Goal: Task Accomplishment & Management: Manage account settings

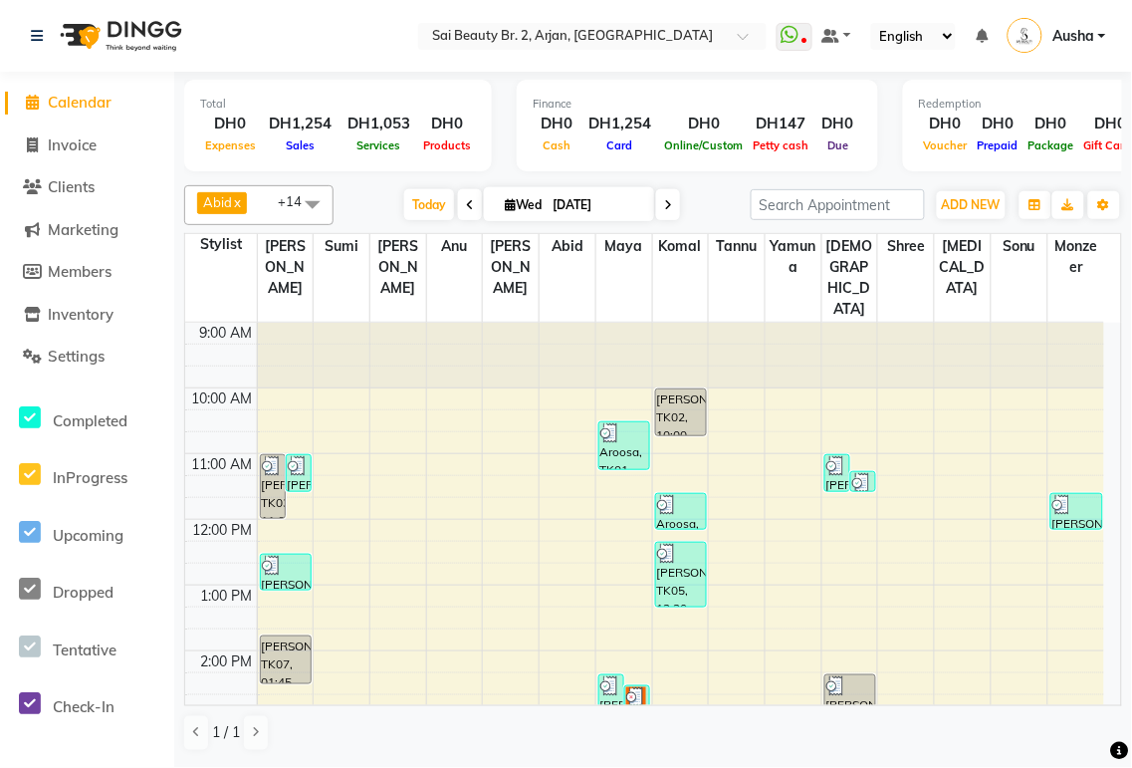
scroll to position [499, 0]
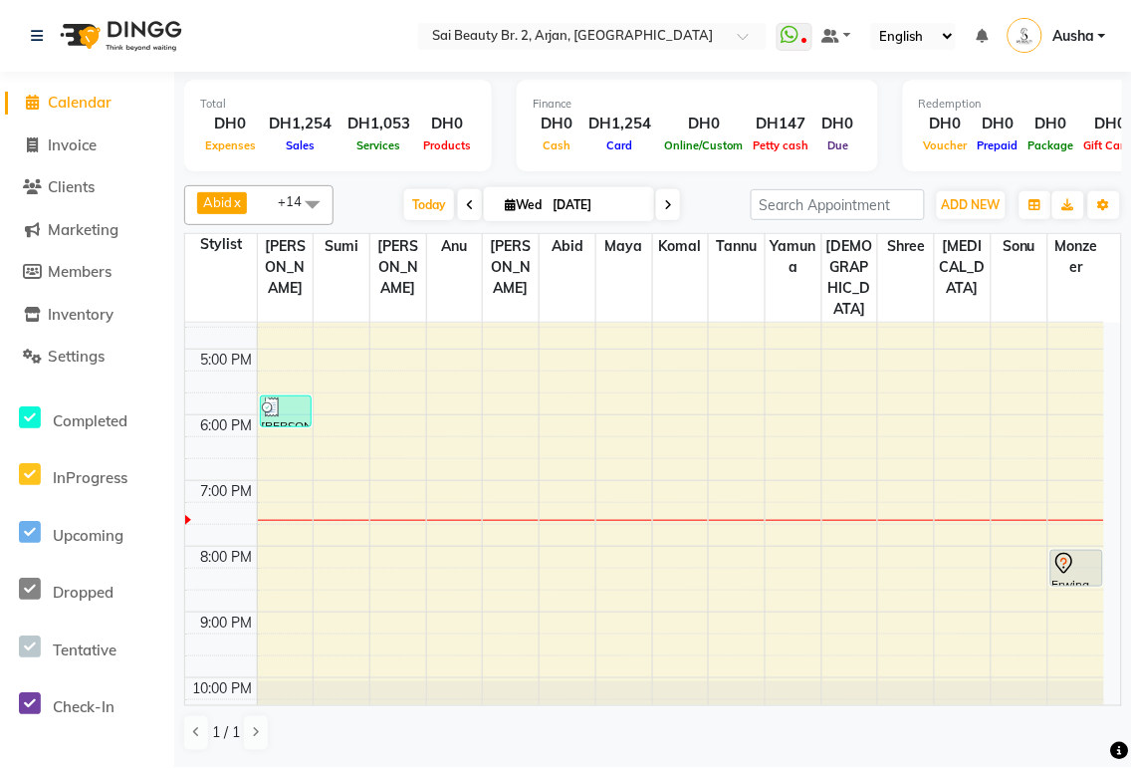
click at [664, 203] on icon at bounding box center [668, 205] width 8 height 12
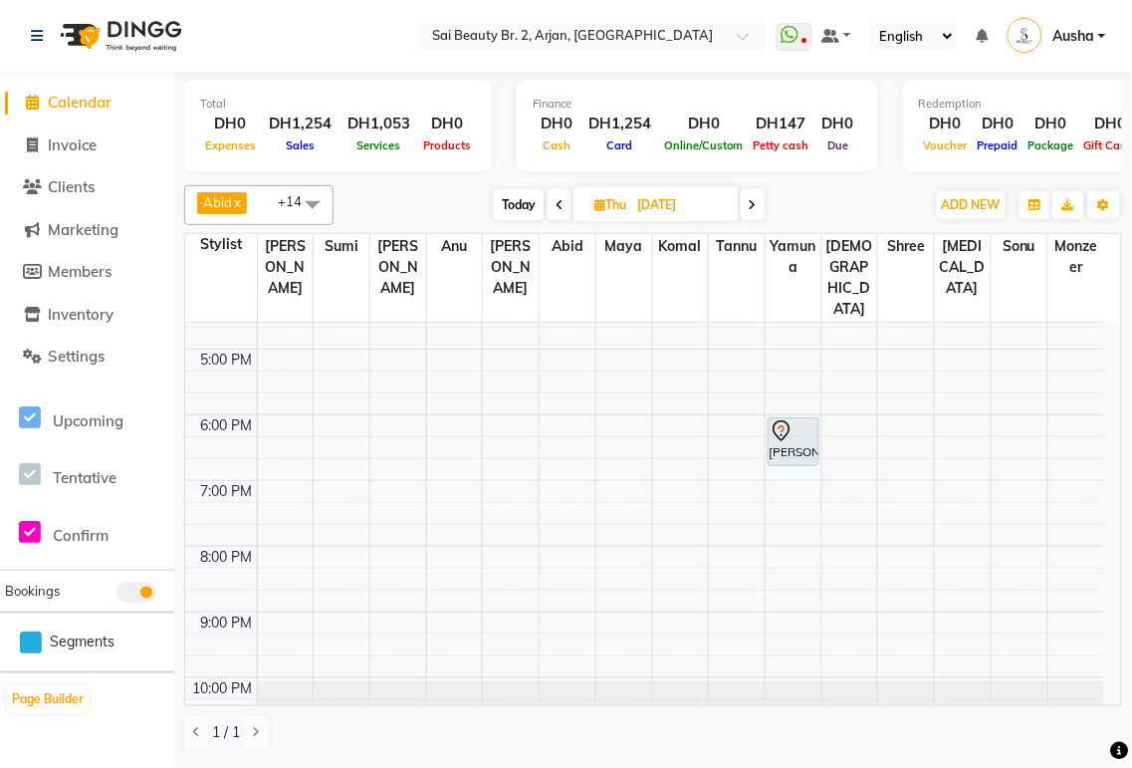
click at [757, 203] on icon at bounding box center [753, 205] width 8 height 12
type input "[DATE]"
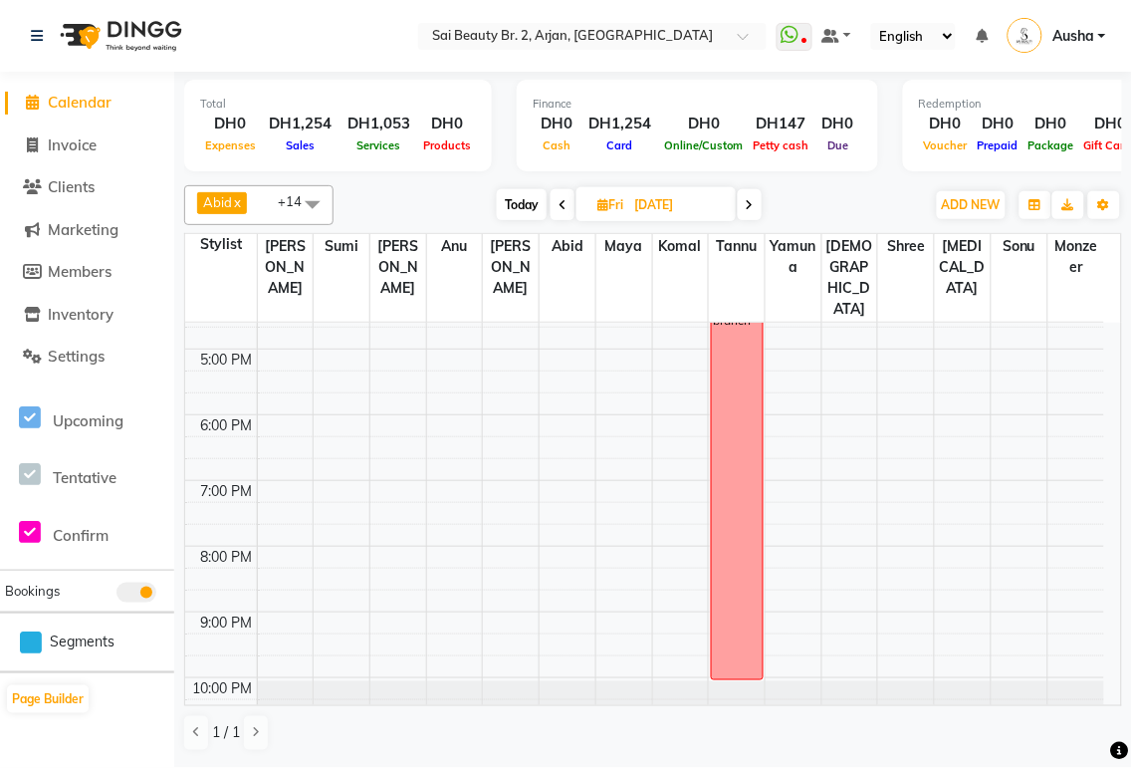
click at [1103, 414] on td at bounding box center [680, 425] width 847 height 22
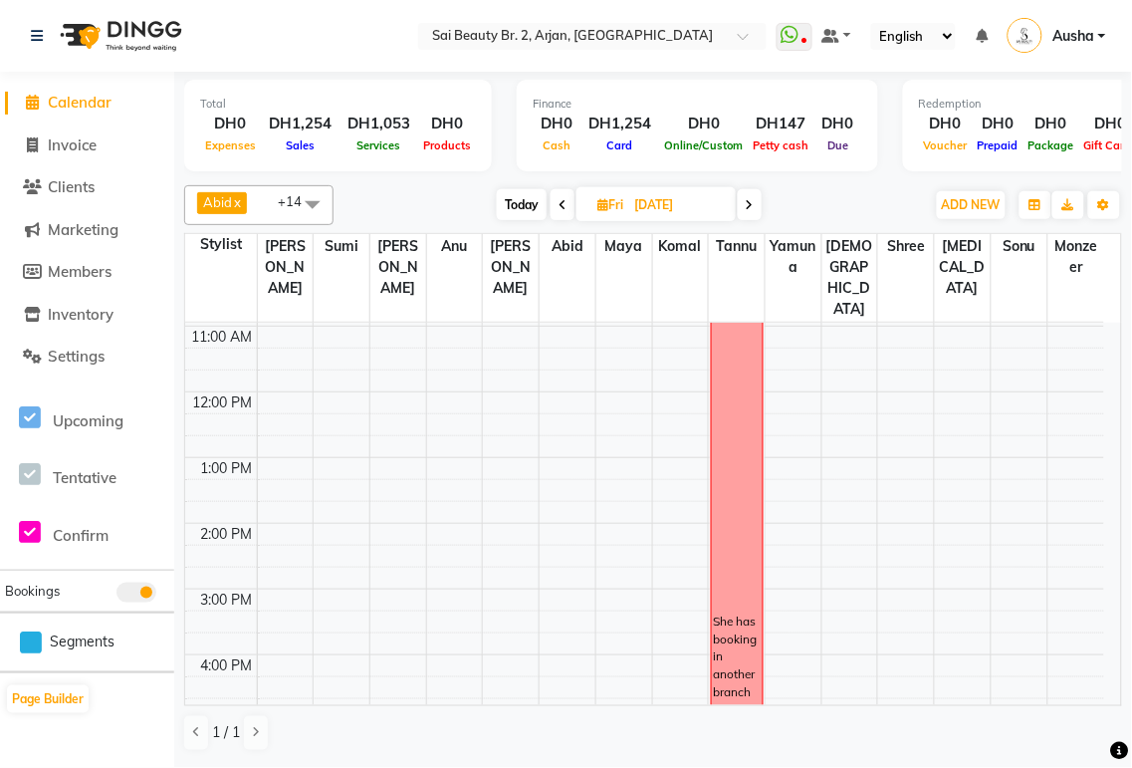
click at [1103, 391] on td at bounding box center [680, 402] width 847 height 22
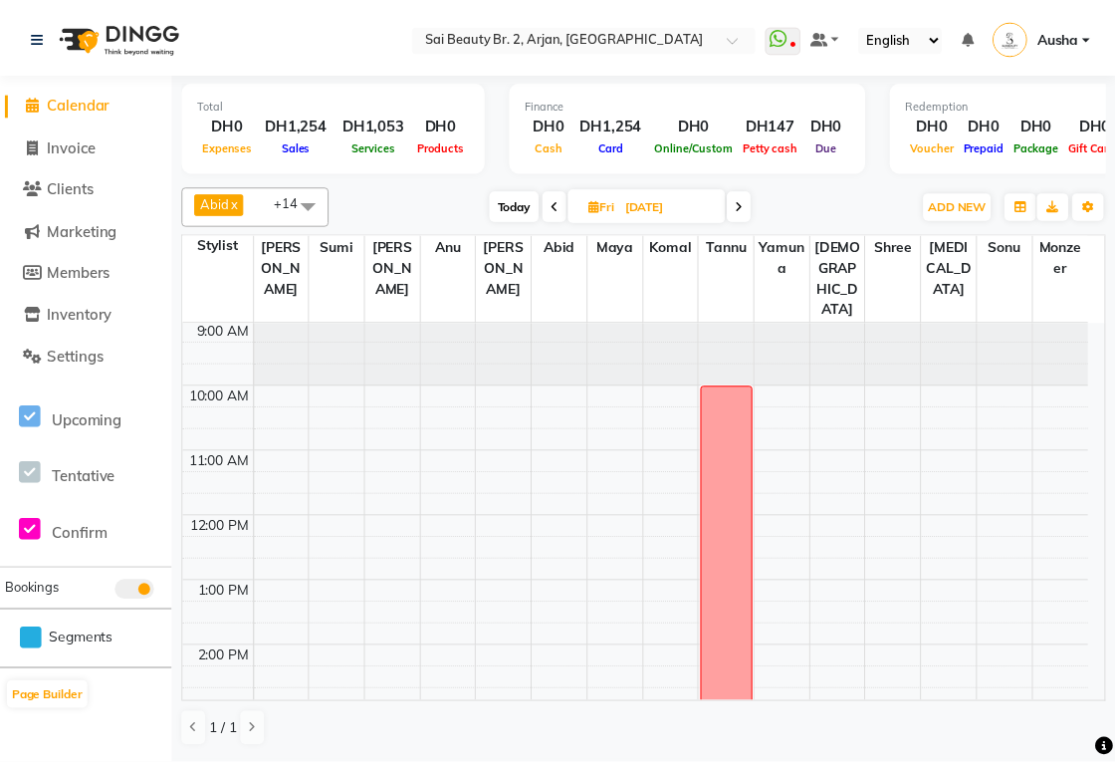
scroll to position [0, 0]
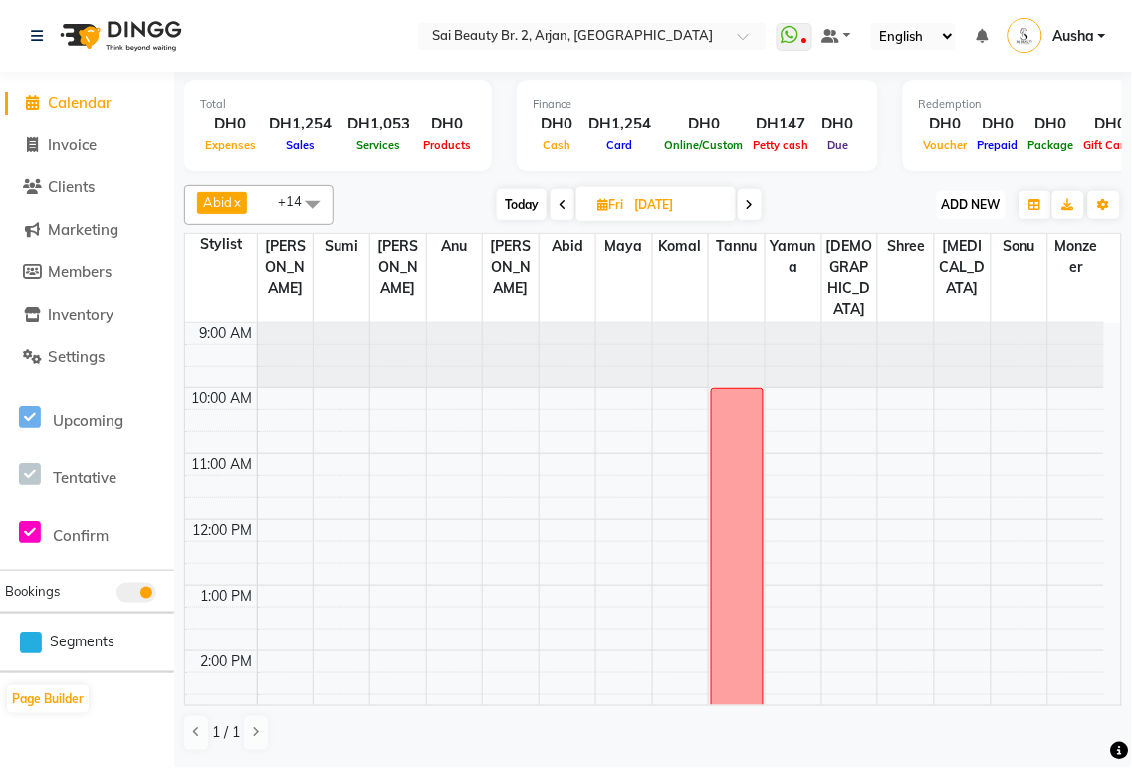
click at [981, 200] on span "ADD NEW" at bounding box center [971, 204] width 59 height 15
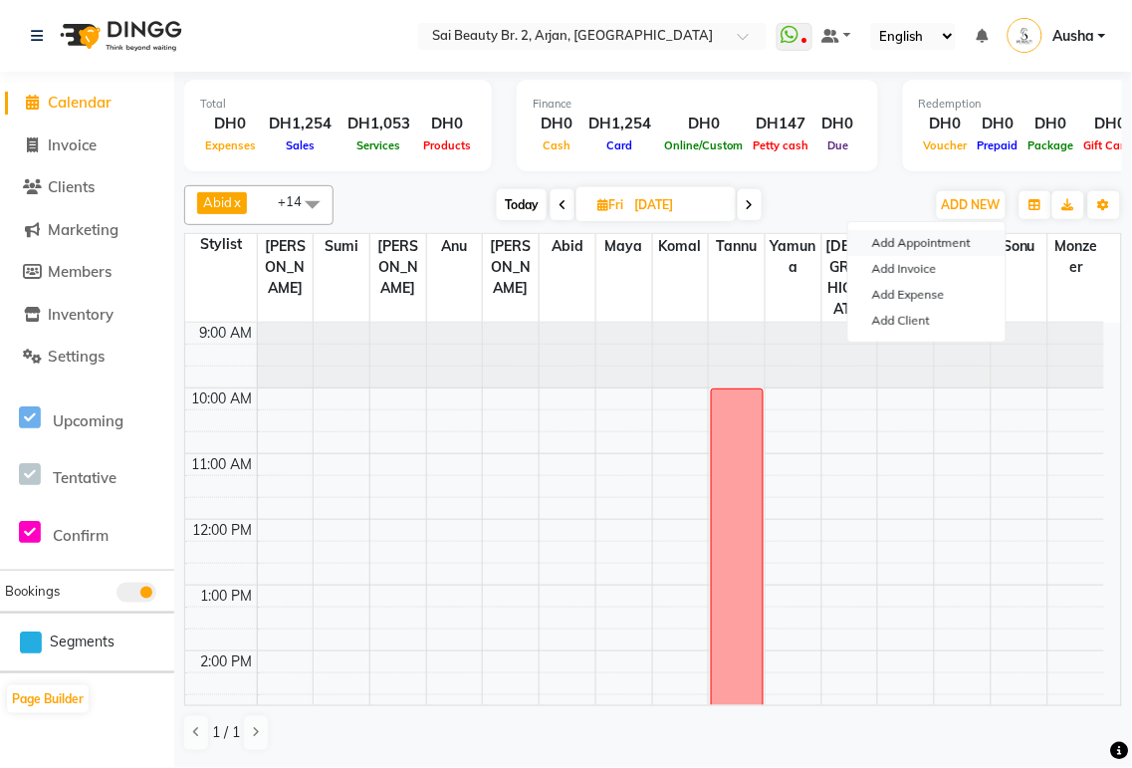
click at [920, 242] on button "Add Appointment" at bounding box center [926, 243] width 157 height 26
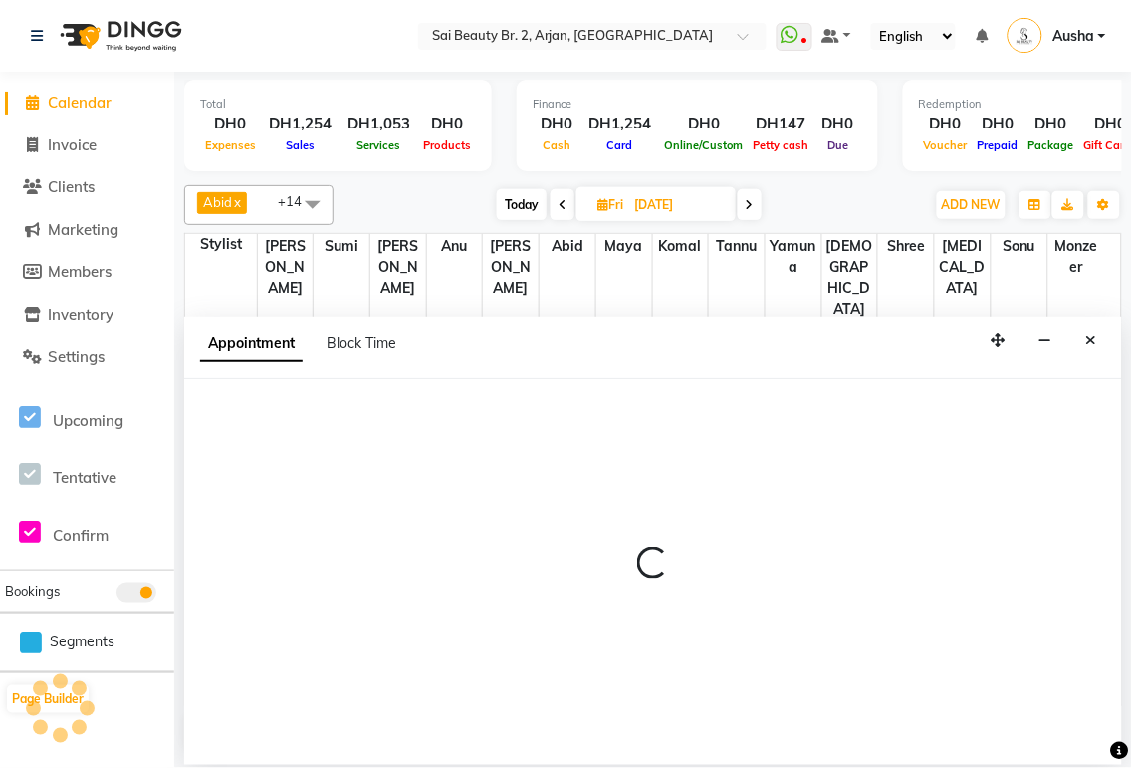
select select "600"
select select "tentative"
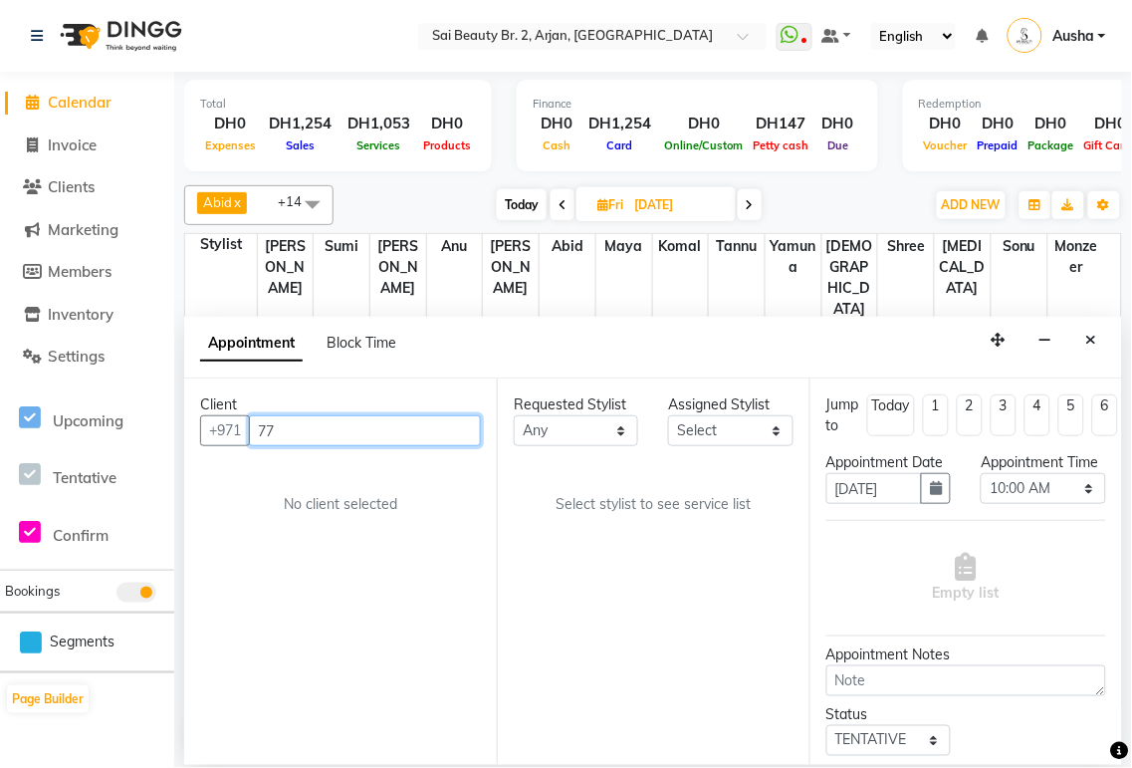
click at [359, 430] on input "77" at bounding box center [365, 430] width 232 height 31
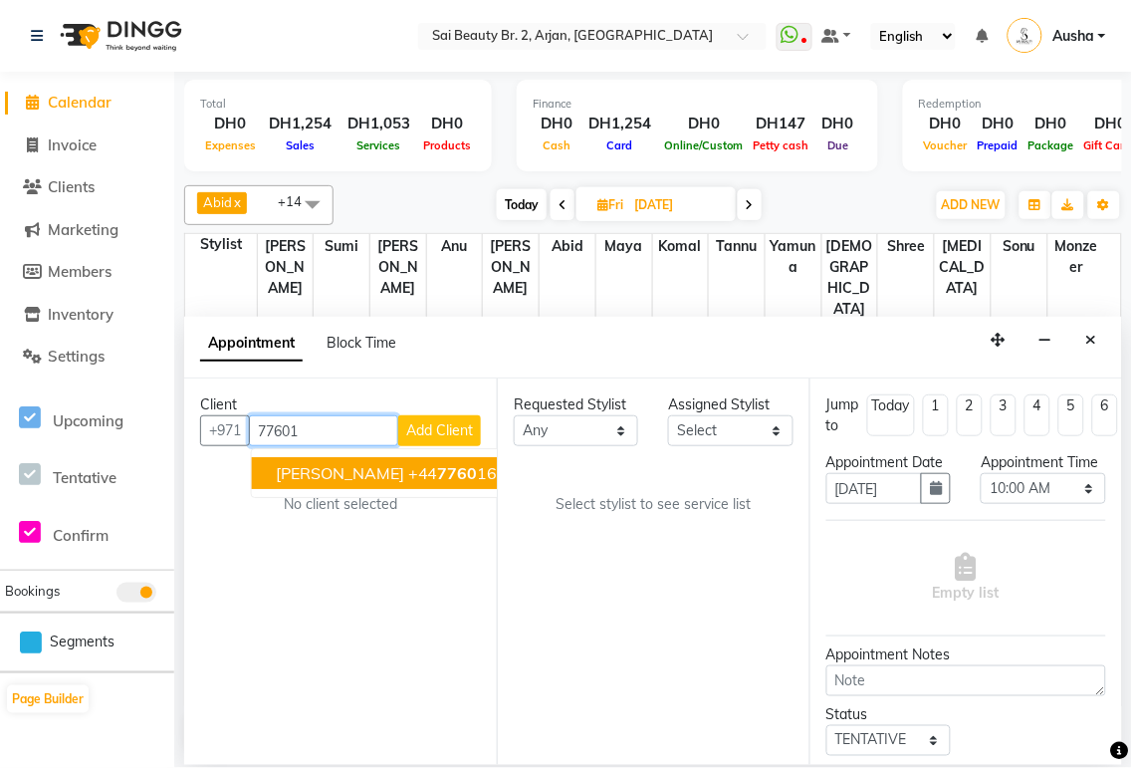
type input "776016"
click at [106, 191] on link "Clients" at bounding box center [87, 187] width 164 height 23
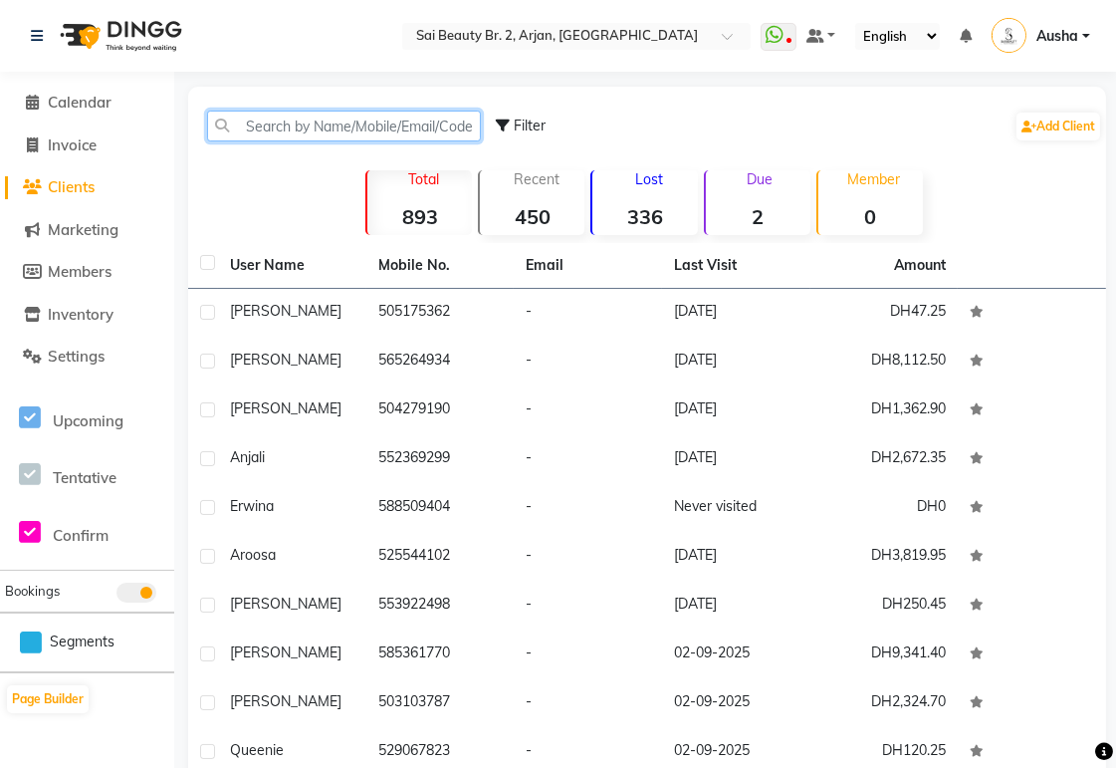
click at [345, 125] on input "text" at bounding box center [344, 126] width 274 height 31
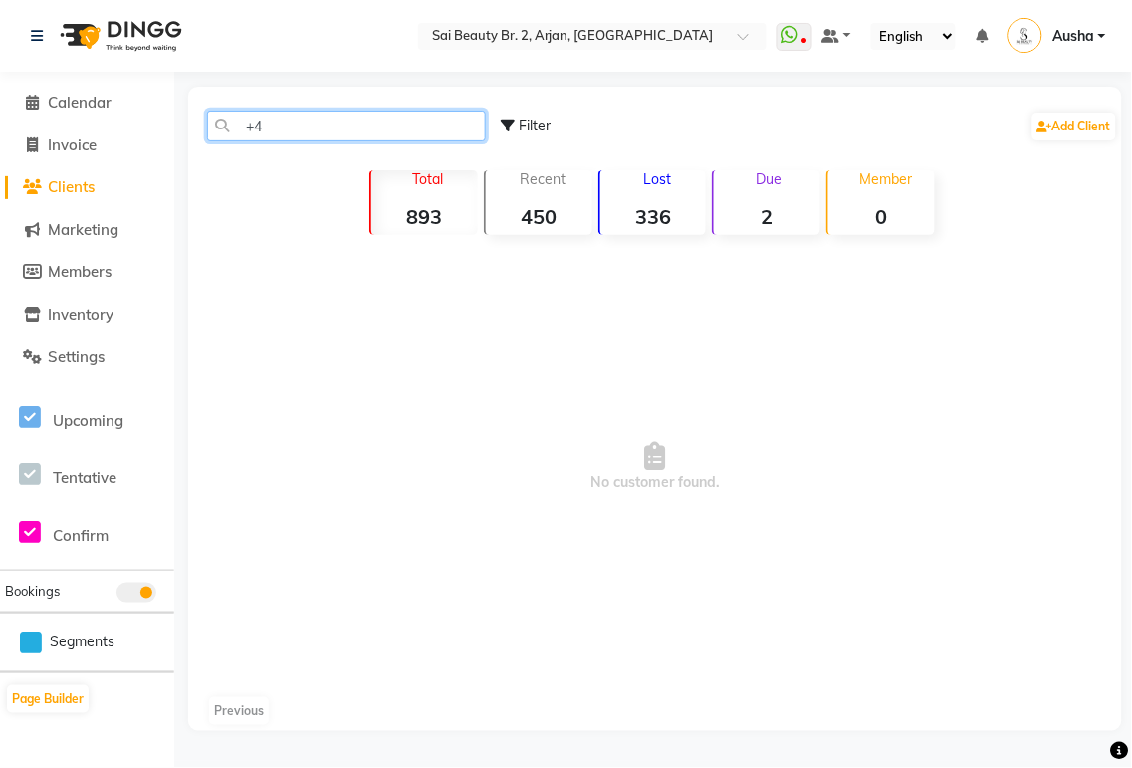
type input "+"
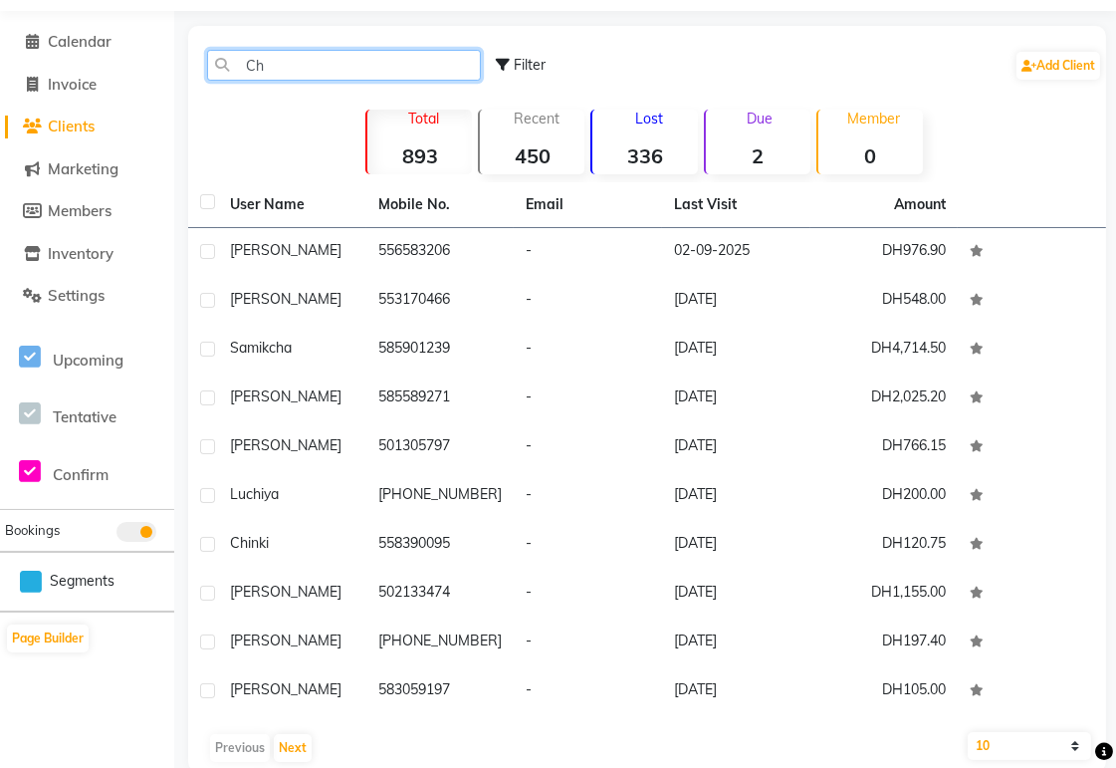
scroll to position [42, 0]
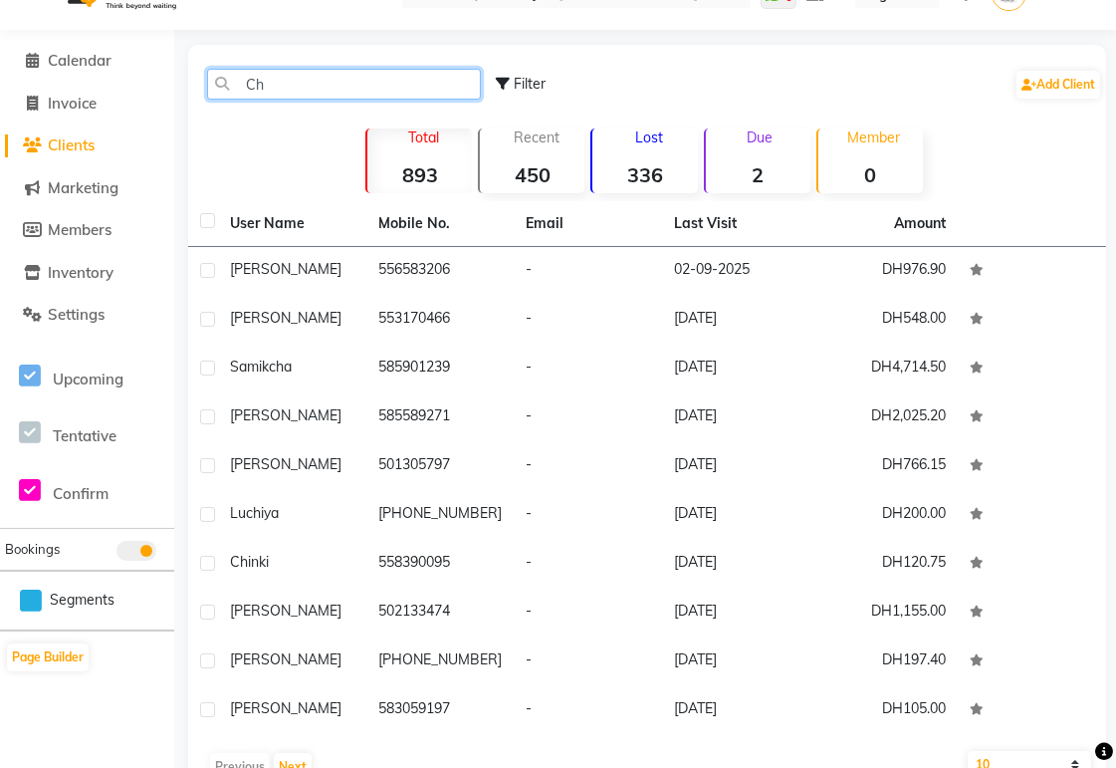
click at [307, 85] on input "Ch" at bounding box center [344, 84] width 274 height 31
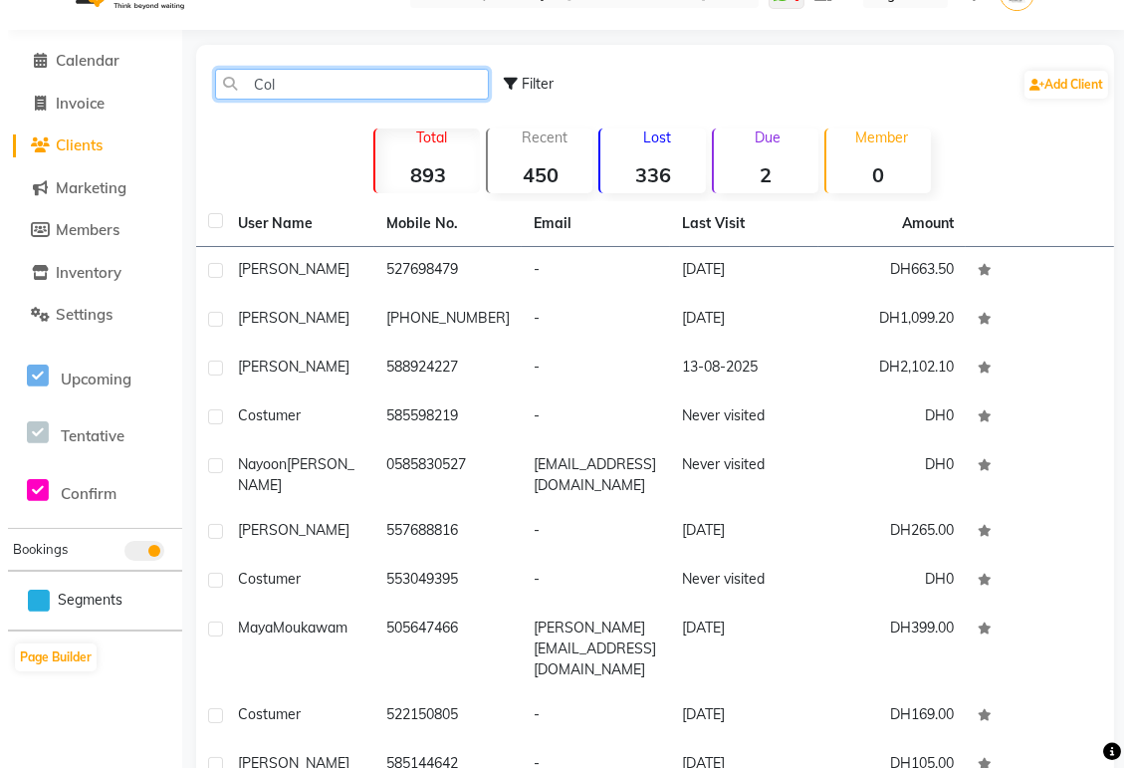
scroll to position [0, 0]
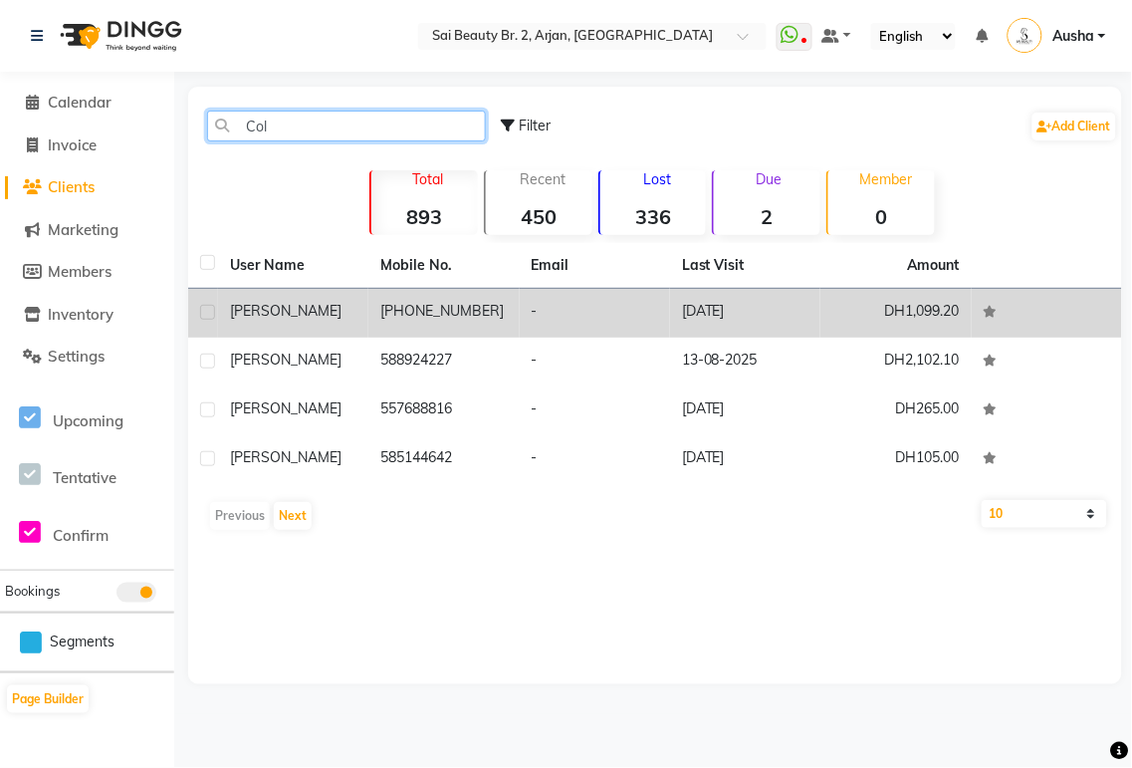
type input "Col"
click at [473, 310] on td "[PHONE_NUMBER]" at bounding box center [443, 313] width 150 height 49
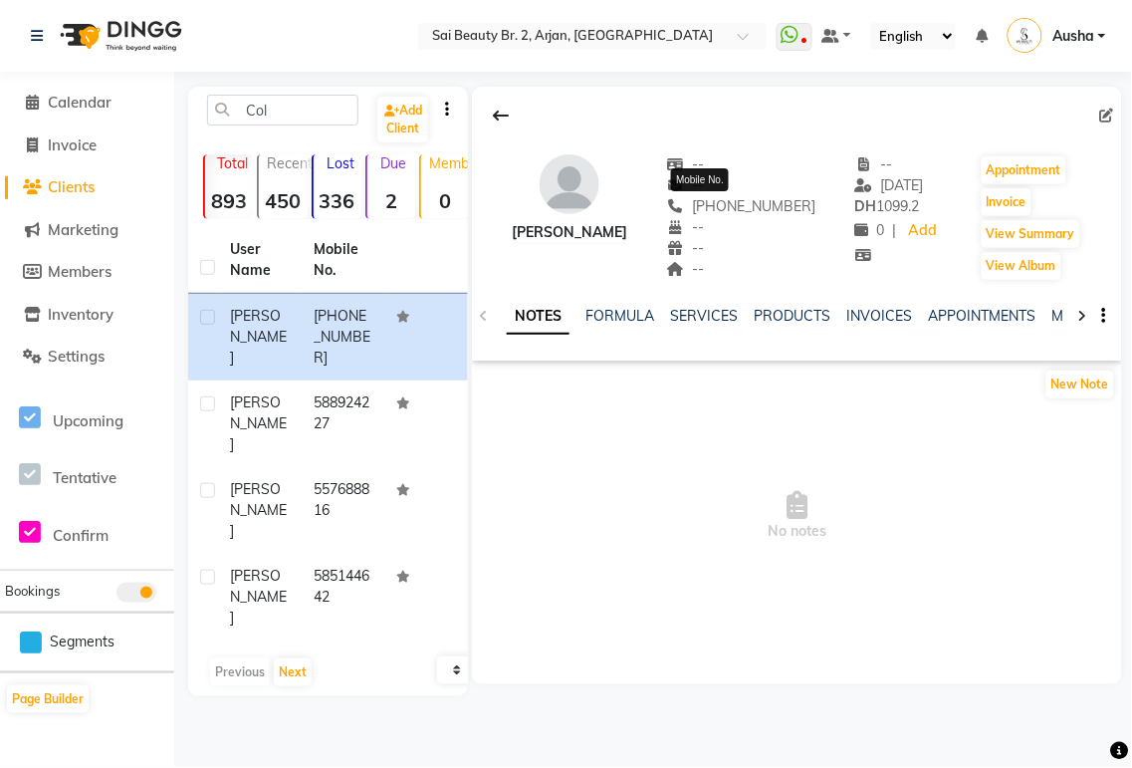
copy span "[PHONE_NUMBER]"
click at [83, 105] on span "Calendar" at bounding box center [80, 102] width 64 height 19
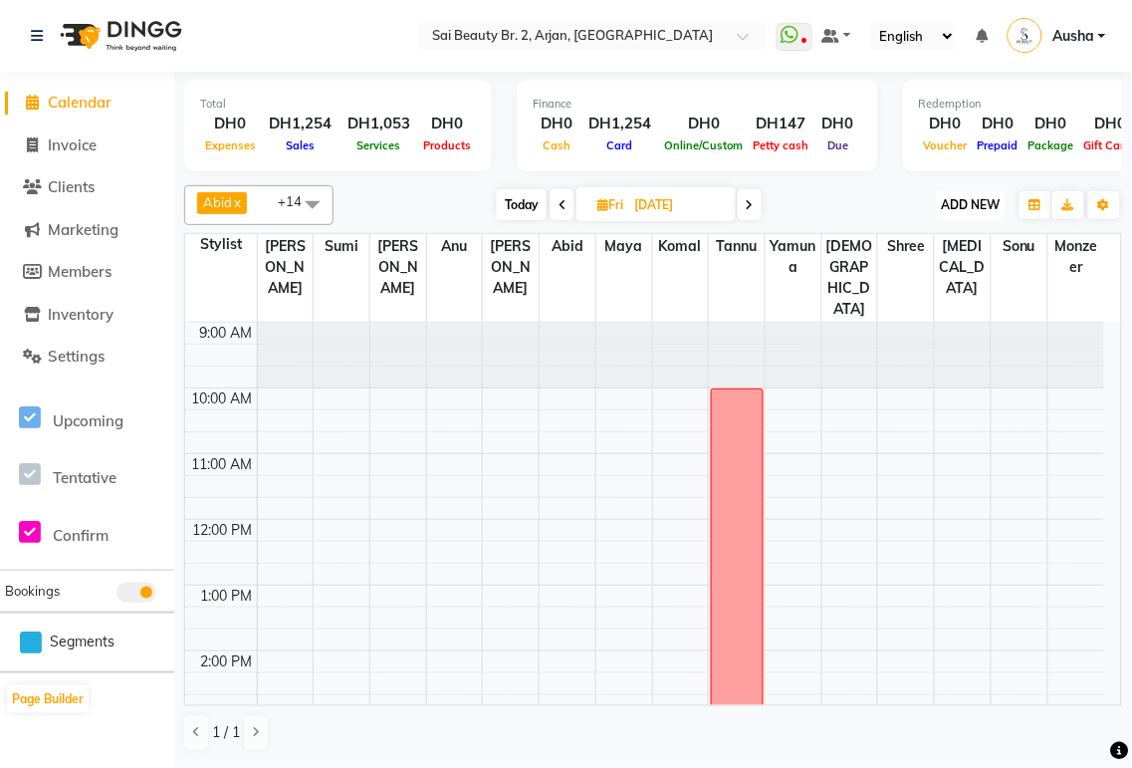
click at [990, 203] on span "ADD NEW" at bounding box center [971, 204] width 59 height 15
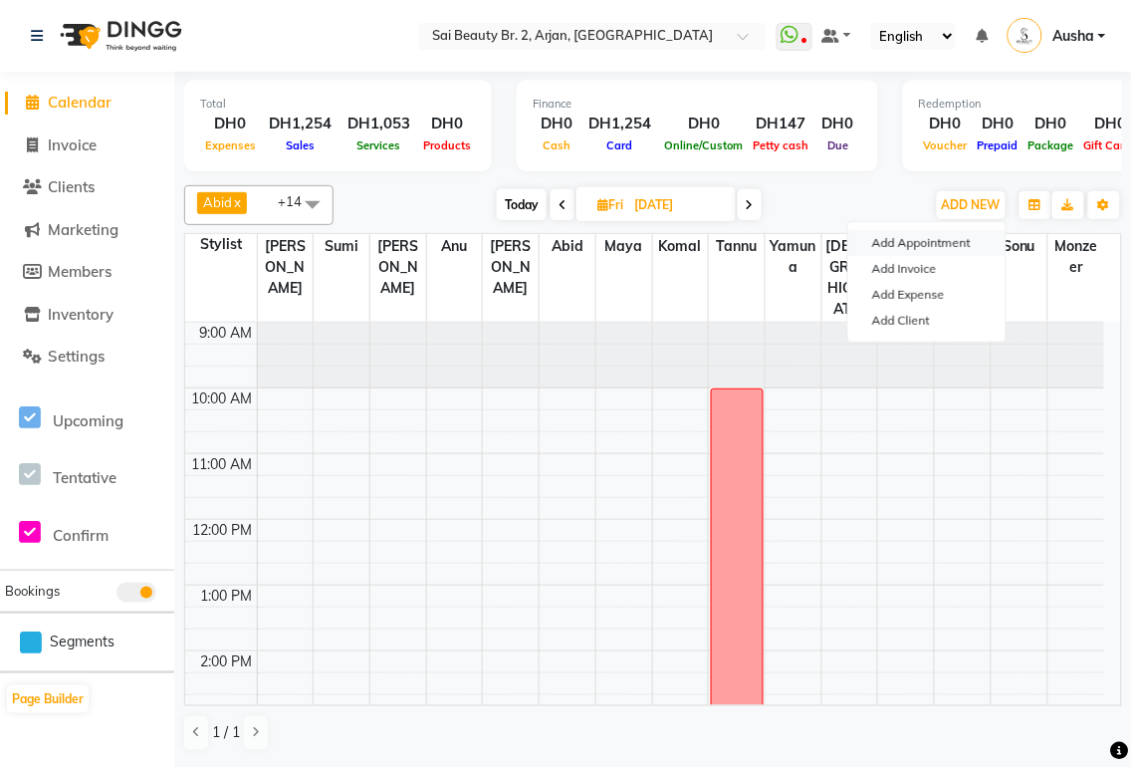
click at [922, 239] on button "Add Appointment" at bounding box center [926, 243] width 157 height 26
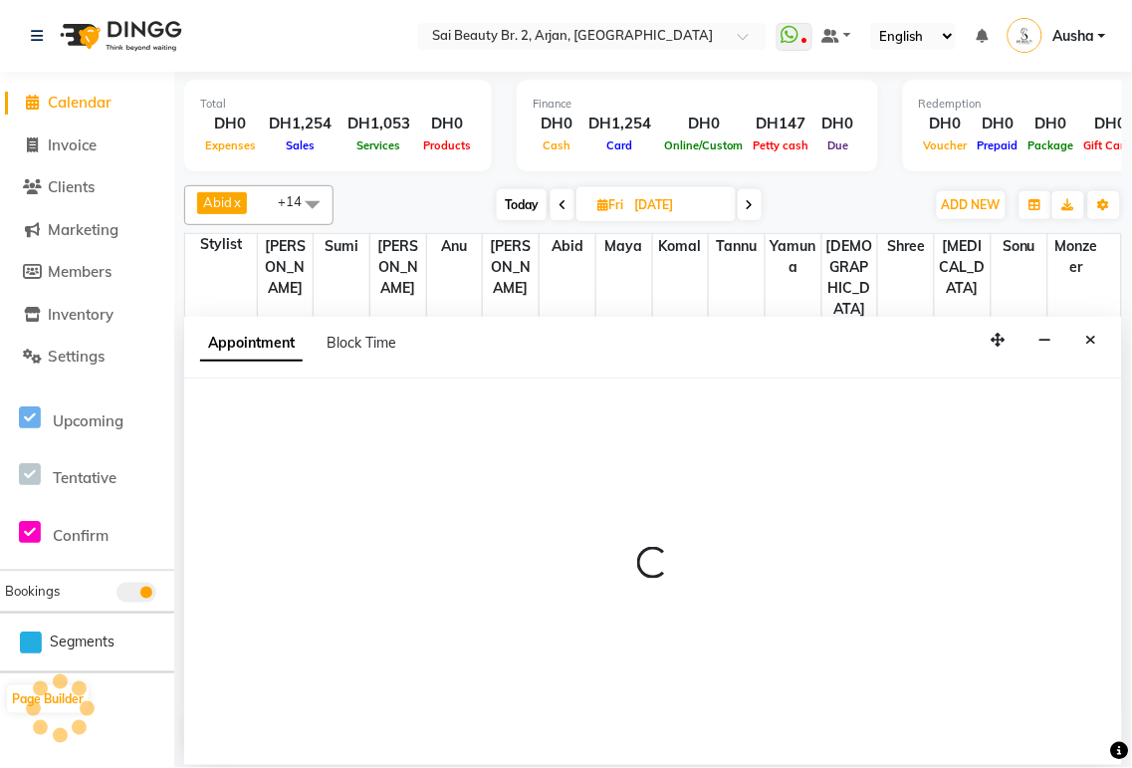
select select "600"
select select "tentative"
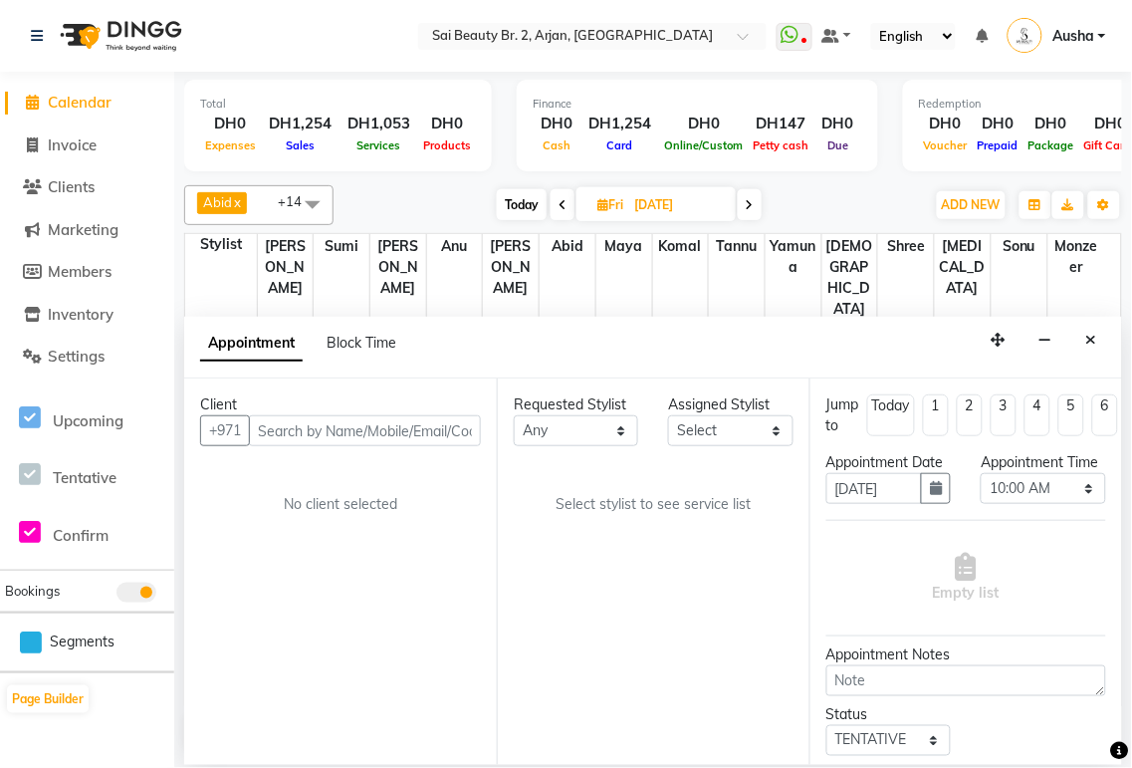
click at [321, 423] on input "text" at bounding box center [365, 430] width 232 height 31
click at [233, 429] on button "+971" at bounding box center [225, 430] width 50 height 31
click at [381, 430] on input "[PHONE_NUMBER]" at bounding box center [323, 430] width 149 height 31
type input "+"
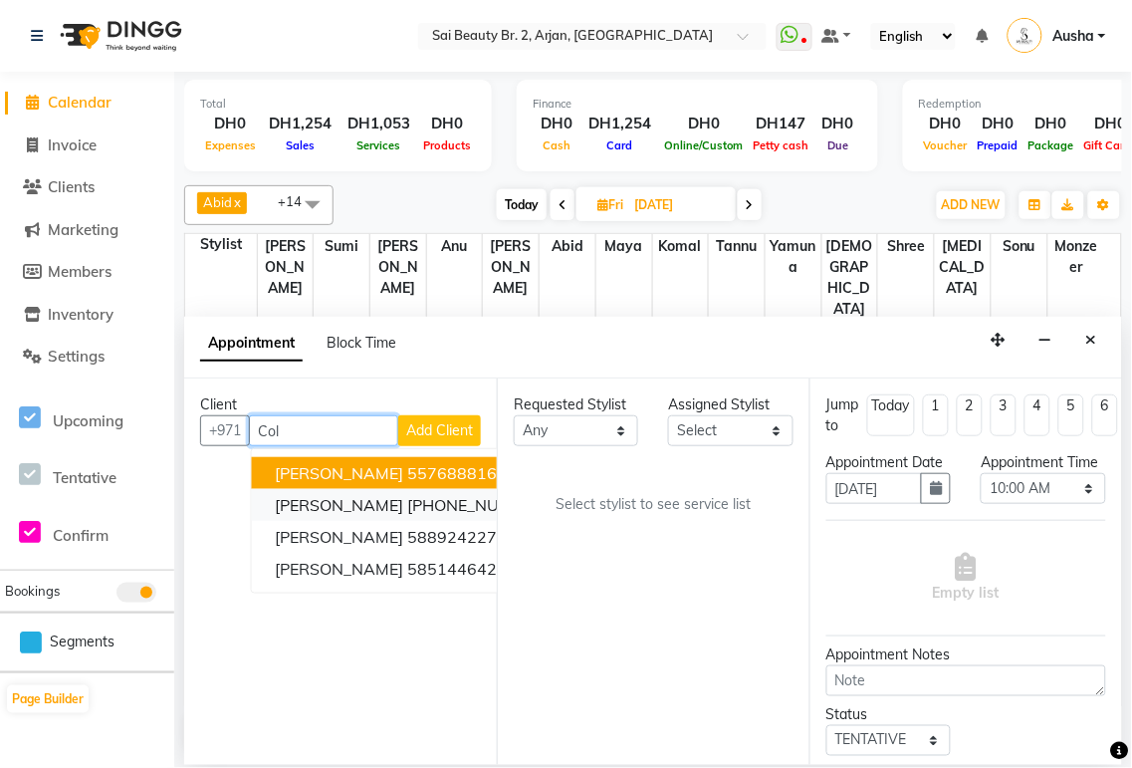
click at [421, 501] on ngb-highlight "[PHONE_NUMBER]" at bounding box center [478, 505] width 141 height 20
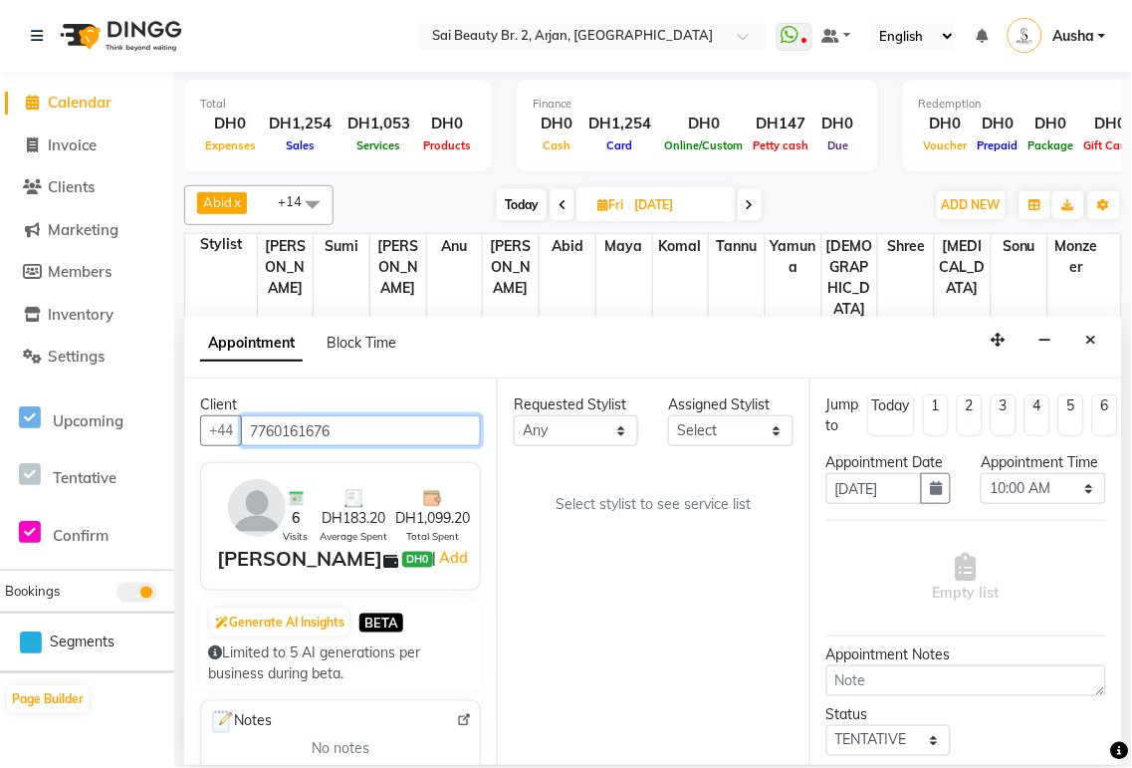
type input "7760161676"
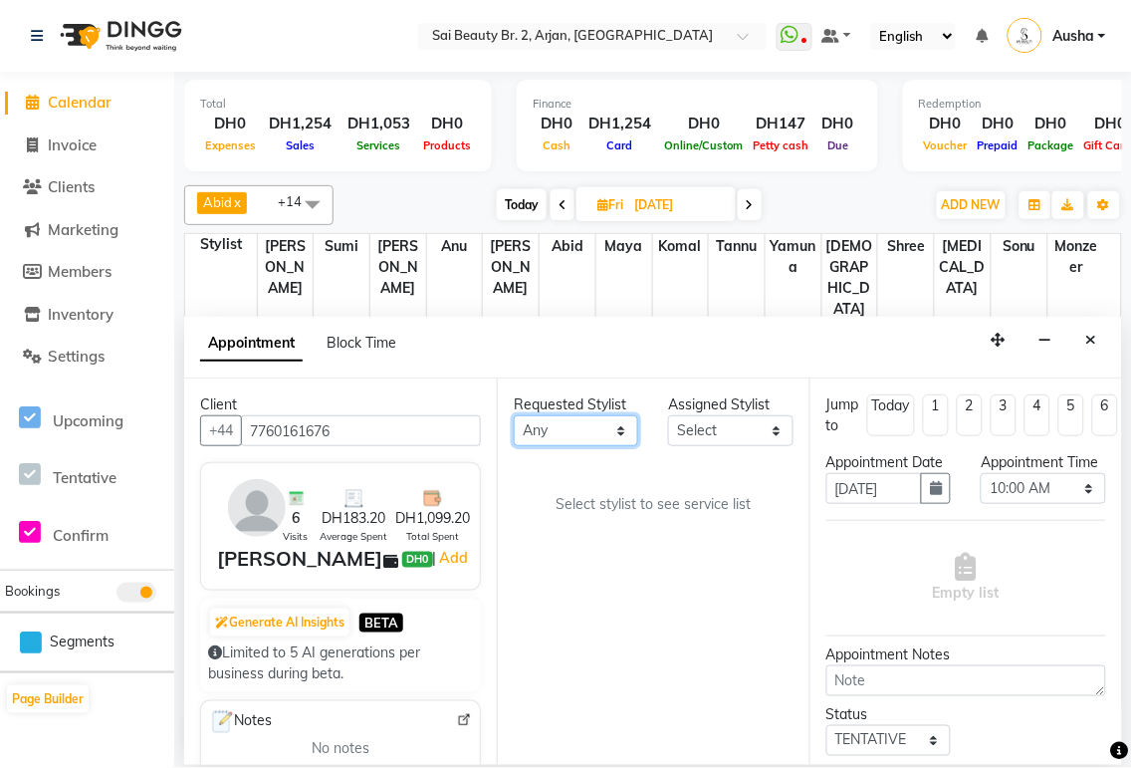
click at [619, 420] on select "Any [PERSON_NAME][MEDICAL_DATA] [PERSON_NAME] [PERSON_NAME] [PERSON_NAME] Gita …" at bounding box center [576, 430] width 124 height 31
select select "59424"
click at [514, 415] on select "Any [PERSON_NAME][MEDICAL_DATA] [PERSON_NAME] [PERSON_NAME] [PERSON_NAME] Gita …" at bounding box center [576, 430] width 124 height 31
select select "59424"
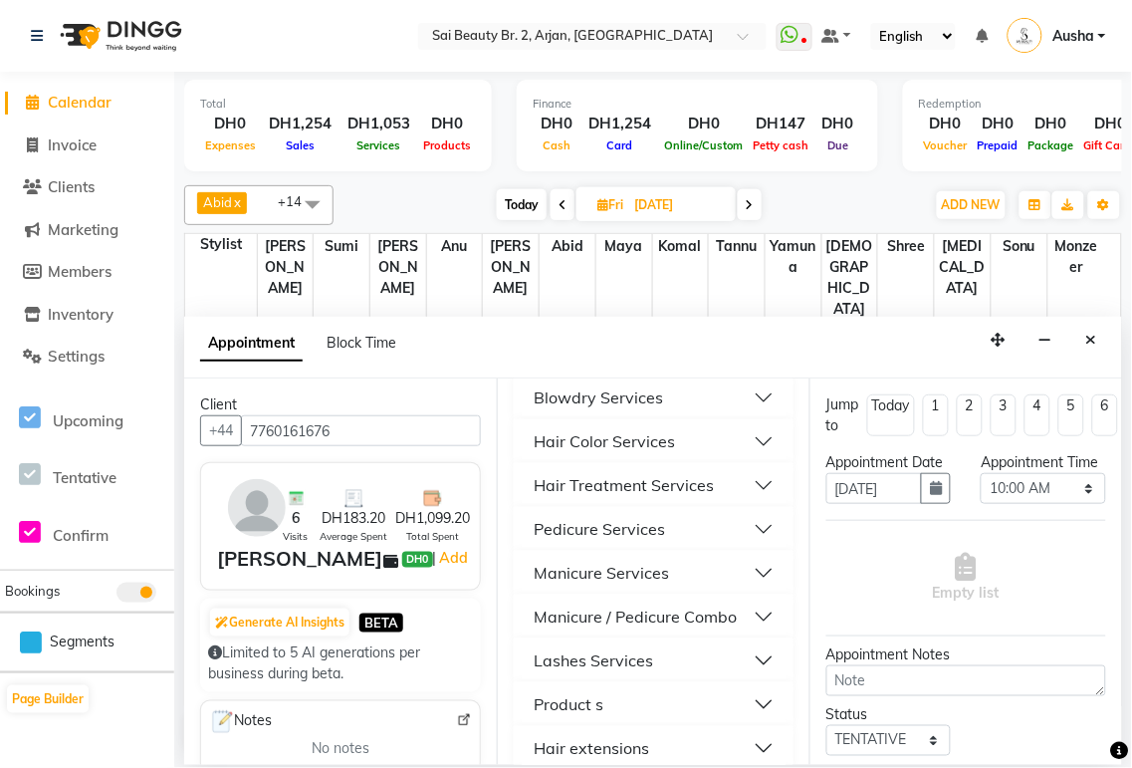
scroll to position [1261, 0]
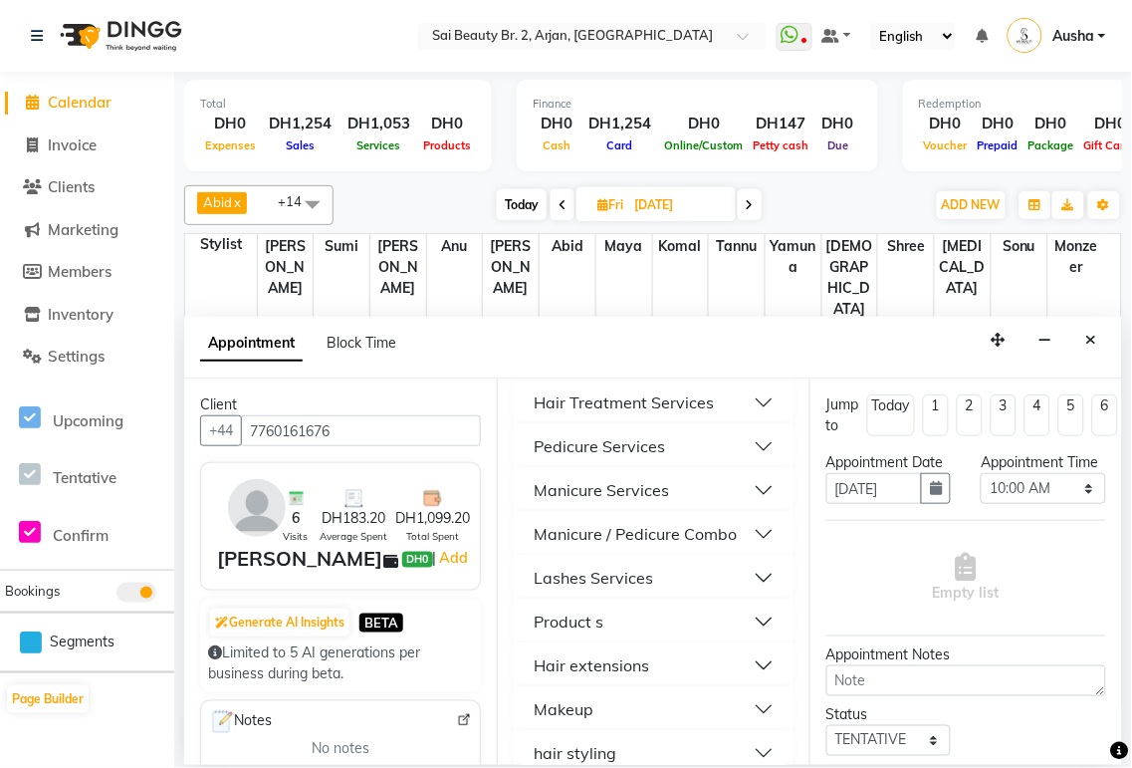
click at [737, 488] on button "Manicure Services" at bounding box center [654, 490] width 264 height 36
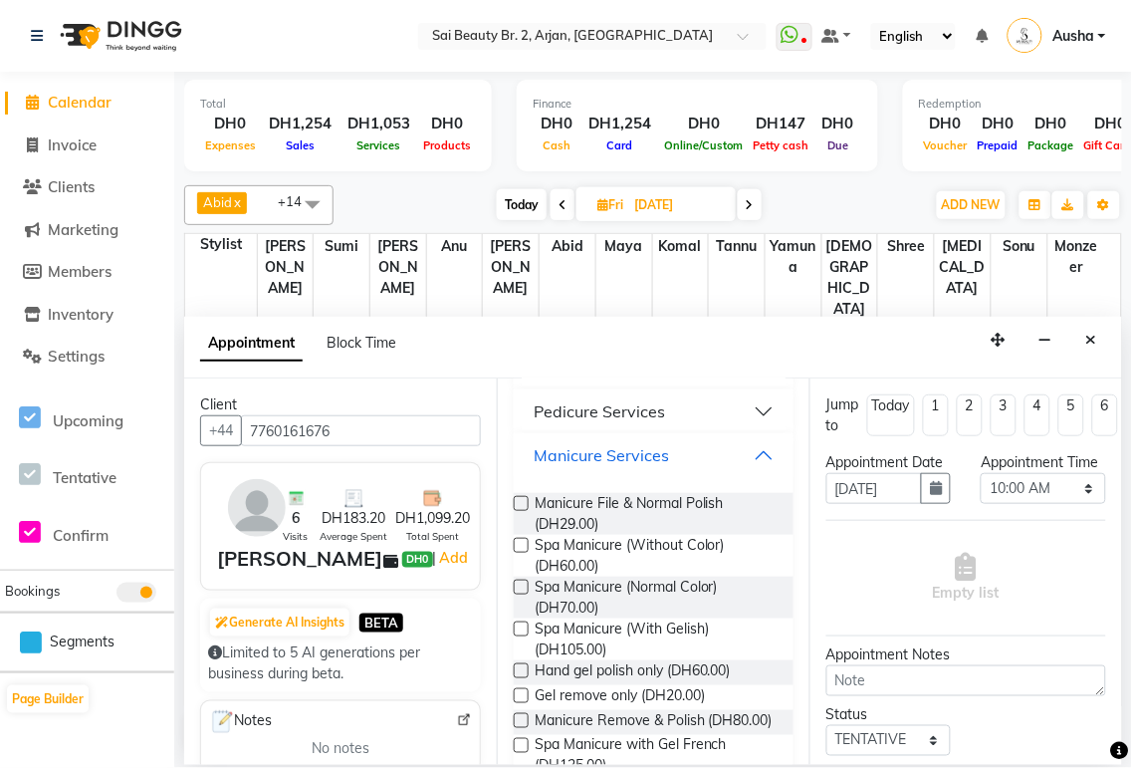
scroll to position [1312, 0]
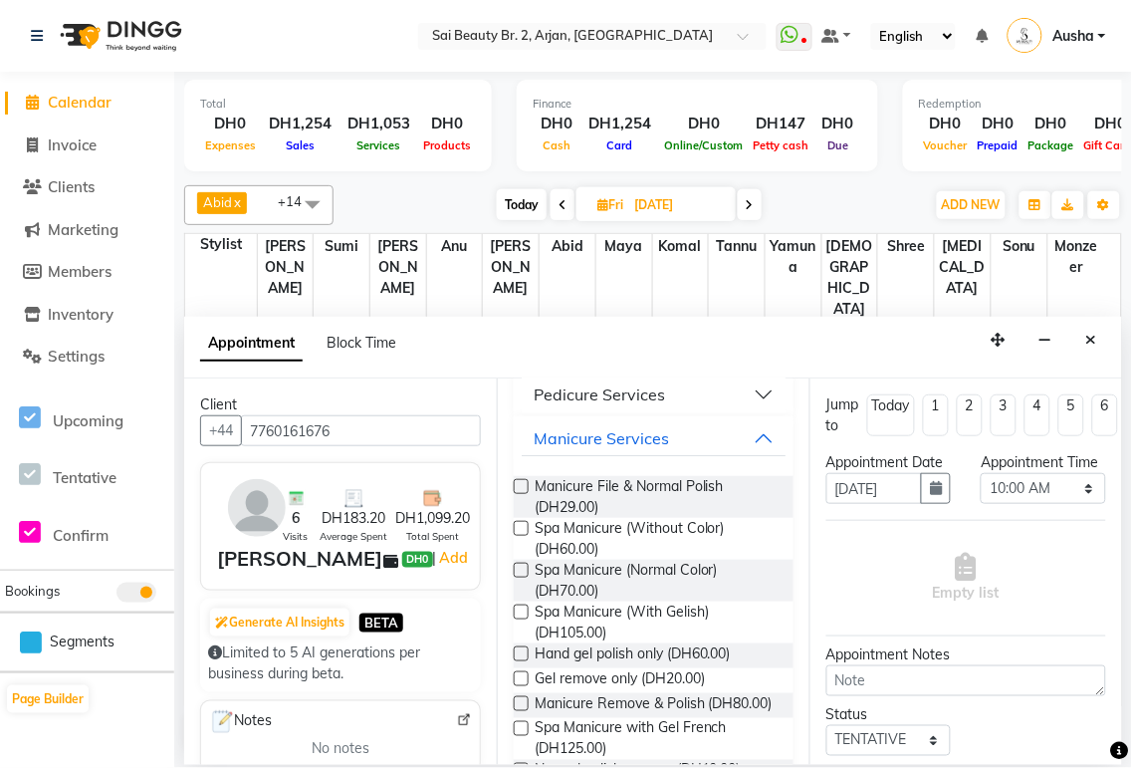
click at [521, 609] on label at bounding box center [521, 611] width 15 height 15
click at [521, 609] on input "checkbox" at bounding box center [520, 613] width 13 height 13
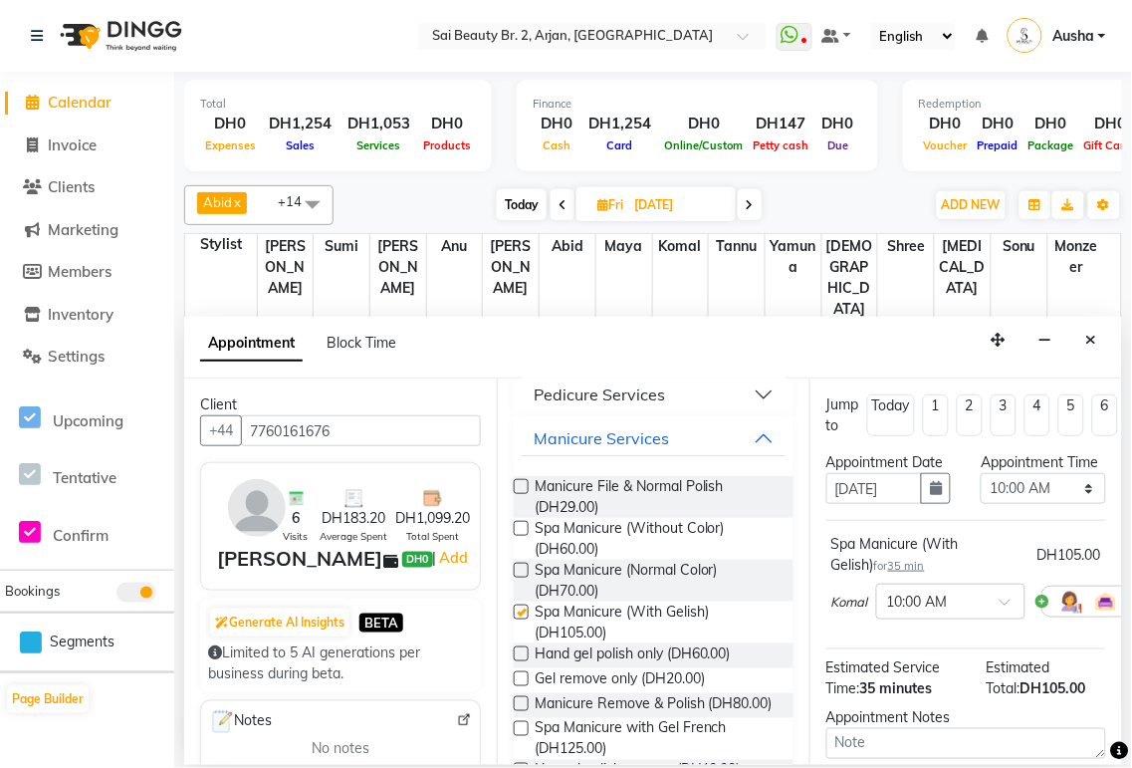
checkbox input "false"
click at [1068, 504] on select "Select 10:00 AM 10:05 AM 10:10 AM 10:15 AM 10:20 AM 10:25 AM 10:30 AM 10:35 AM …" at bounding box center [1043, 488] width 124 height 31
select select "900"
click at [981, 493] on select "Select 10:00 AM 10:05 AM 10:10 AM 10:15 AM 10:20 AM 10:25 AM 10:30 AM 10:35 AM …" at bounding box center [1043, 488] width 124 height 31
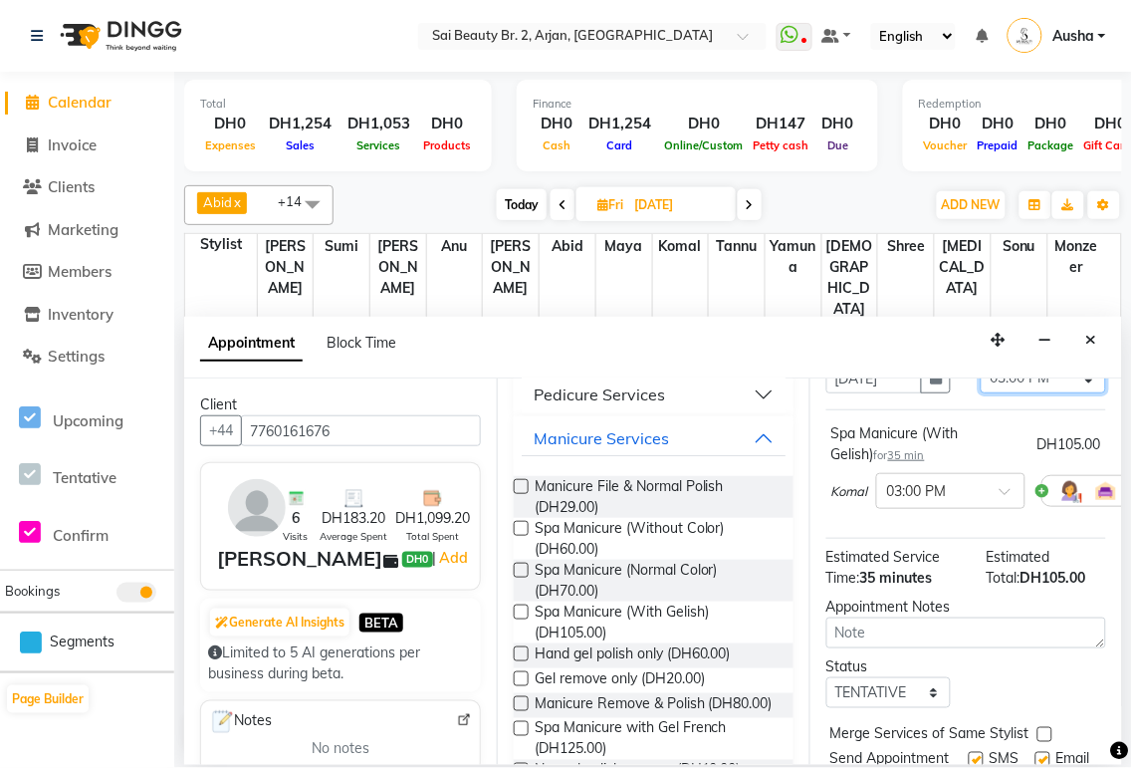
scroll to position [255, 0]
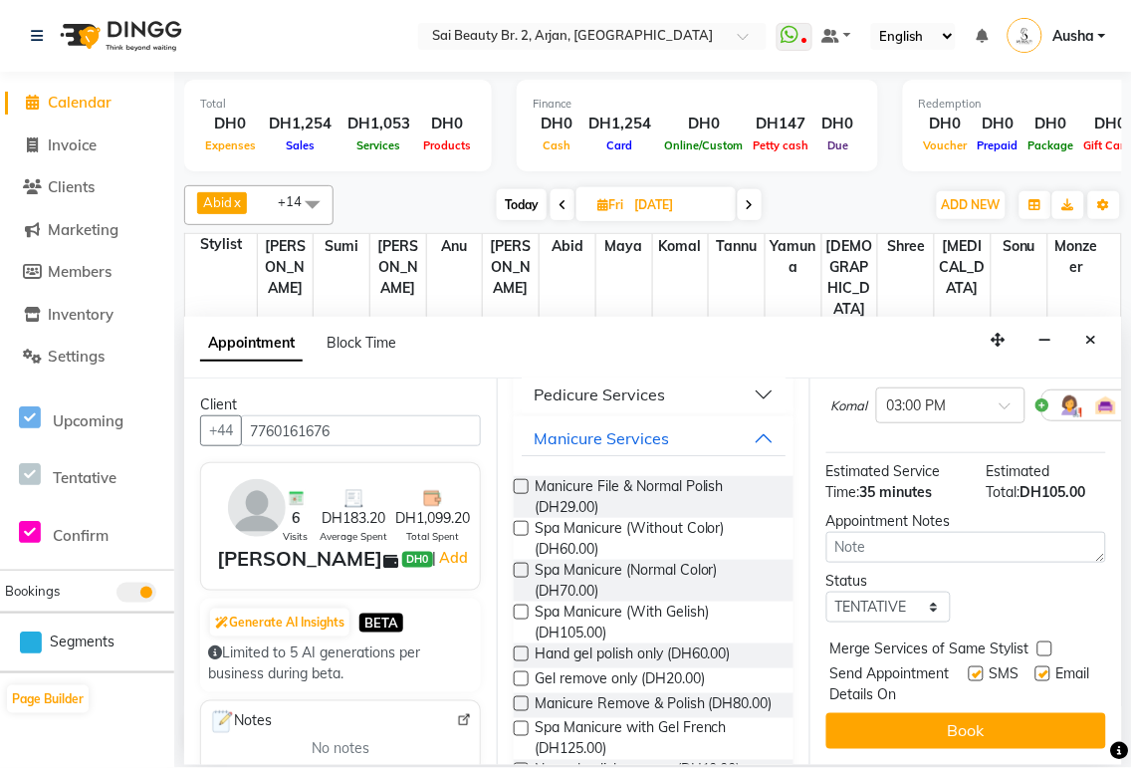
click at [1047, 641] on label at bounding box center [1045, 648] width 15 height 15
click at [1047, 644] on input "checkbox" at bounding box center [1044, 650] width 13 height 13
checkbox input "true"
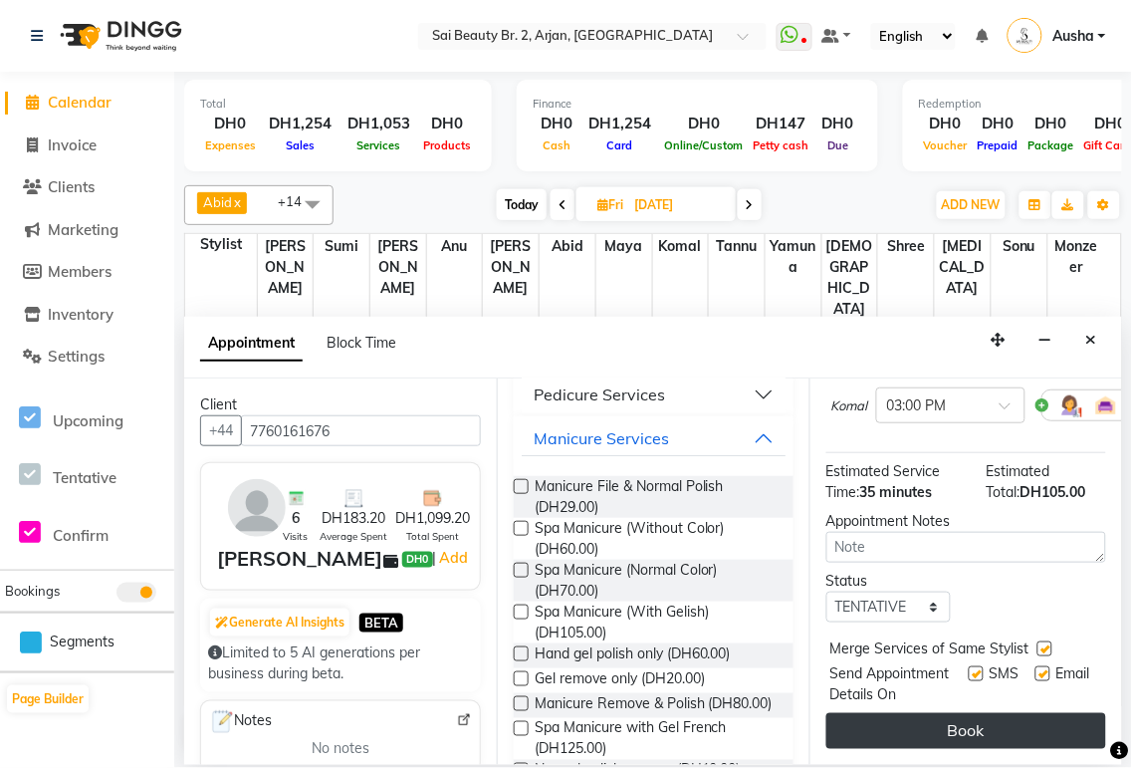
click at [998, 720] on button "Book" at bounding box center [967, 731] width 280 height 36
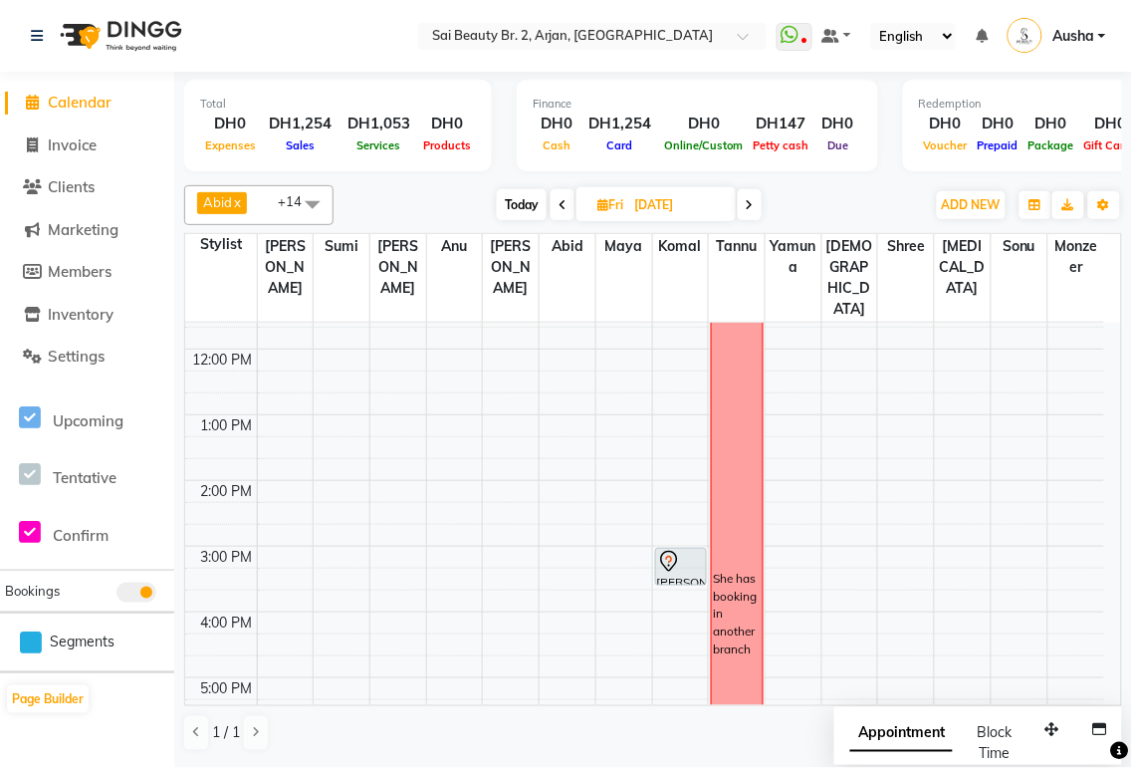
scroll to position [172, 0]
click at [522, 197] on span "Today" at bounding box center [522, 204] width 50 height 31
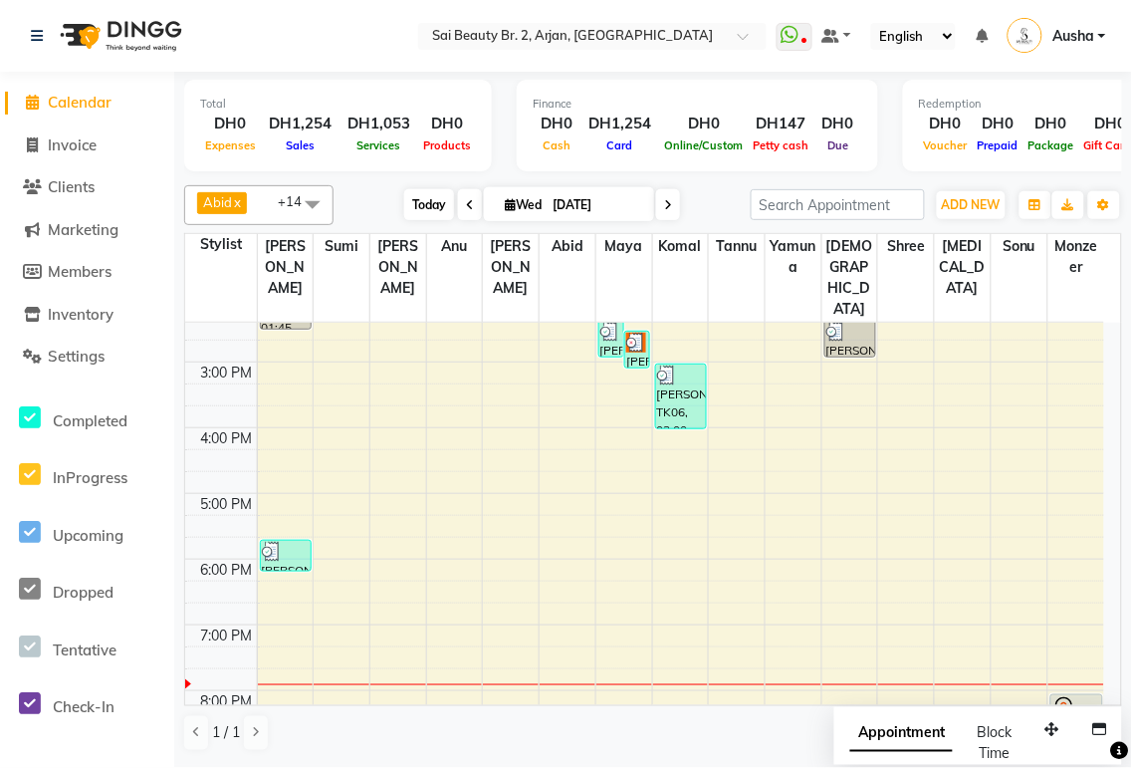
scroll to position [319, 0]
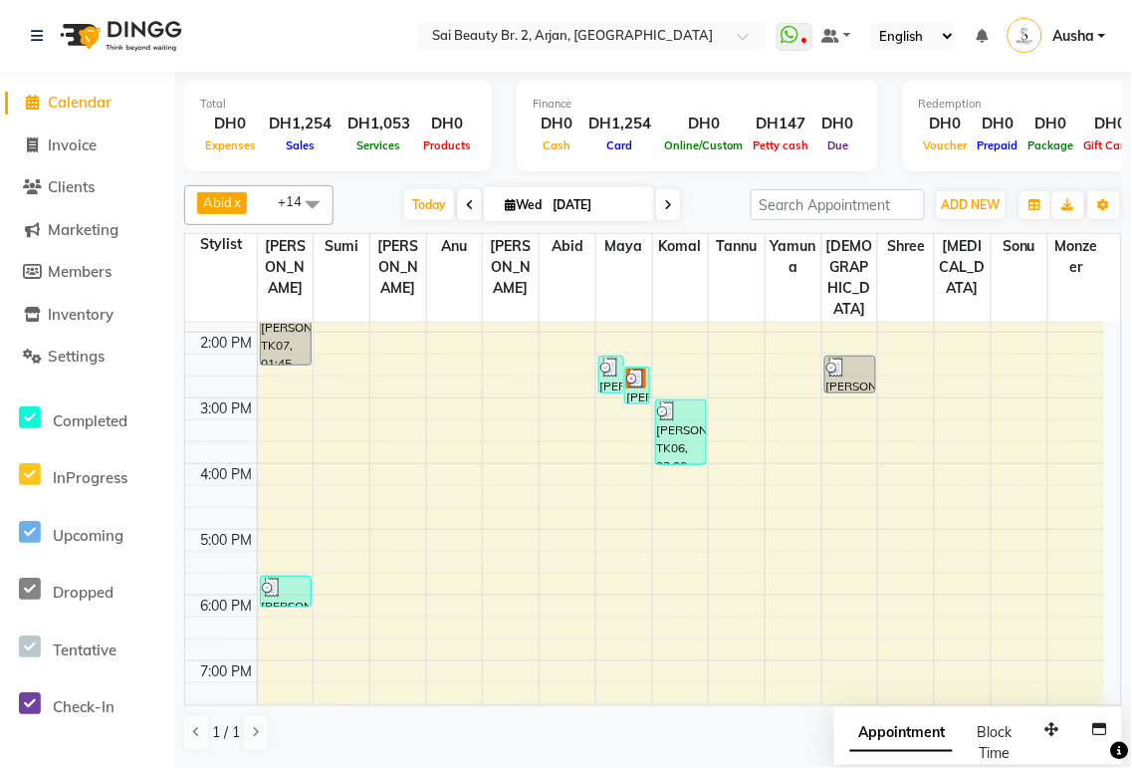
click at [664, 201] on icon at bounding box center [668, 205] width 8 height 12
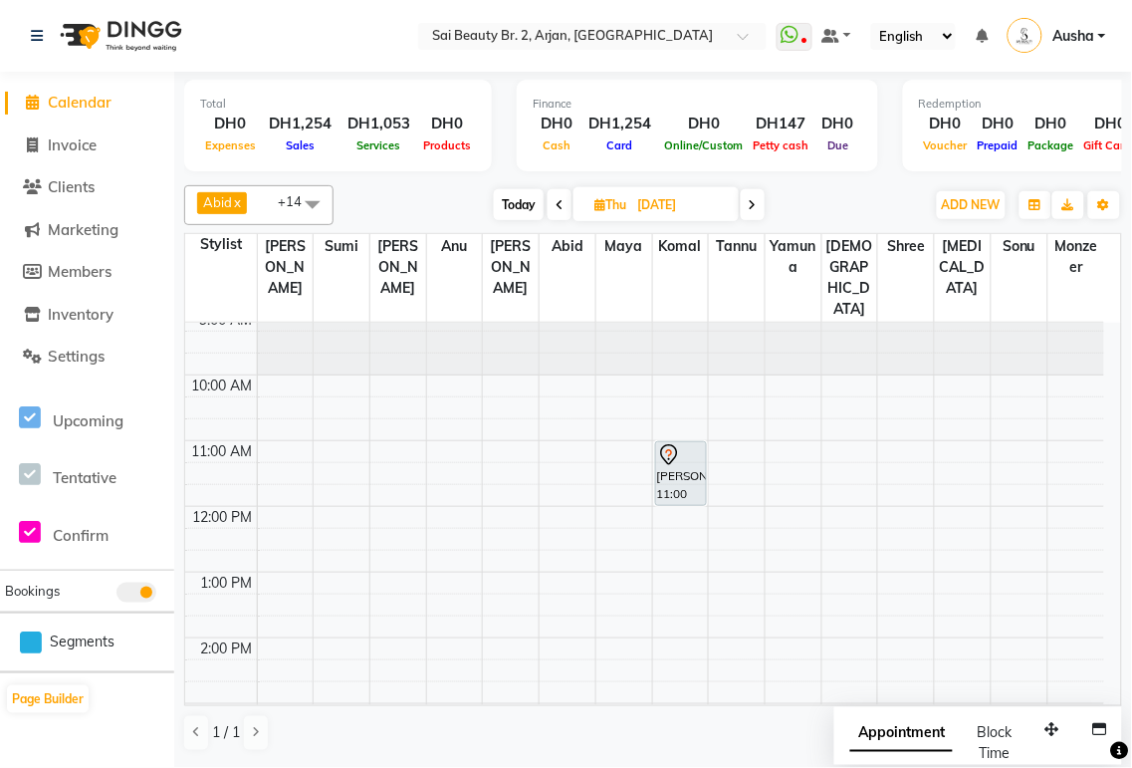
scroll to position [0, 0]
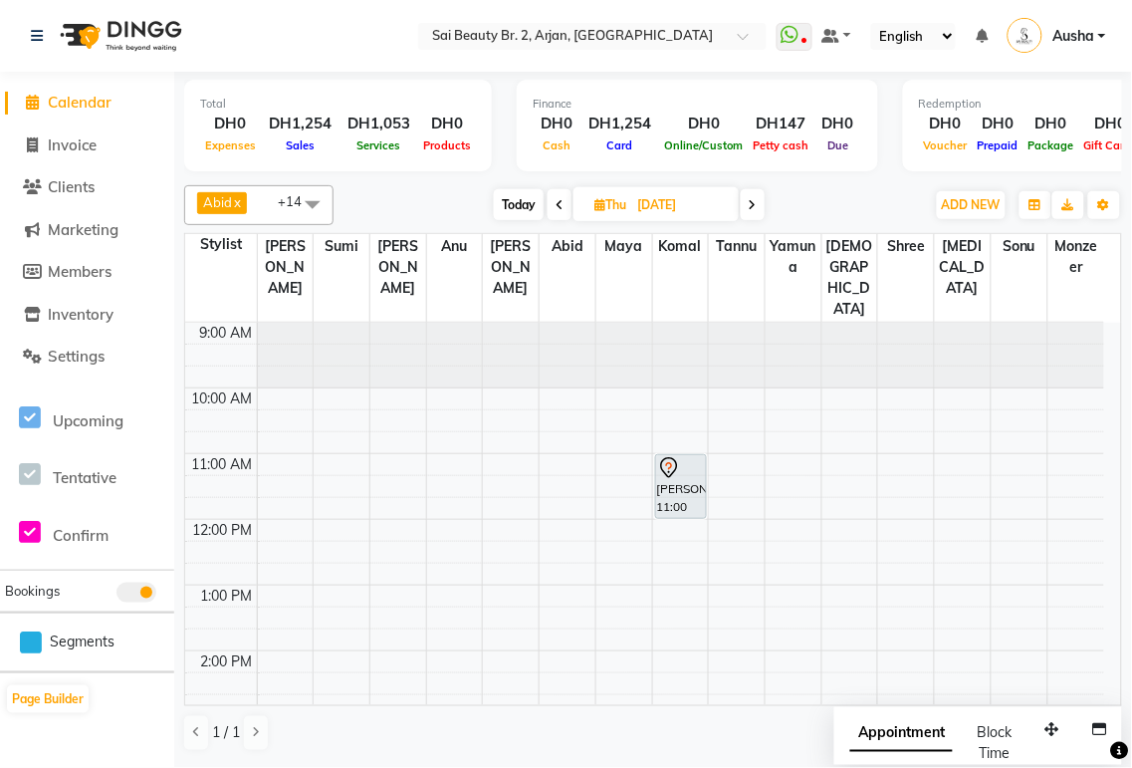
click at [753, 205] on icon at bounding box center [753, 205] width 8 height 12
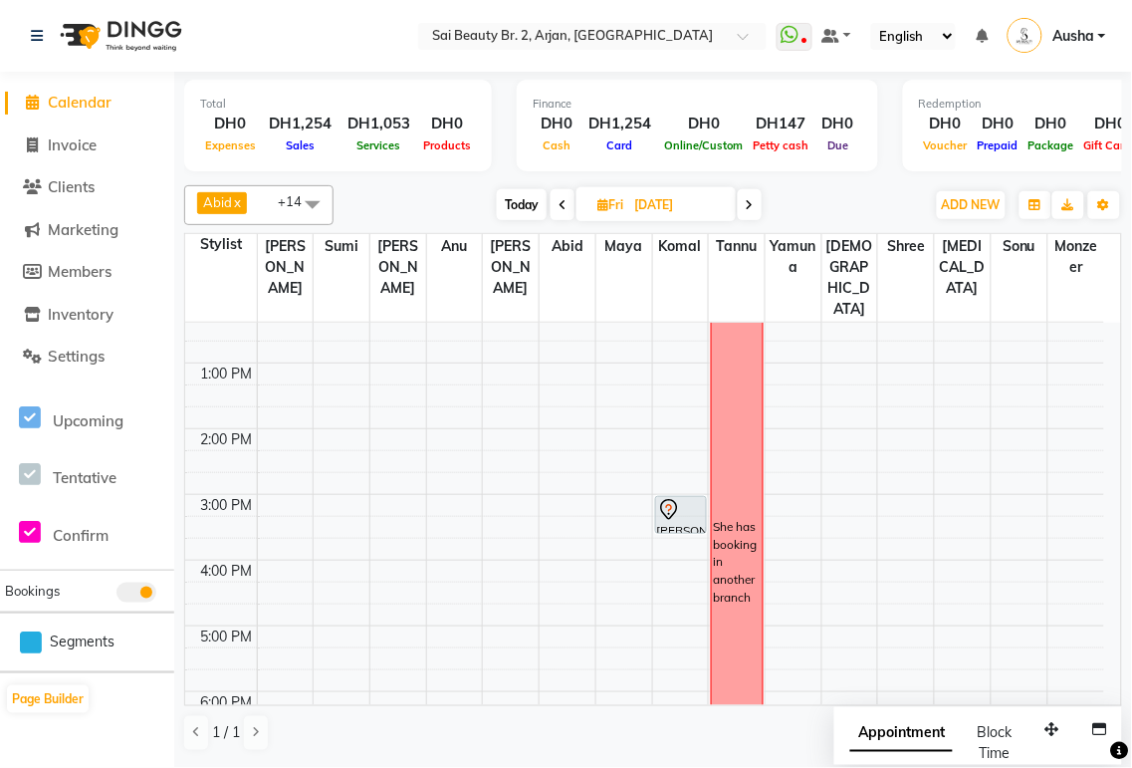
scroll to position [191, 0]
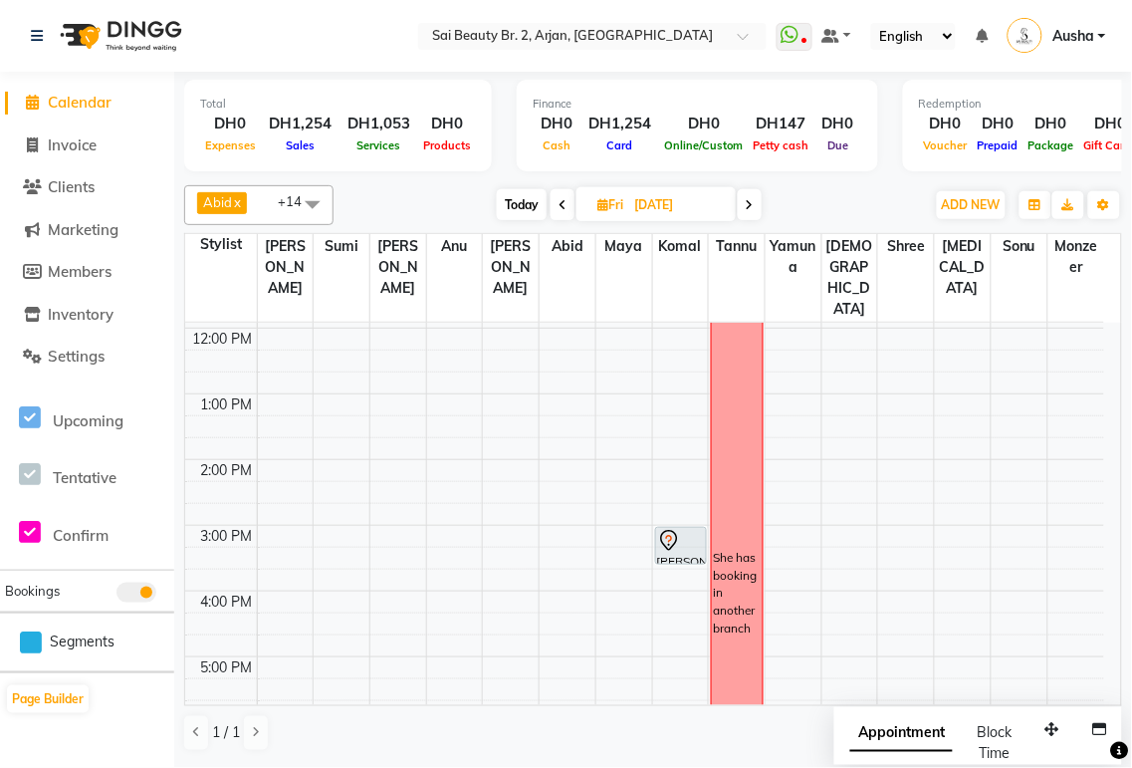
click at [520, 203] on span "Today" at bounding box center [522, 204] width 50 height 31
type input "[DATE]"
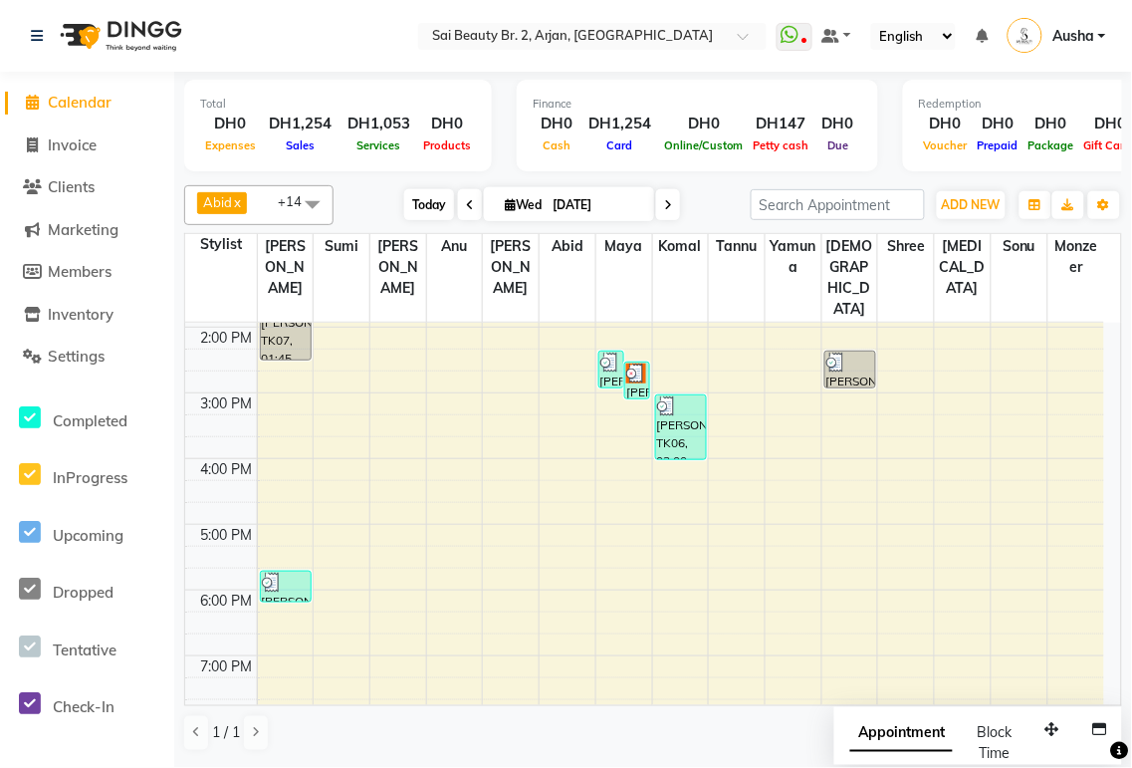
scroll to position [313, 0]
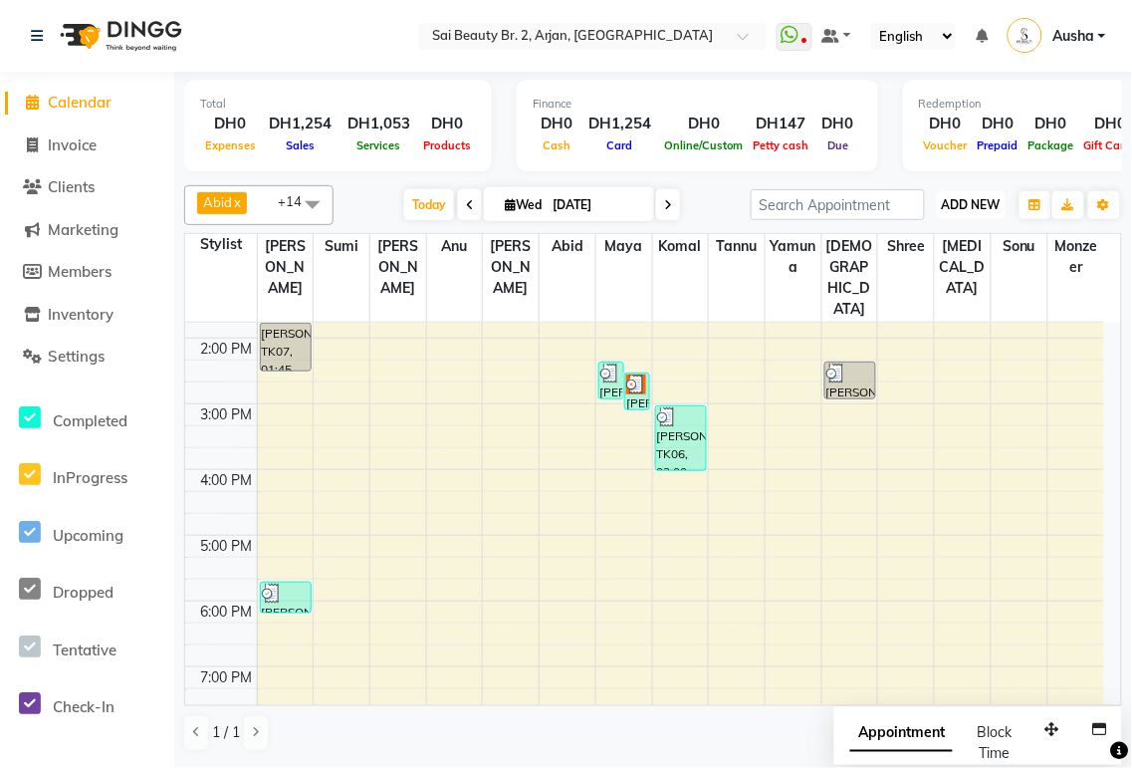
click at [957, 205] on span "ADD NEW" at bounding box center [971, 204] width 59 height 15
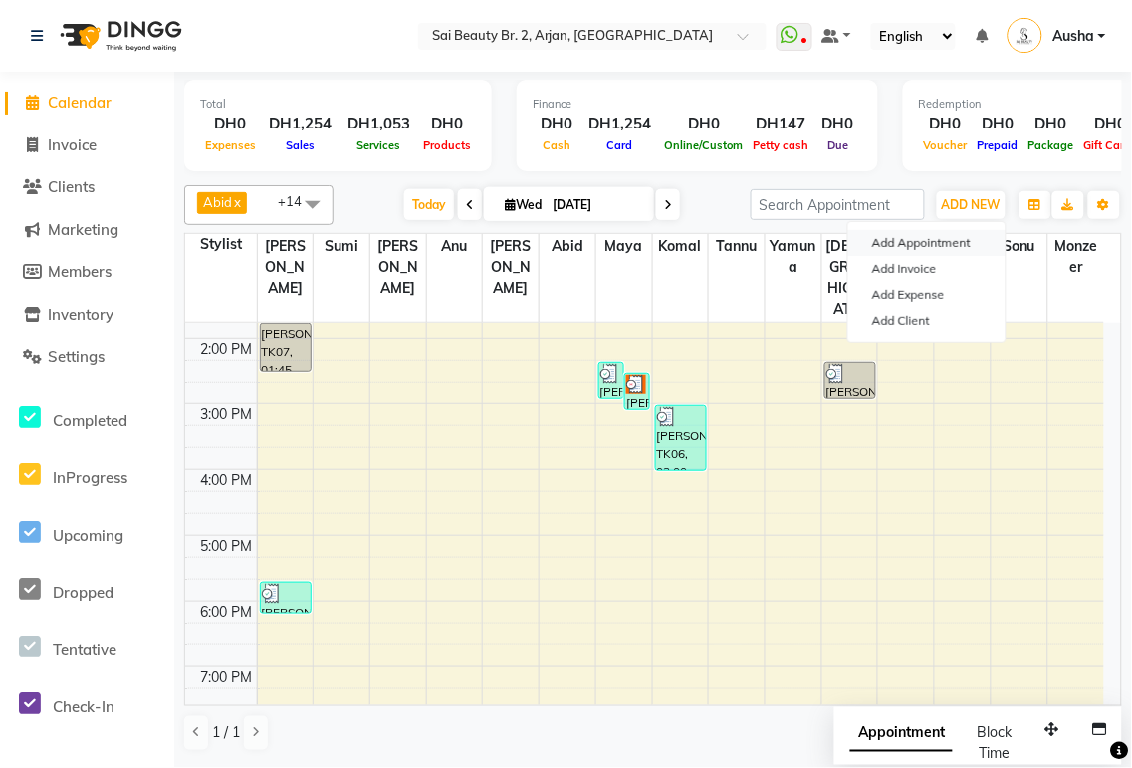
click at [907, 244] on button "Add Appointment" at bounding box center [926, 243] width 157 height 26
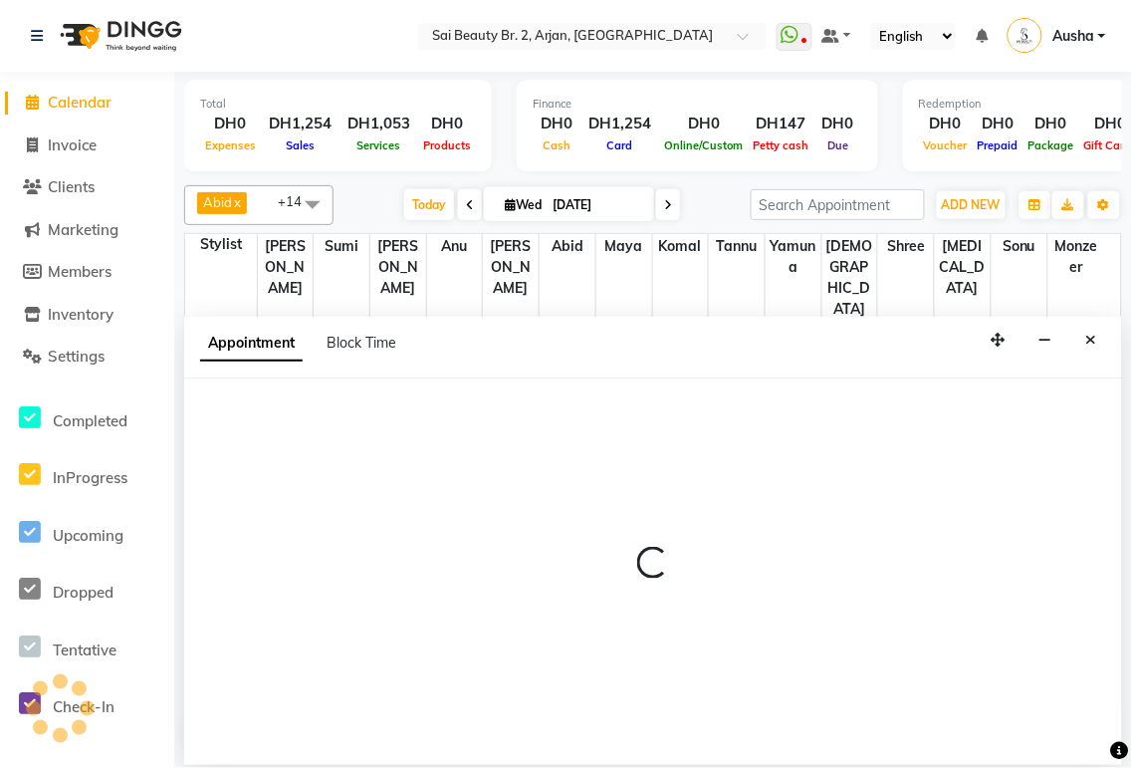
select select "600"
select select "tentative"
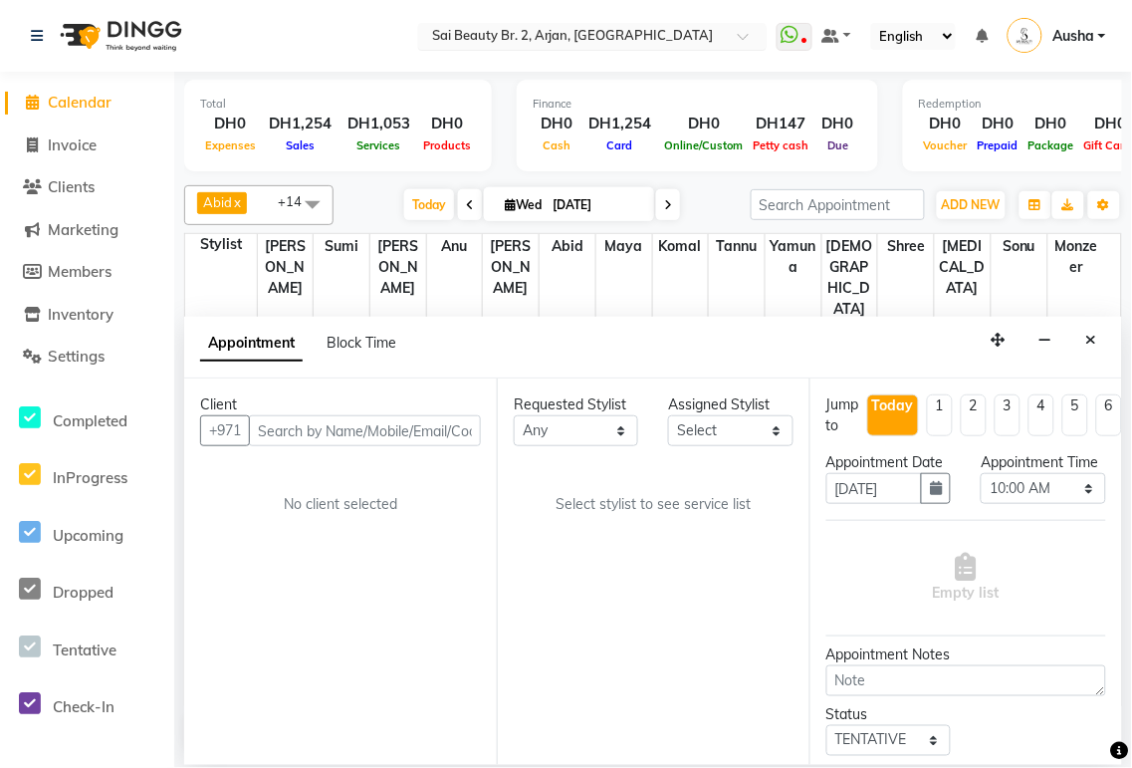
click at [748, 42] on span at bounding box center [750, 42] width 25 height 20
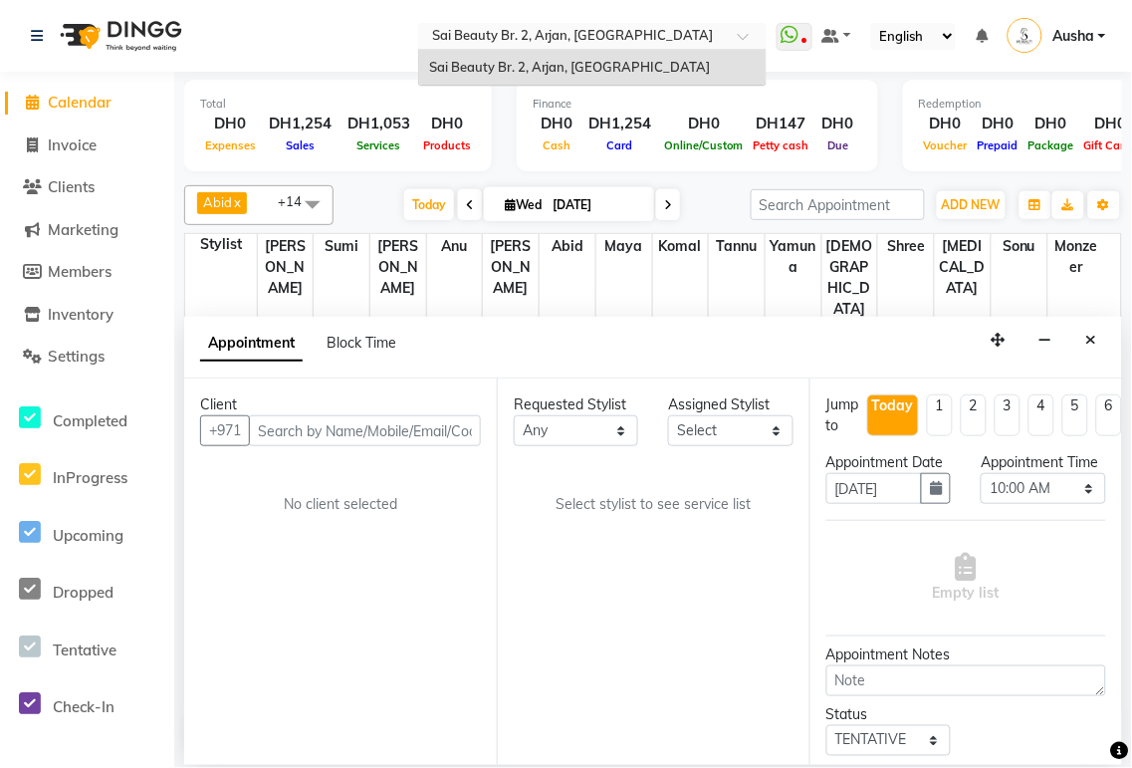
click at [362, 52] on nav "Select Location × Sai Beauty Br. 2, Arjan, [GEOGRAPHIC_DATA] Sai Beauty Br. 2, …" at bounding box center [566, 36] width 1132 height 72
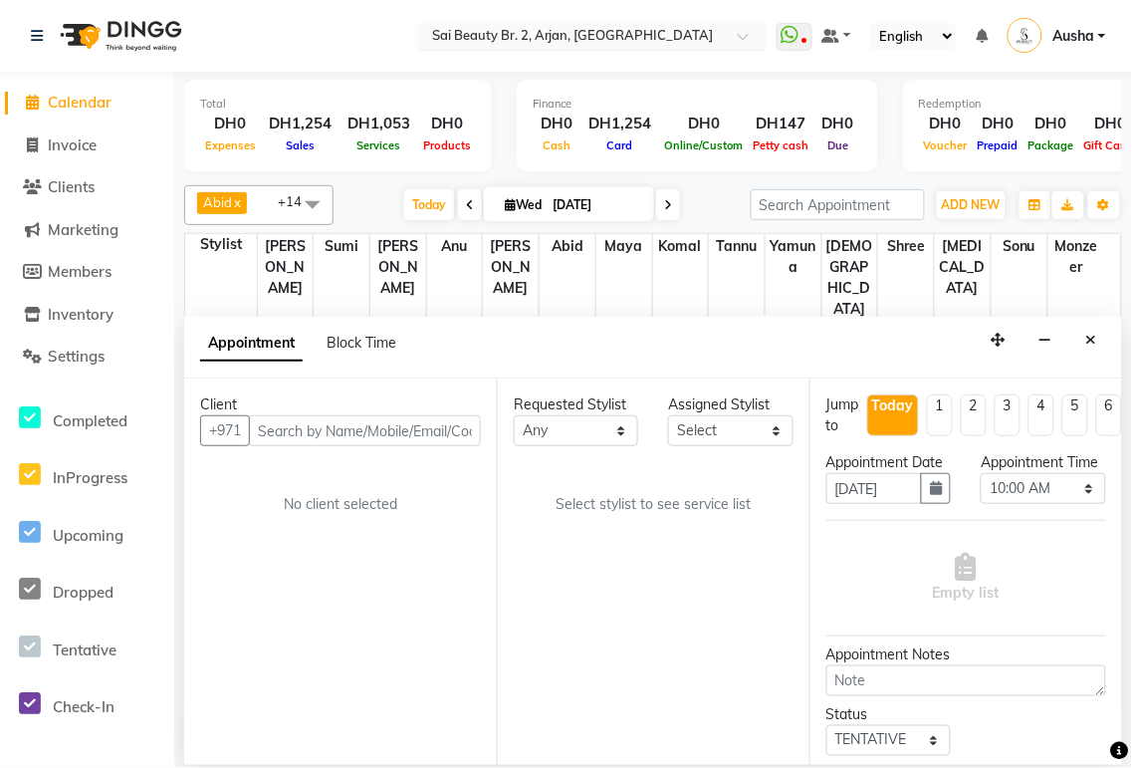
click at [549, 37] on input "text" at bounding box center [572, 38] width 289 height 20
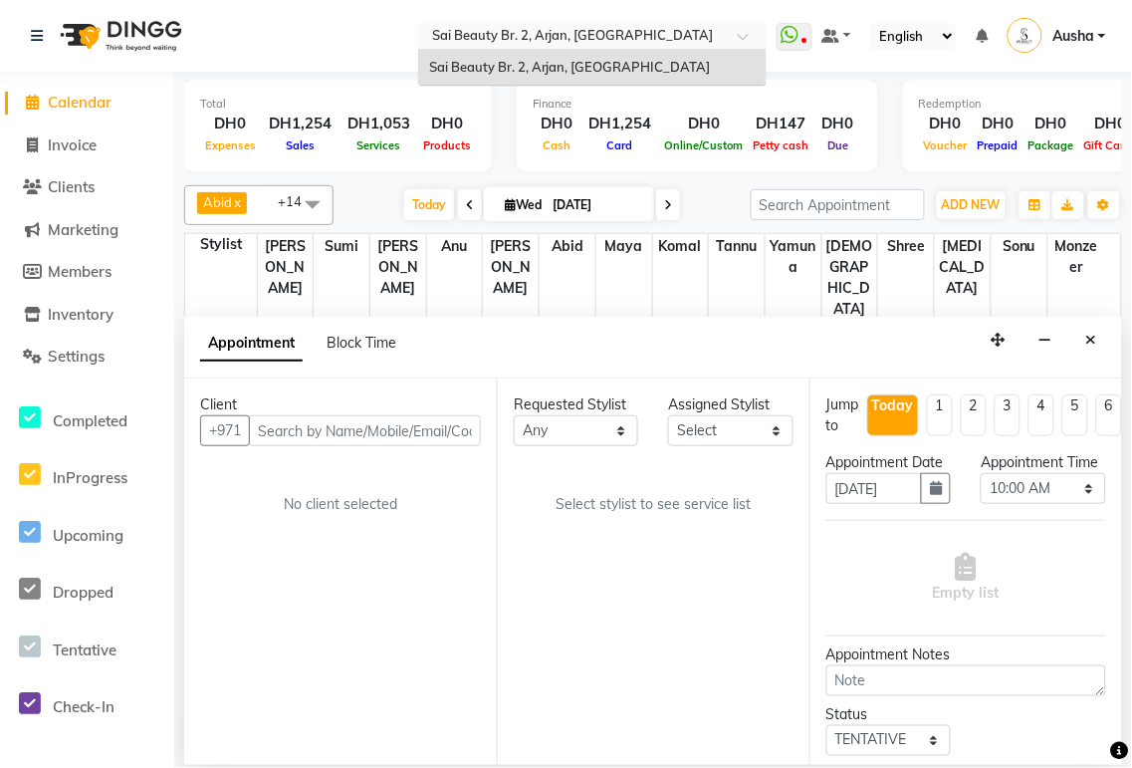
click at [680, 0] on nav "Select Location × Sai Beauty Br. 2, Arjan, [GEOGRAPHIC_DATA] Sai Beauty Br. 2, …" at bounding box center [566, 36] width 1132 height 72
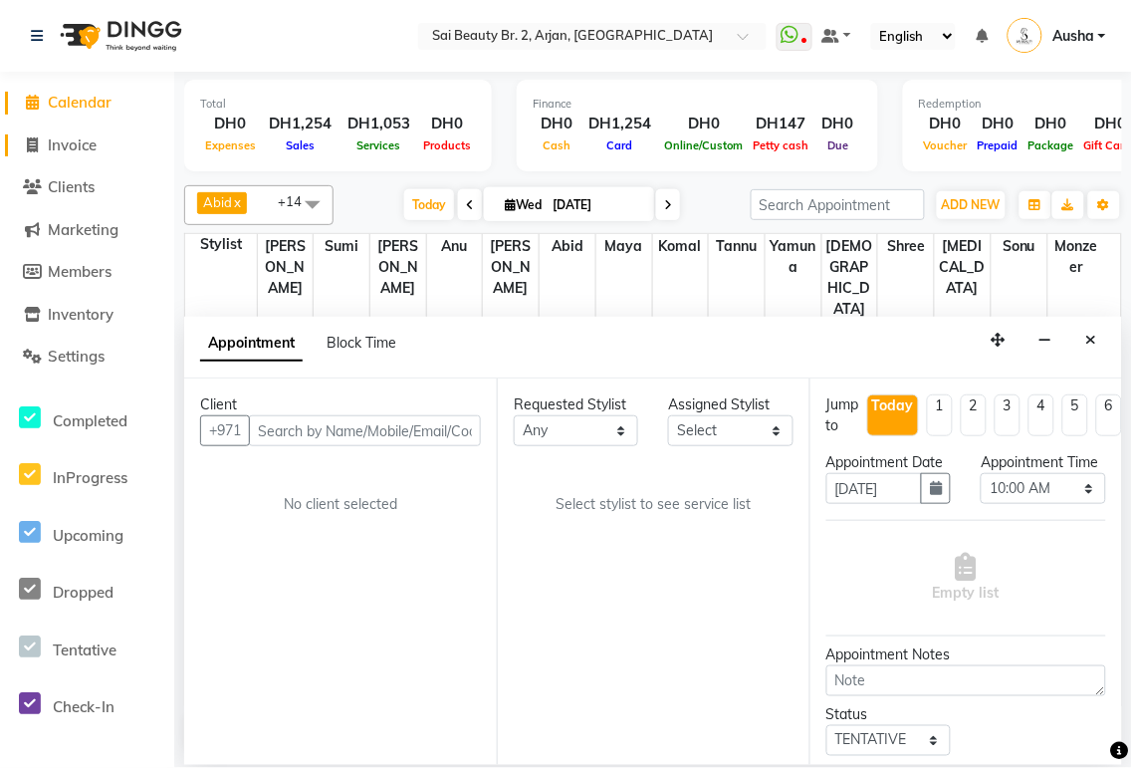
click at [133, 155] on link "Invoice" at bounding box center [87, 145] width 164 height 23
select select "service"
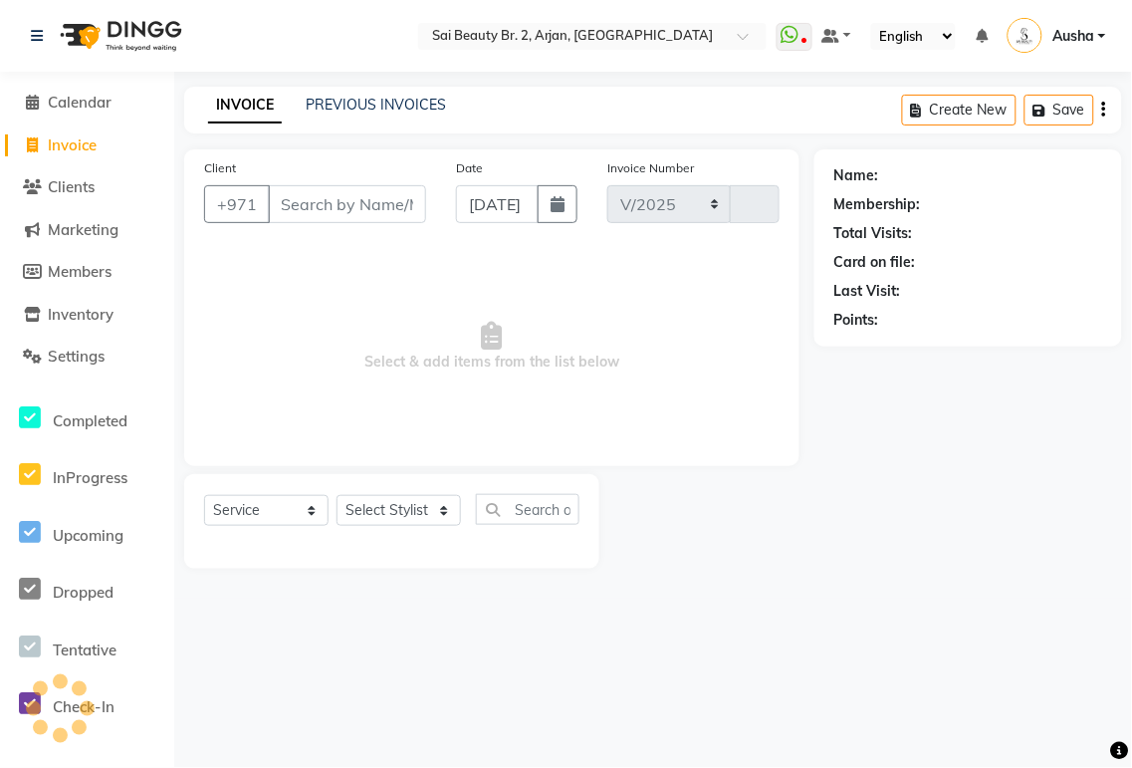
select select "6956"
type input "1917"
click at [87, 97] on span "Calendar" at bounding box center [80, 102] width 64 height 19
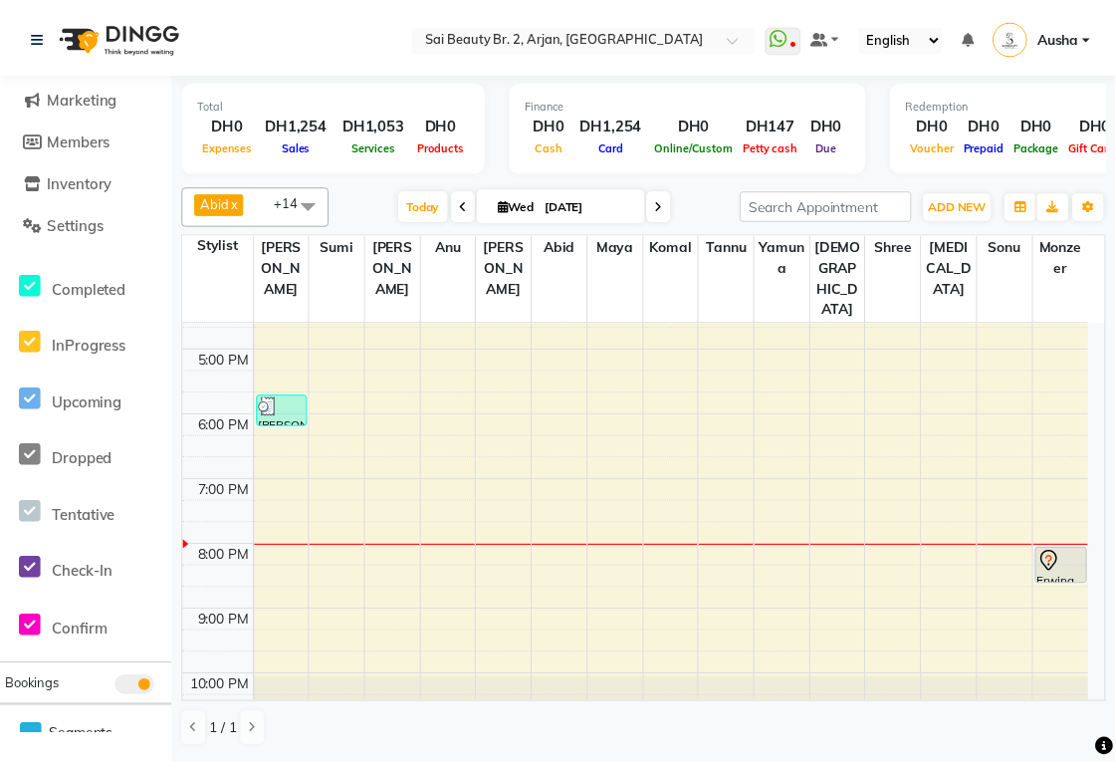
scroll to position [225, 0]
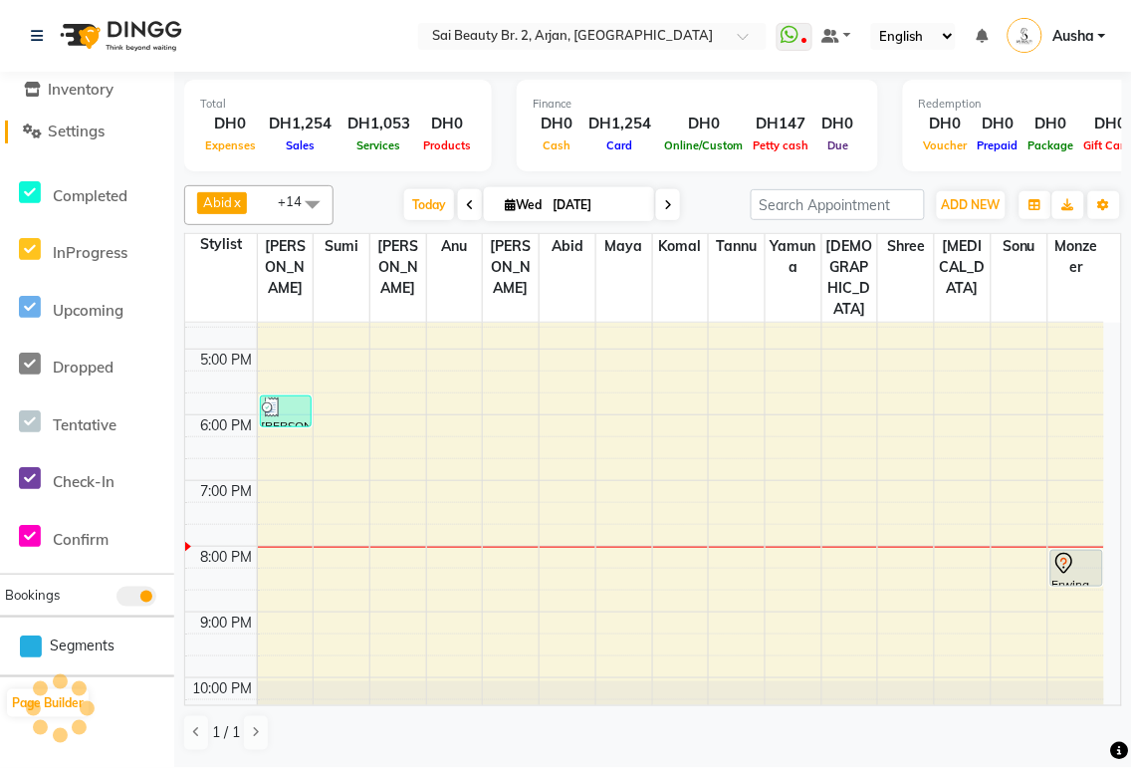
click at [85, 134] on span "Settings" at bounding box center [76, 130] width 57 height 19
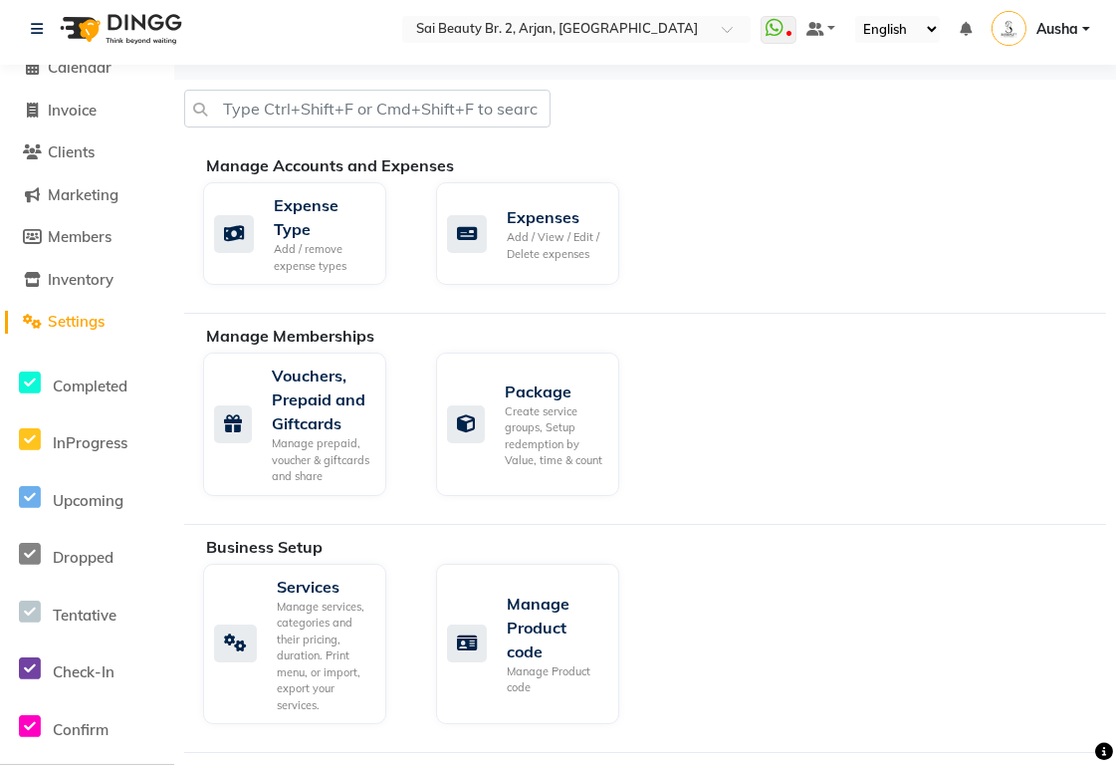
scroll to position [196, 0]
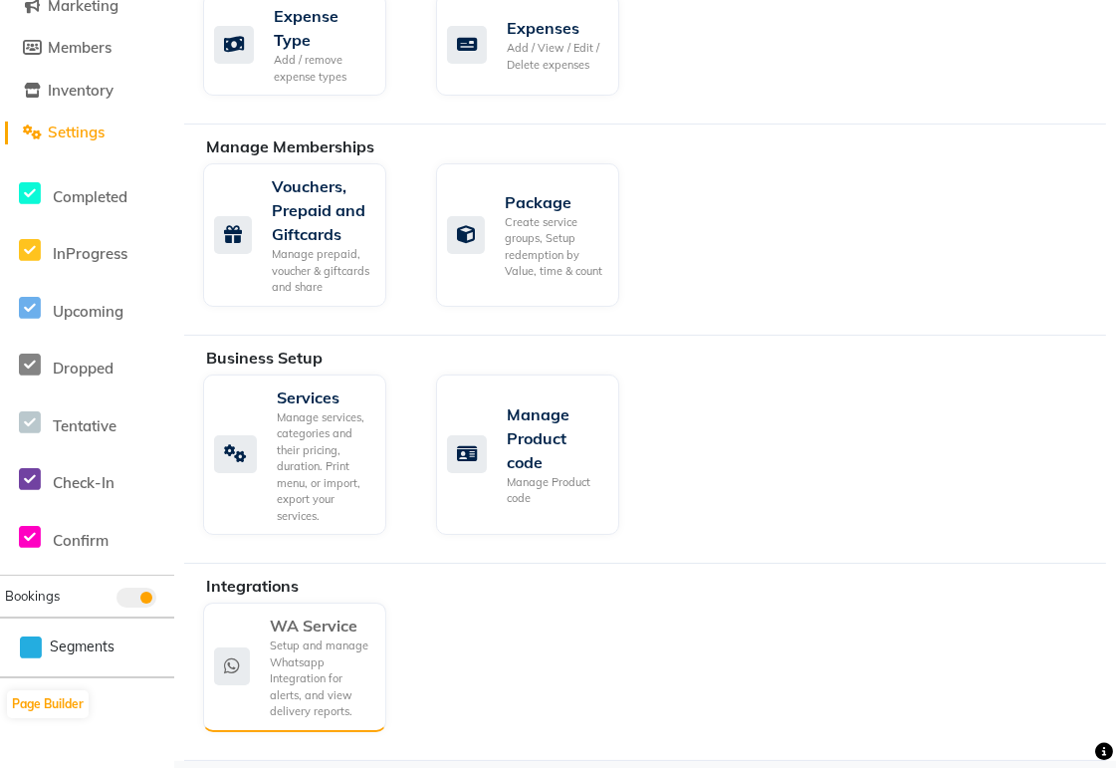
click at [315, 664] on div "Setup and manage Whatsapp Integration for alerts, and view delivery reports." at bounding box center [320, 678] width 101 height 83
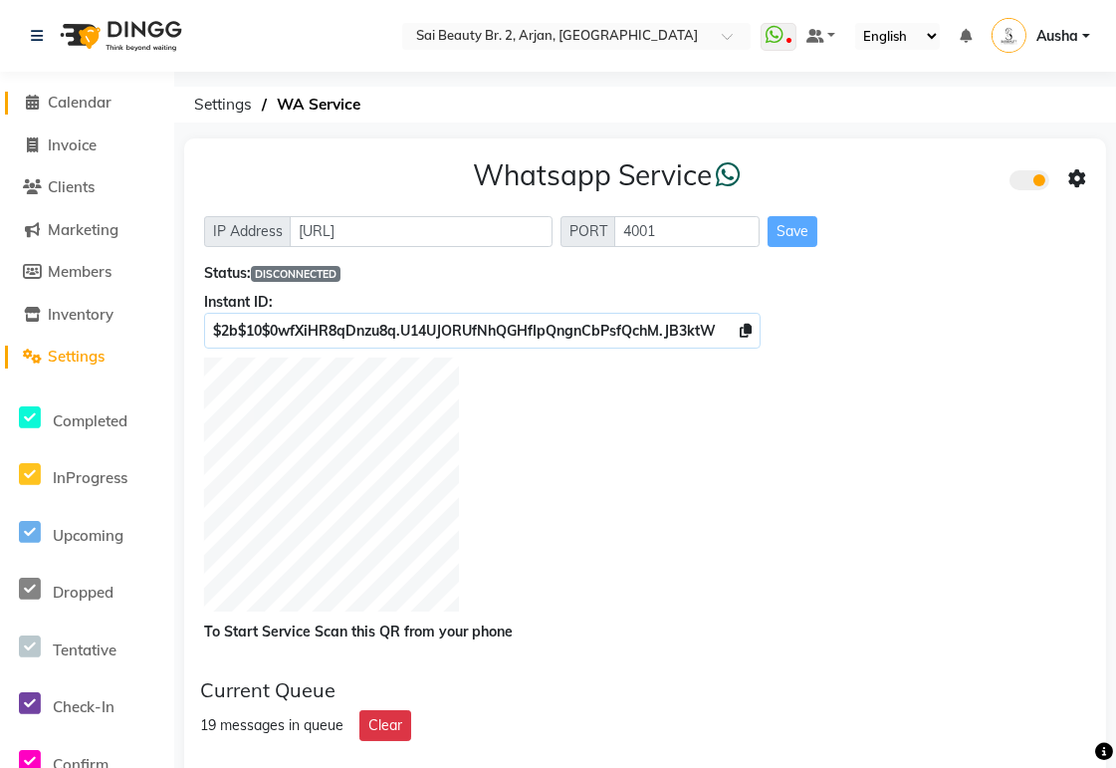
click at [93, 102] on span "Calendar" at bounding box center [80, 102] width 64 height 19
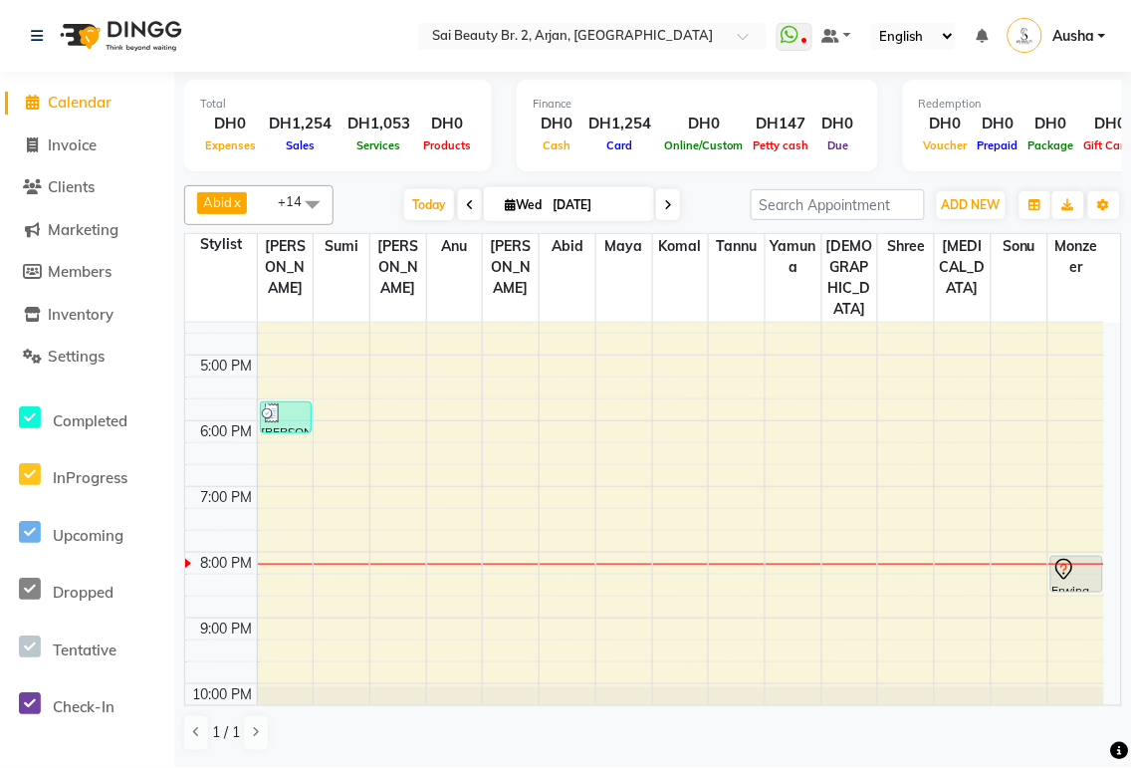
scroll to position [499, 0]
click at [976, 203] on span "ADD NEW" at bounding box center [971, 204] width 59 height 15
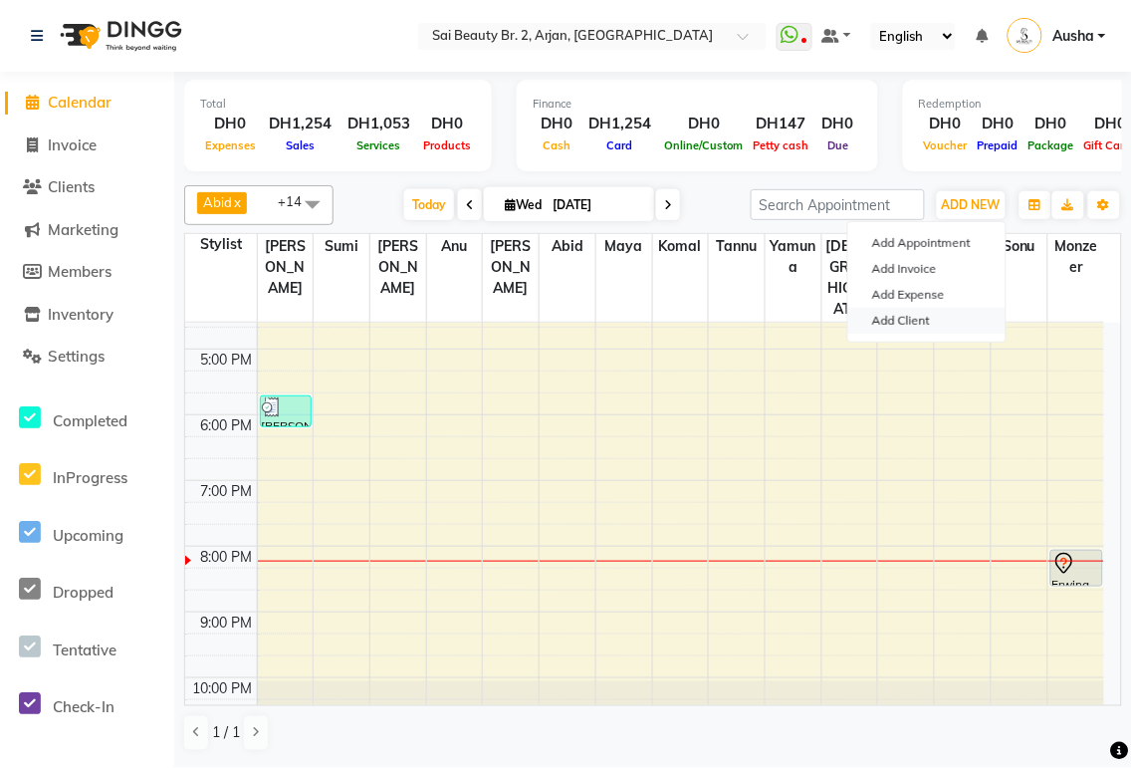
click at [922, 316] on link "Add Client" at bounding box center [926, 321] width 157 height 26
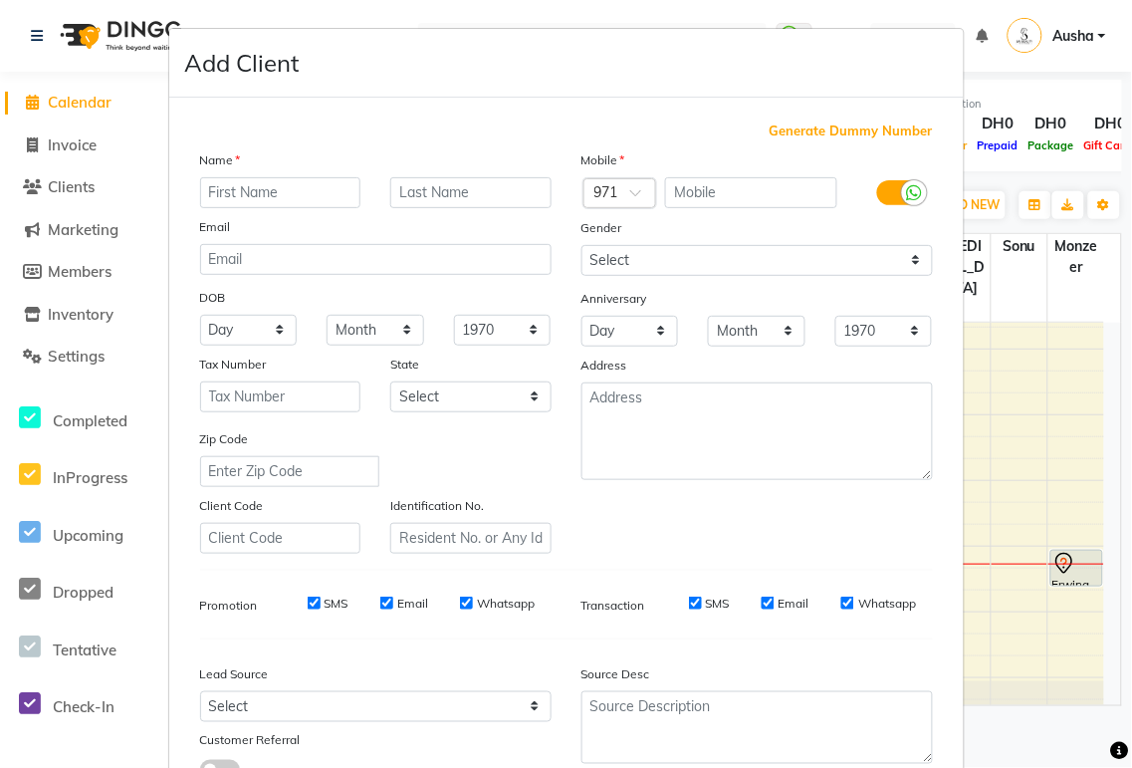
click at [249, 196] on input "text" at bounding box center [280, 192] width 161 height 31
type input "[PERSON_NAME]"
click at [703, 192] on input "text" at bounding box center [751, 192] width 172 height 31
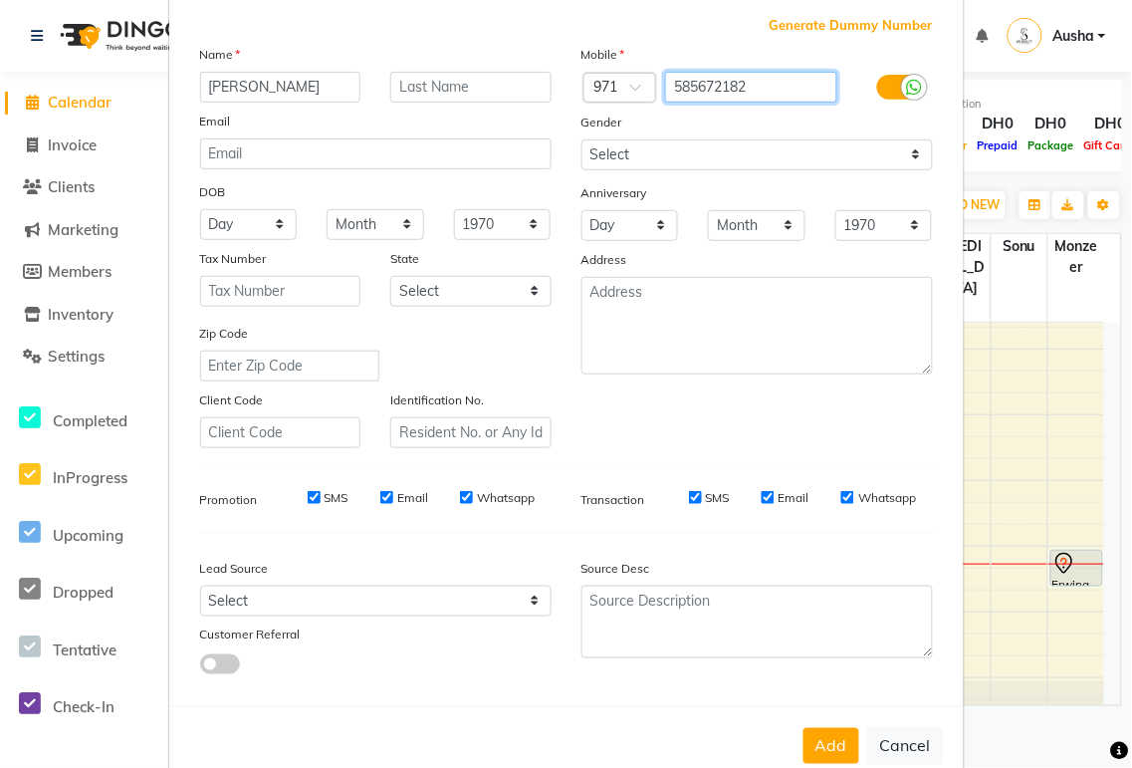
scroll to position [152, 0]
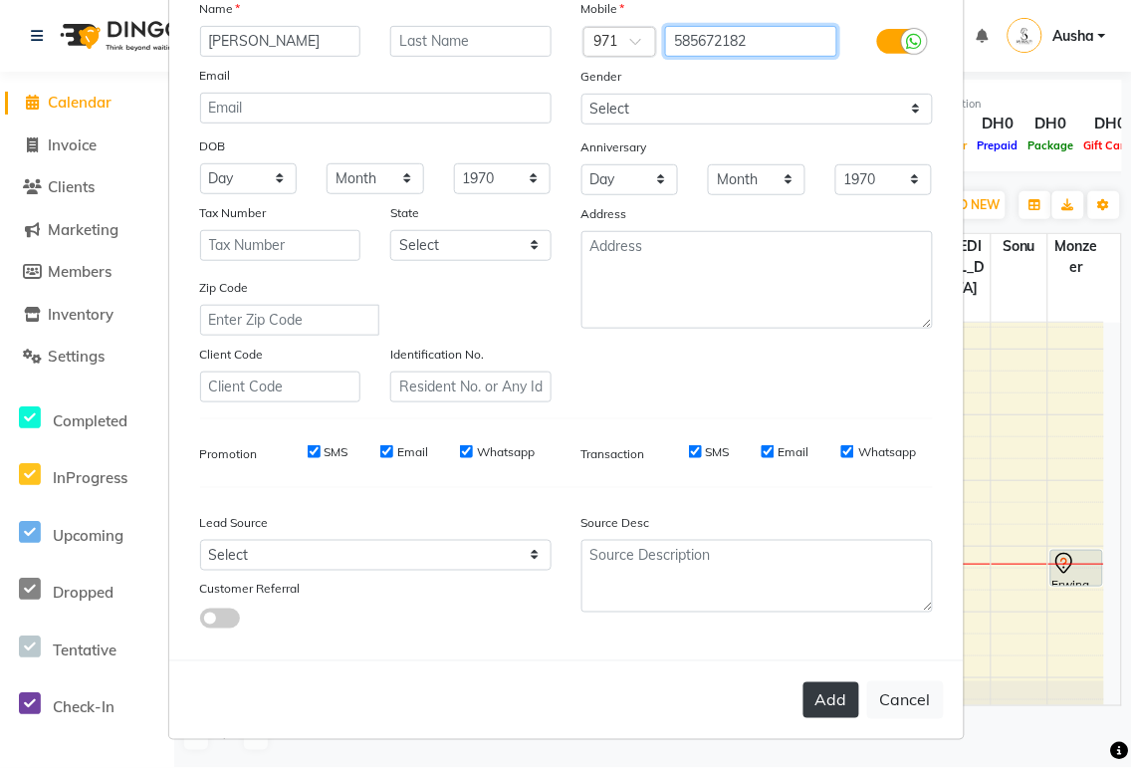
type input "585672182"
click at [817, 694] on button "Add" at bounding box center [832, 700] width 56 height 36
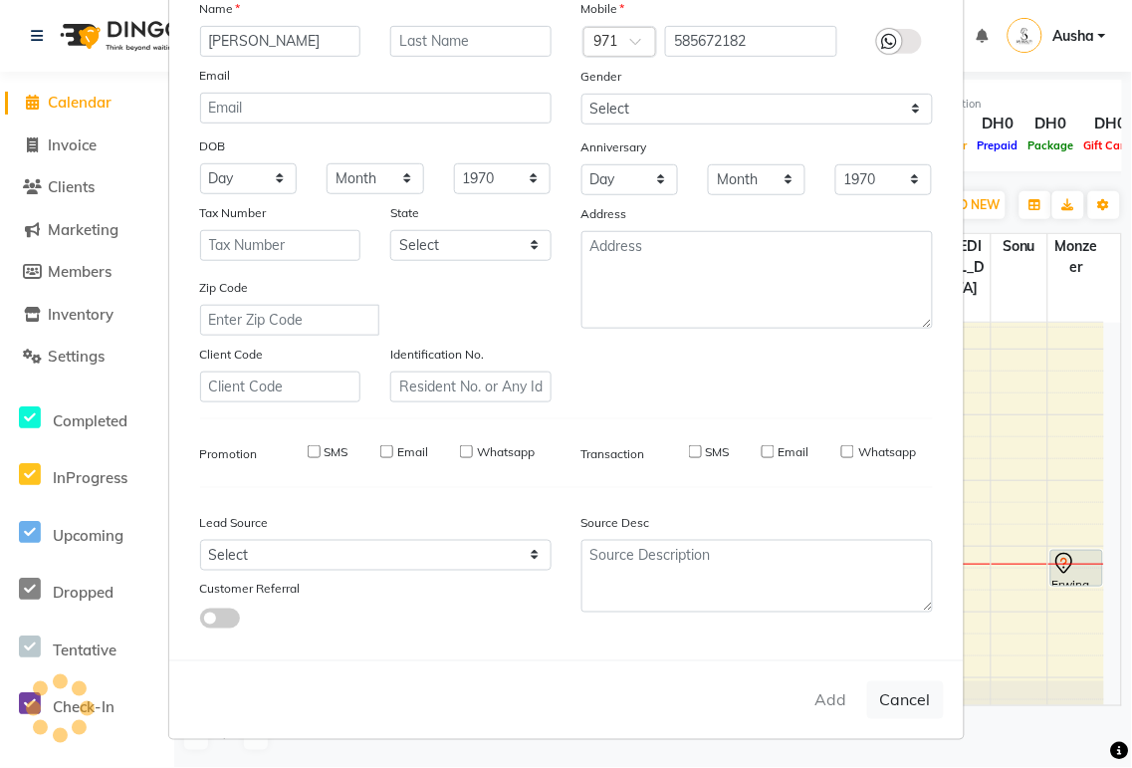
select select
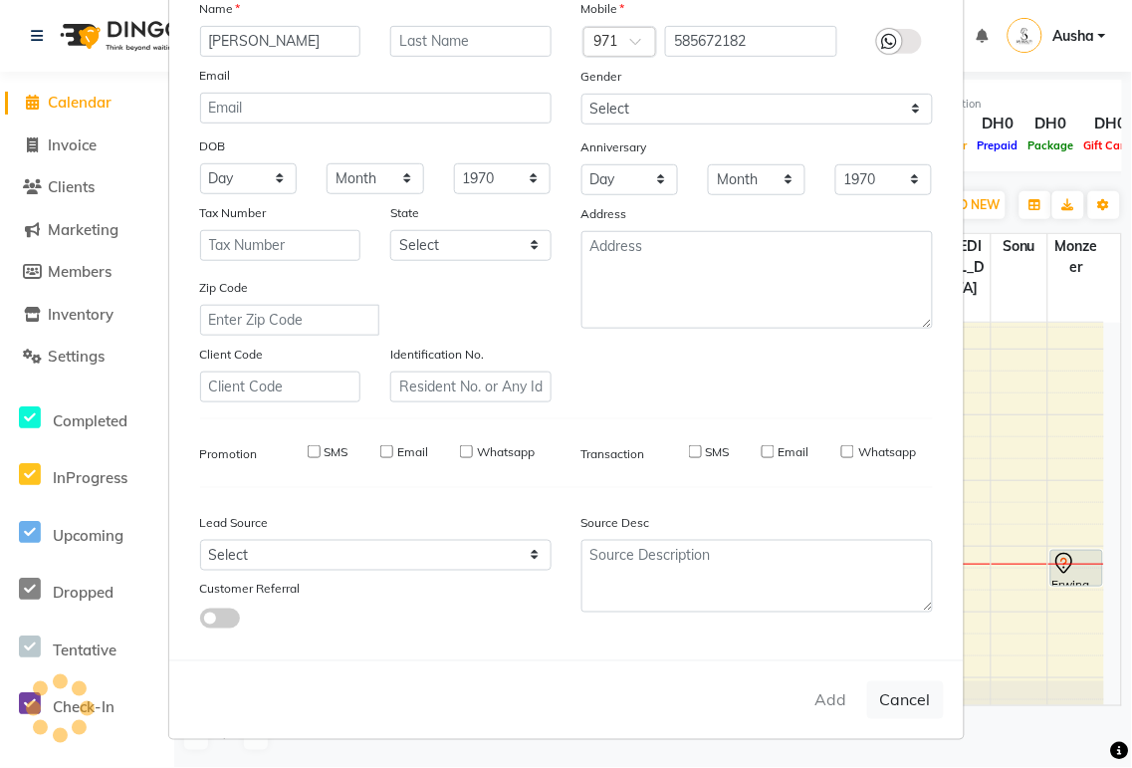
select select
checkbox input "false"
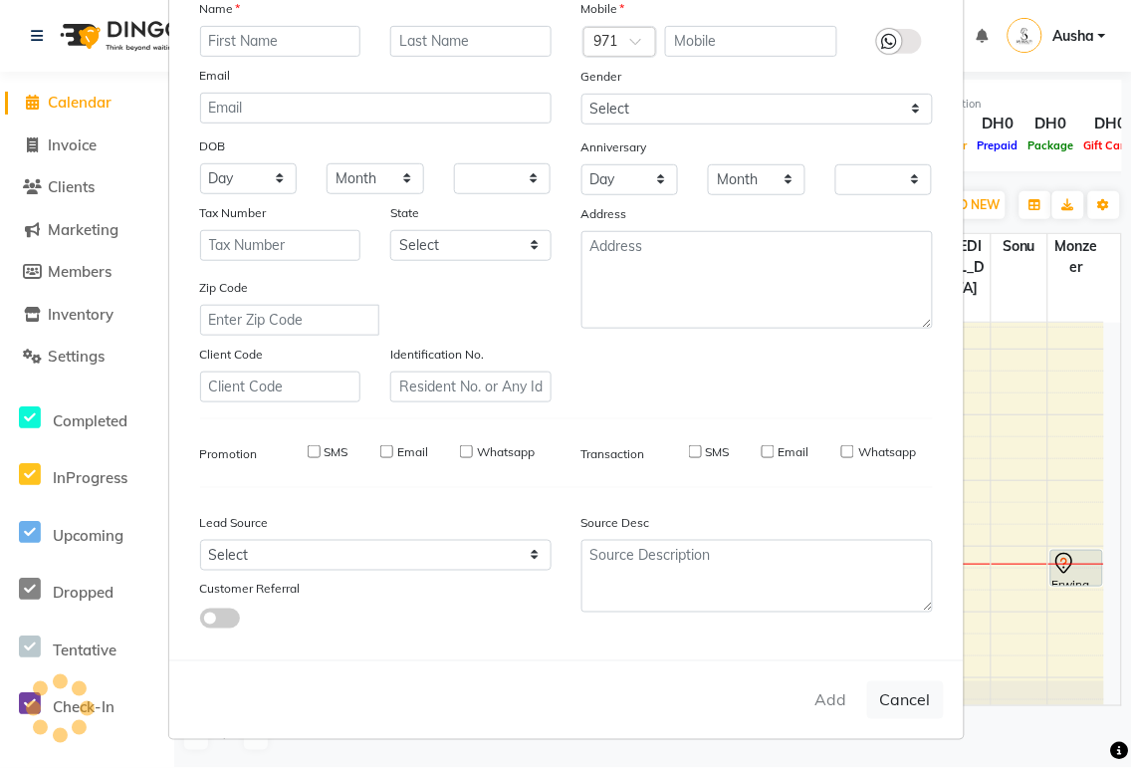
checkbox input "false"
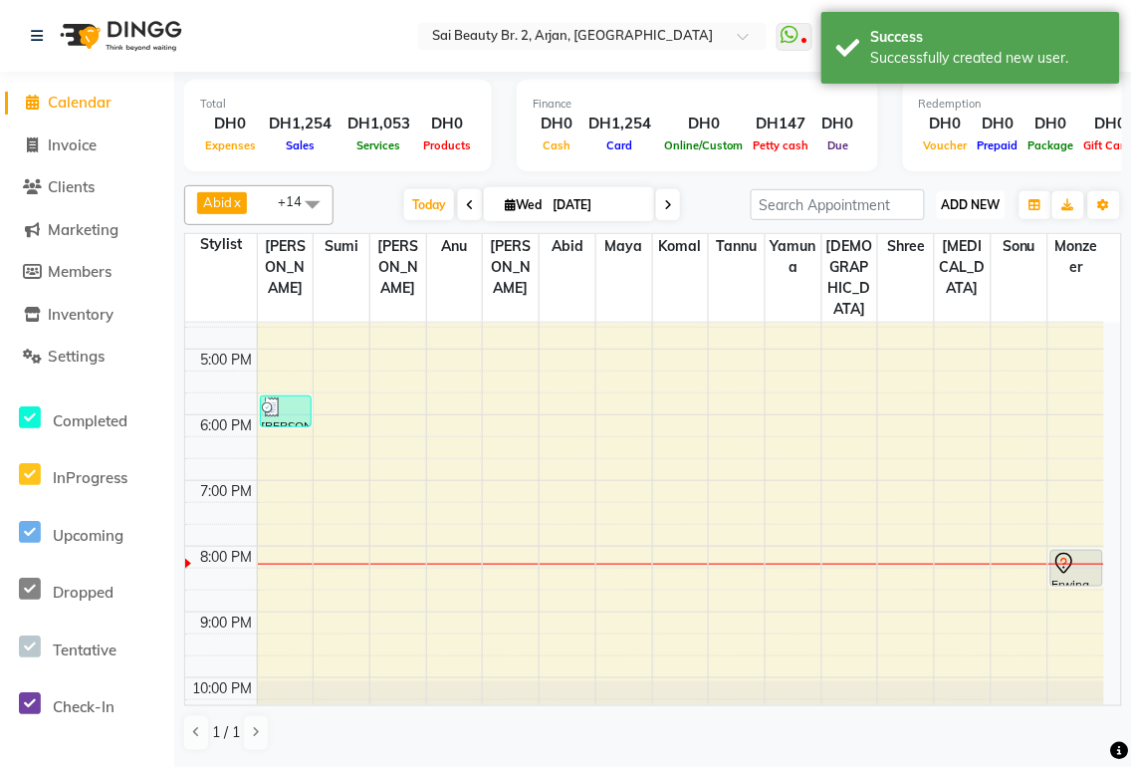
click at [968, 202] on span "ADD NEW" at bounding box center [971, 204] width 59 height 15
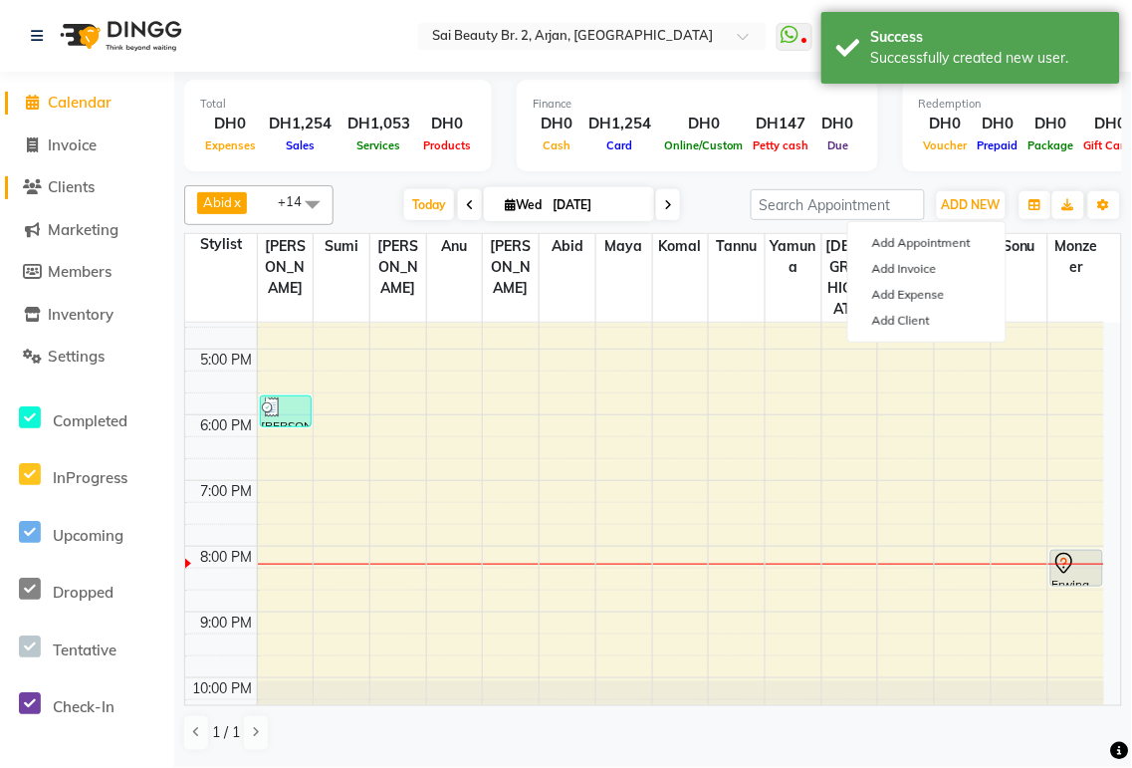
click at [91, 191] on span "Clients" at bounding box center [71, 186] width 47 height 19
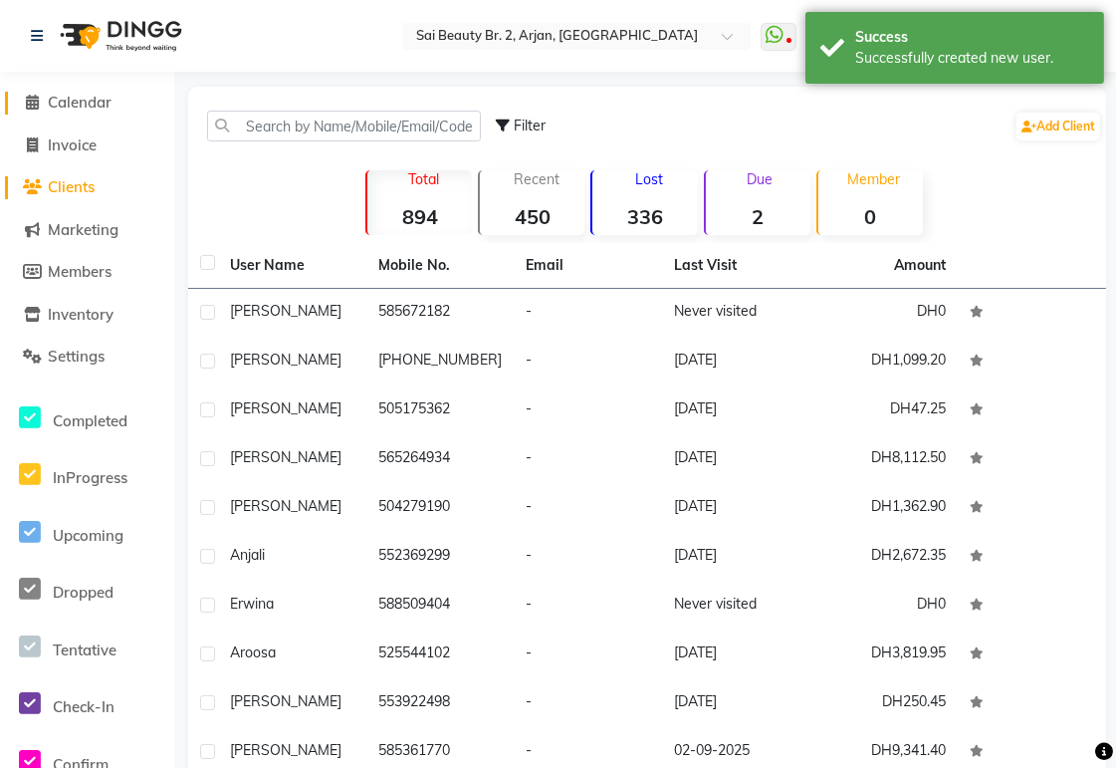
click at [98, 98] on span "Calendar" at bounding box center [80, 102] width 64 height 19
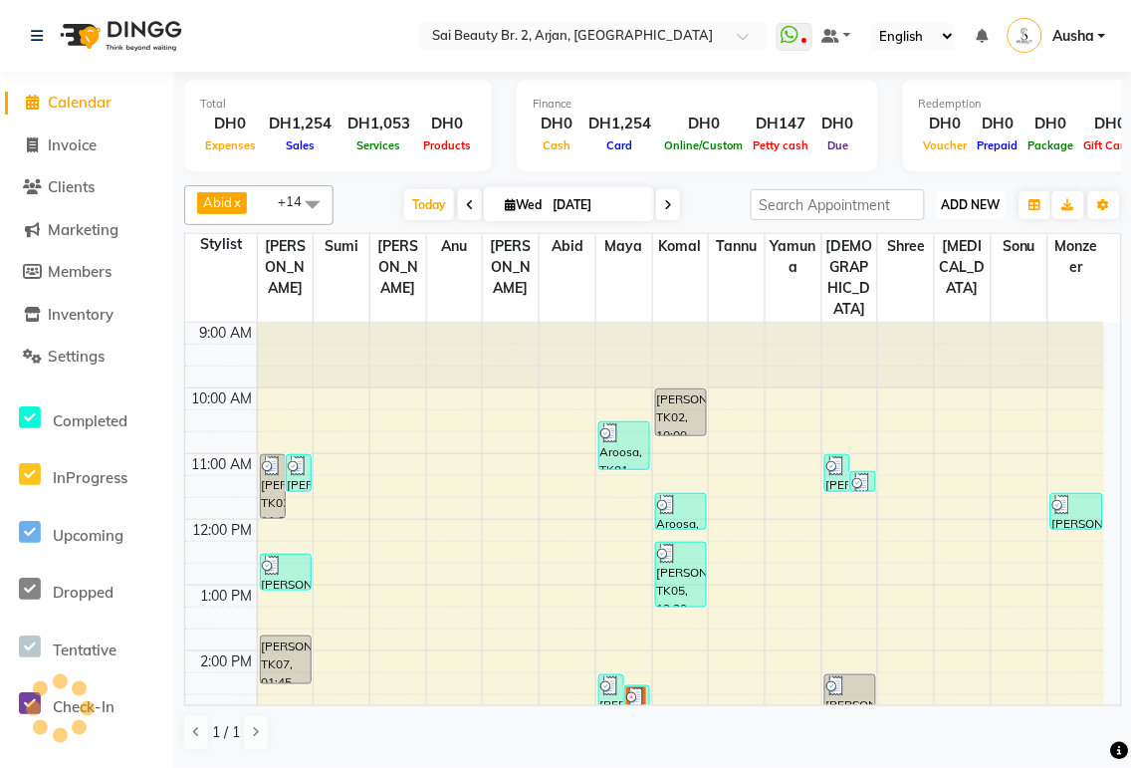
click at [981, 205] on span "ADD NEW" at bounding box center [971, 204] width 59 height 15
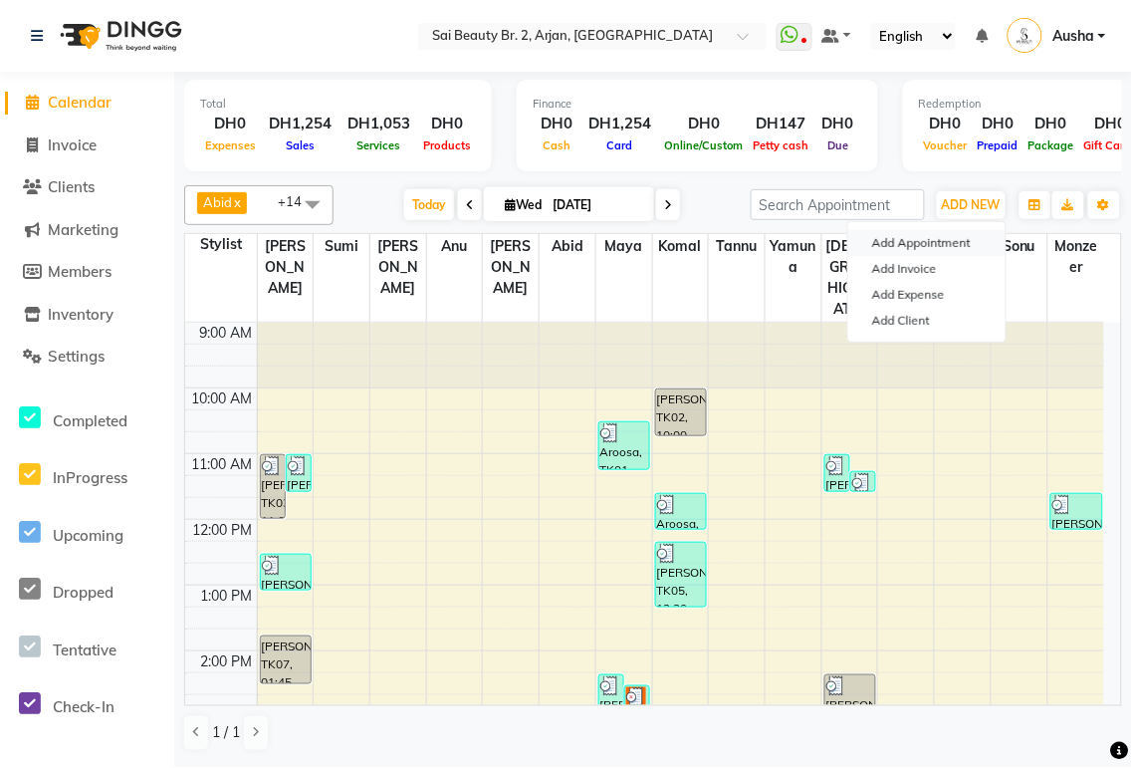
click at [941, 245] on button "Add Appointment" at bounding box center [926, 243] width 157 height 26
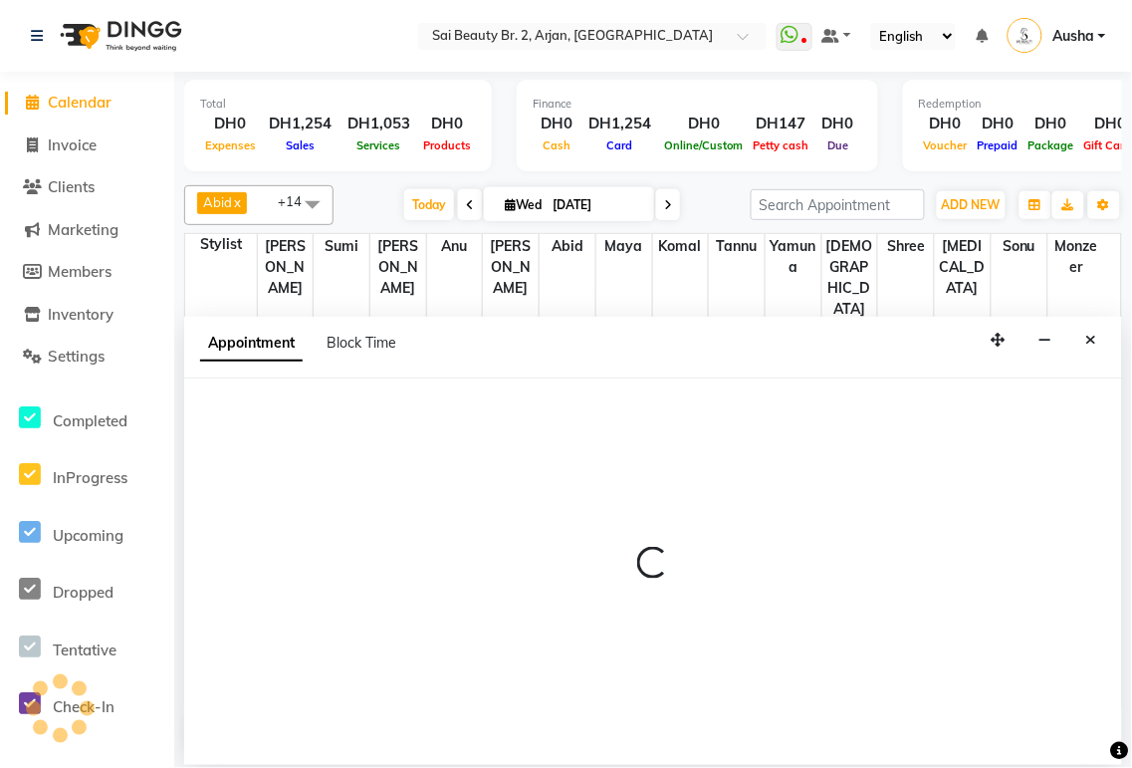
select select "600"
select select "tentative"
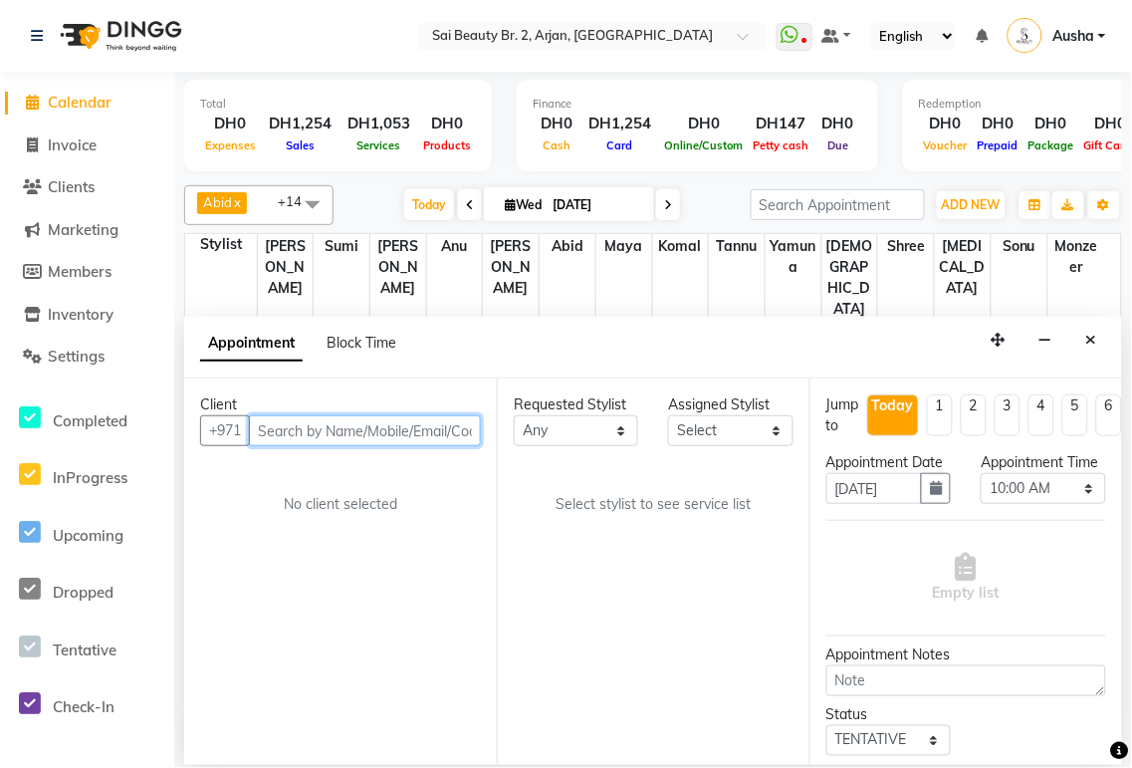
click at [309, 433] on input "text" at bounding box center [365, 430] width 232 height 31
paste input "585672182"
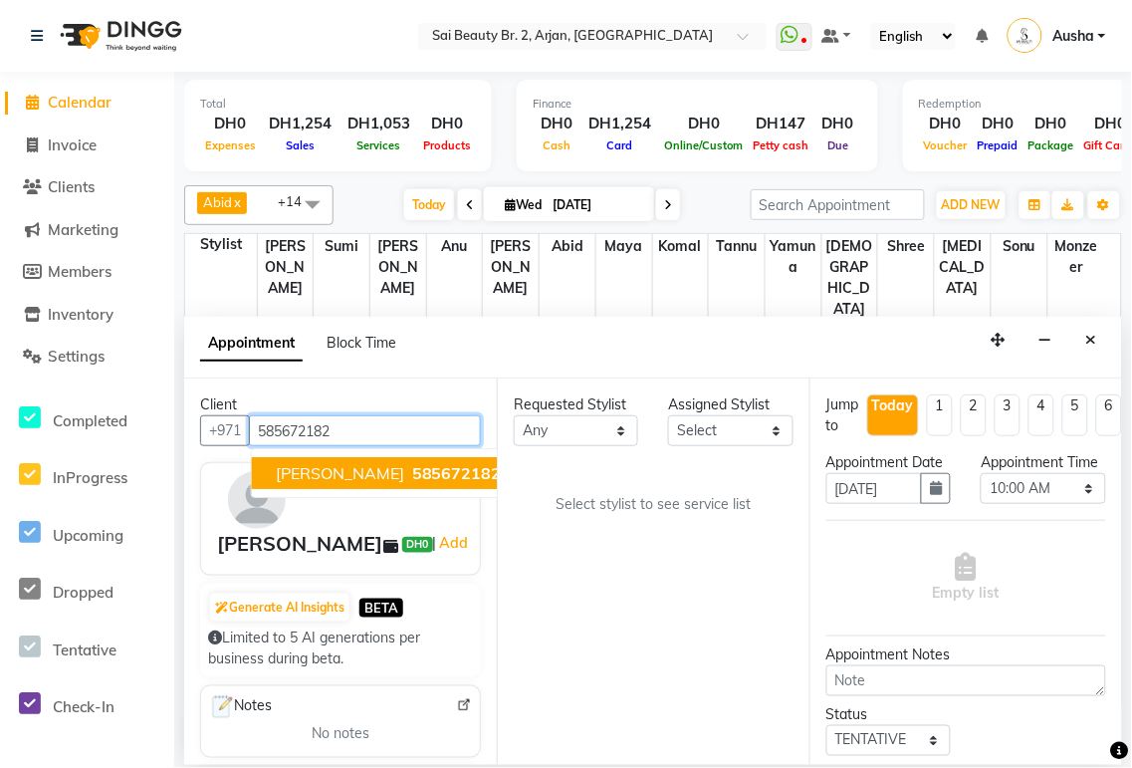
type input "585672182"
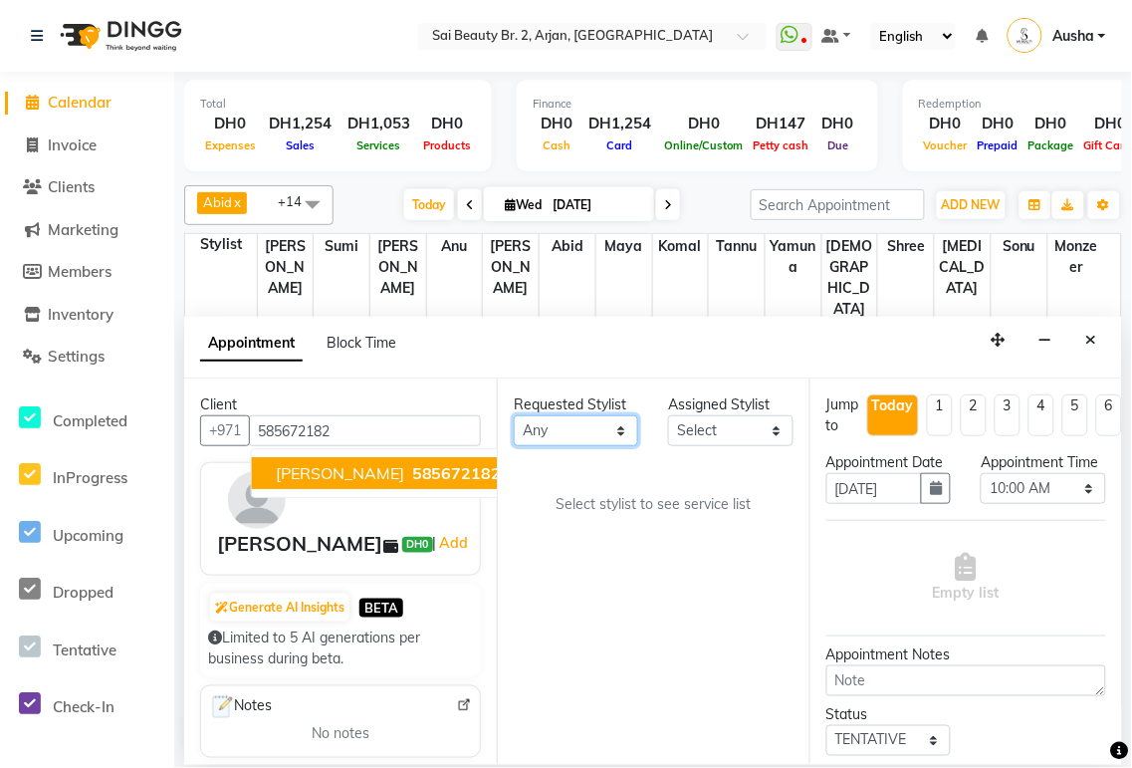
click at [622, 441] on select "Any [PERSON_NAME][MEDICAL_DATA] [PERSON_NAME] [PERSON_NAME] [PERSON_NAME] Gita …" at bounding box center [576, 430] width 124 height 31
select select "82917"
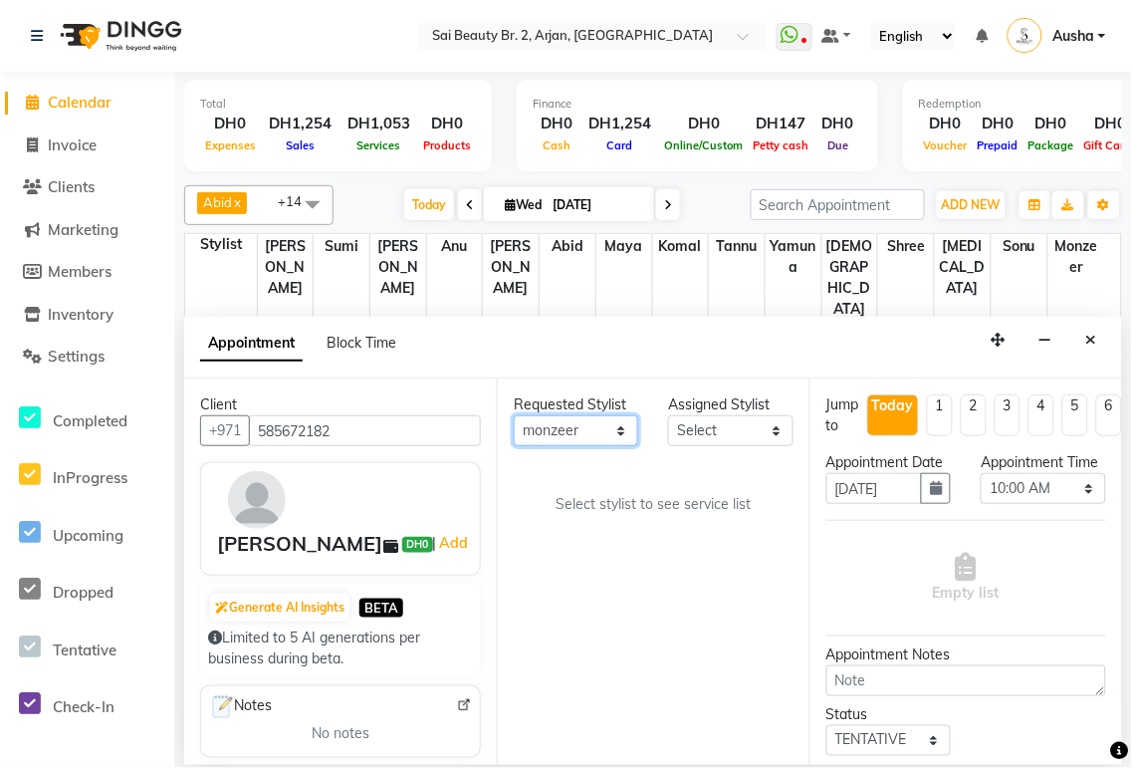
click at [514, 415] on select "Any [PERSON_NAME][MEDICAL_DATA] [PERSON_NAME] [PERSON_NAME] [PERSON_NAME] Gita …" at bounding box center [576, 430] width 124 height 31
select select "82917"
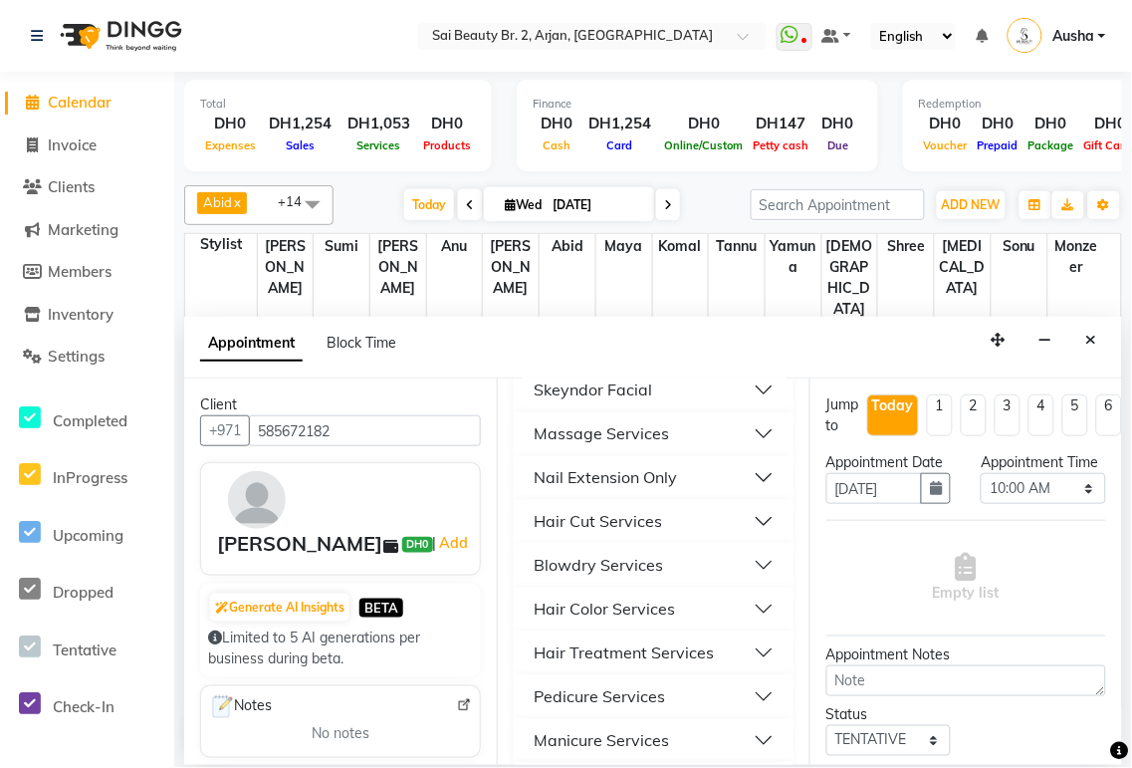
scroll to position [990, 0]
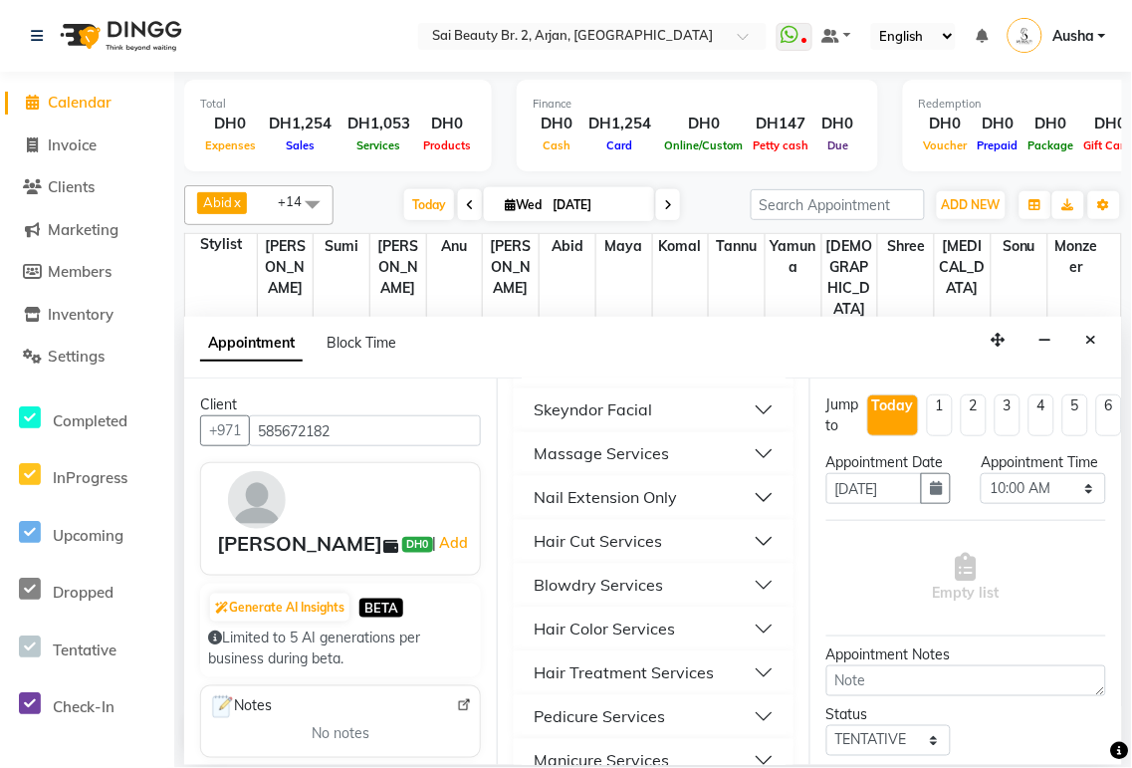
click at [751, 534] on button "Hair Cut Services" at bounding box center [654, 542] width 264 height 36
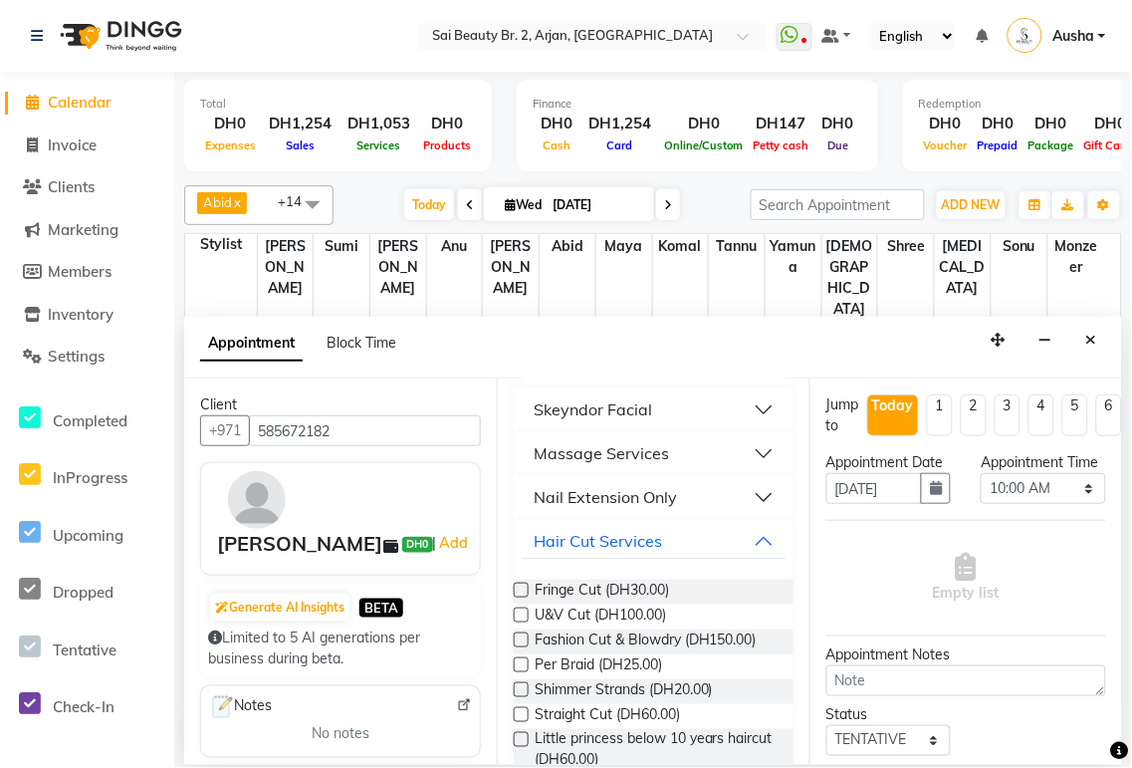
click at [523, 639] on label at bounding box center [521, 639] width 15 height 15
click at [523, 639] on input "checkbox" at bounding box center [520, 641] width 13 height 13
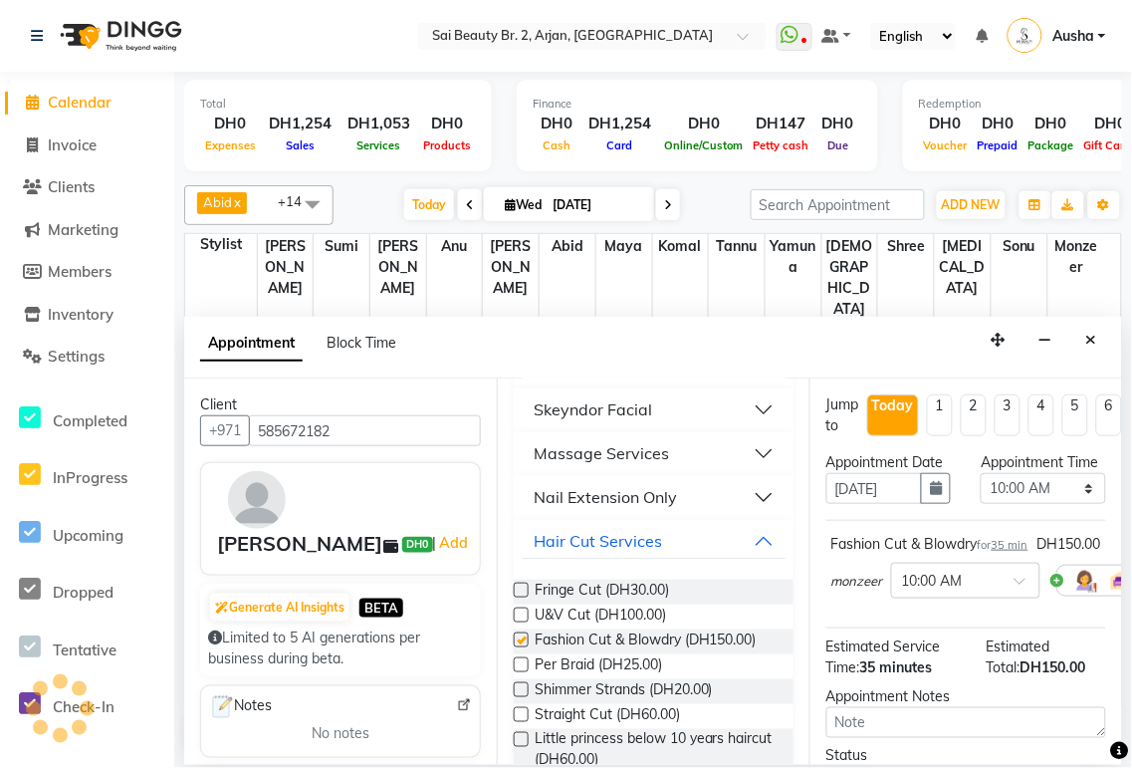
checkbox input "false"
click at [1059, 504] on select "Select 10:00 AM 10:05 AM 10:10 AM 10:15 AM 10:20 AM 10:25 AM 10:30 AM 10:35 AM …" at bounding box center [1043, 488] width 124 height 31
select select "1215"
click at [981, 493] on select "Select 10:00 AM 10:05 AM 10:10 AM 10:15 AM 10:20 AM 10:25 AM 10:30 AM 10:35 AM …" at bounding box center [1043, 488] width 124 height 31
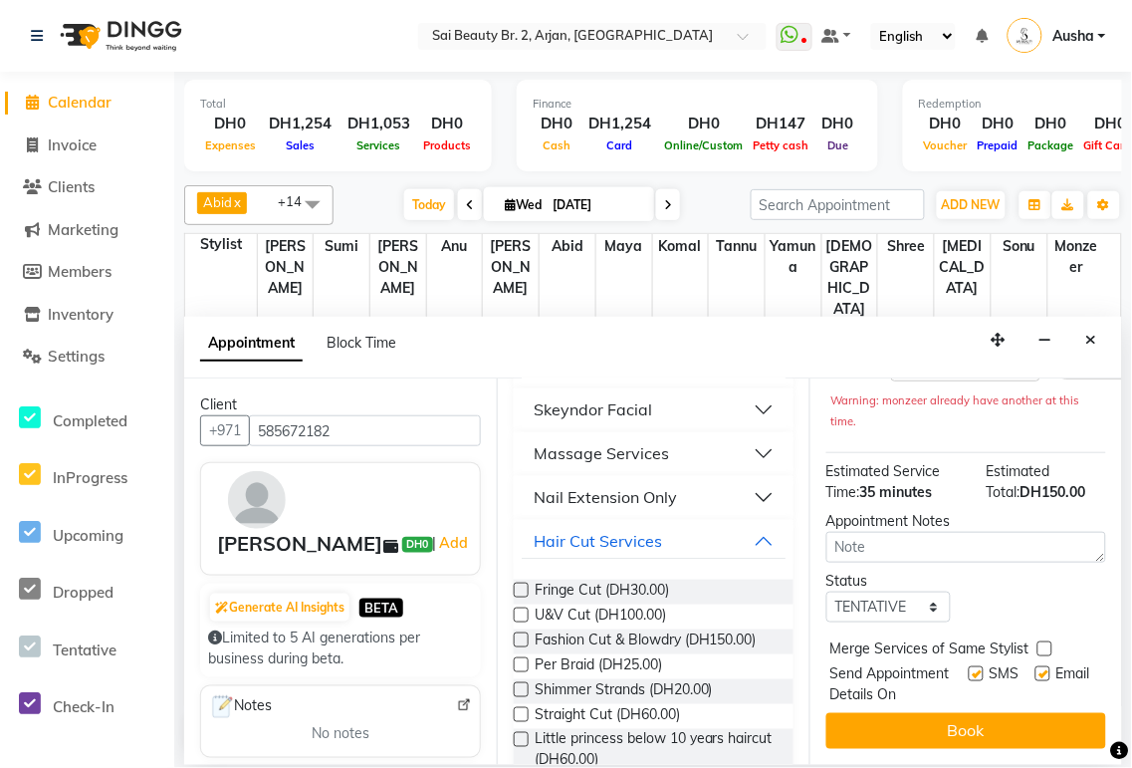
scroll to position [296, 0]
click at [1043, 641] on label at bounding box center [1045, 648] width 15 height 15
click at [1043, 644] on input "checkbox" at bounding box center [1044, 650] width 13 height 13
checkbox input "true"
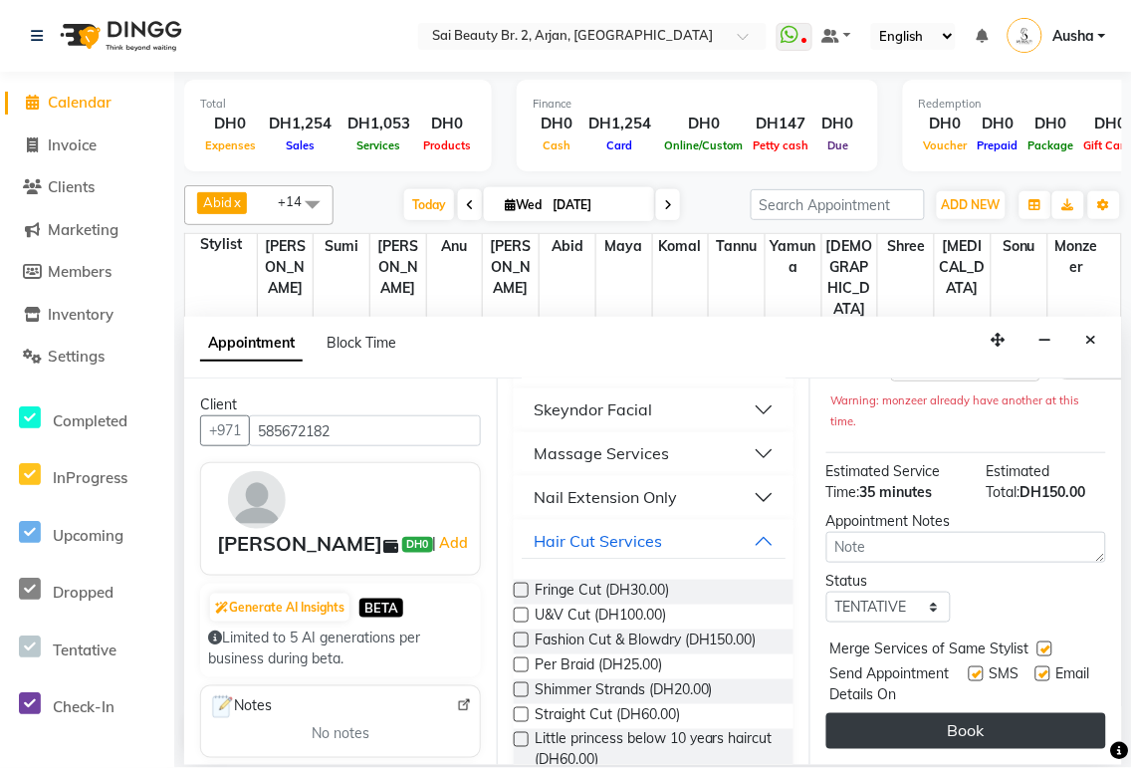
click at [1000, 713] on button "Book" at bounding box center [967, 731] width 280 height 36
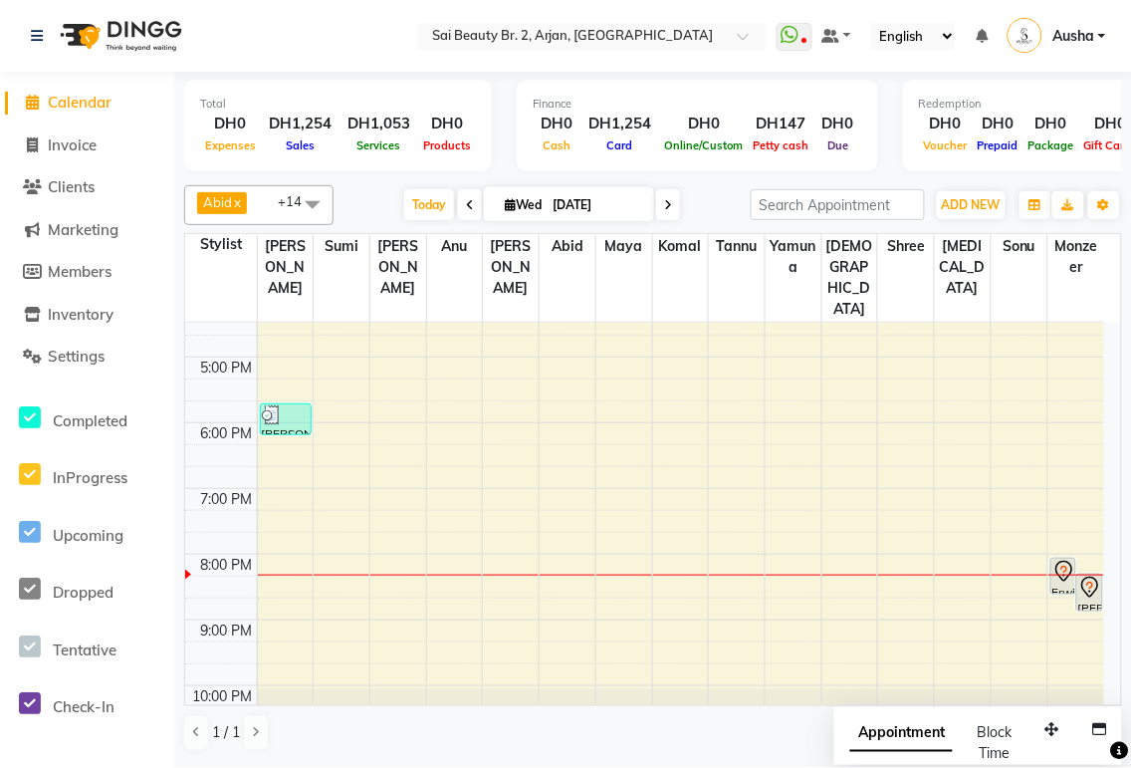
scroll to position [499, 0]
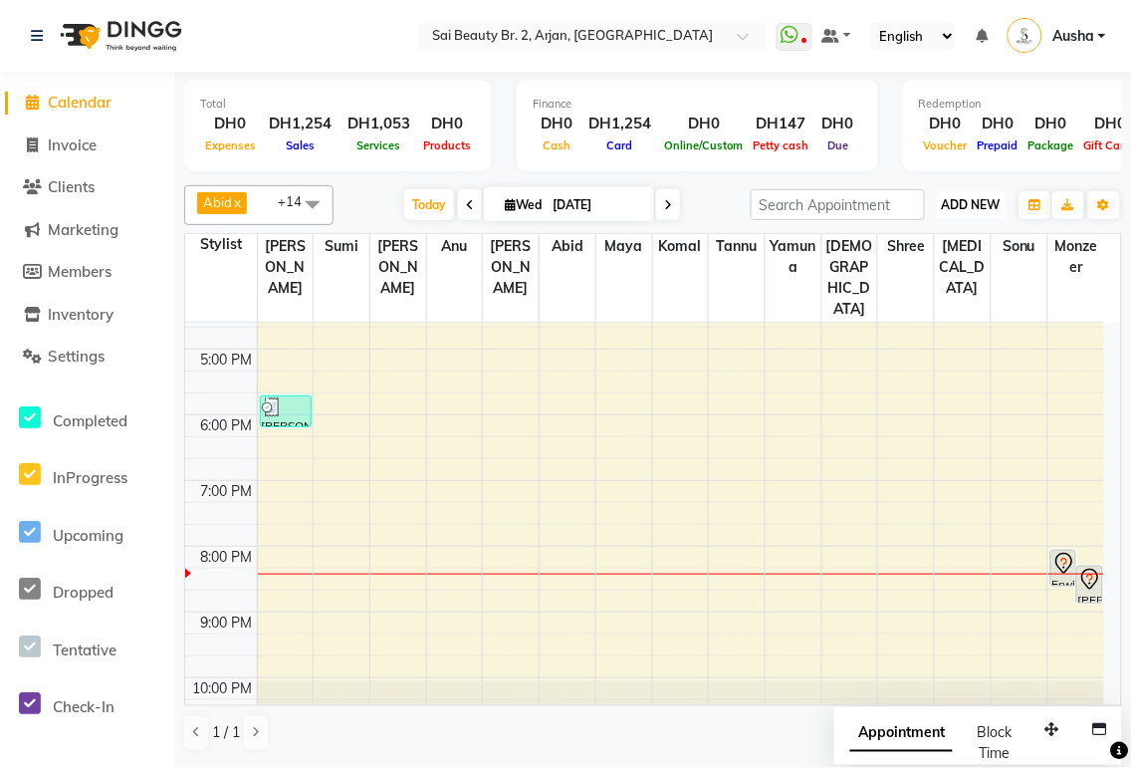
click at [981, 197] on span "ADD NEW" at bounding box center [971, 204] width 59 height 15
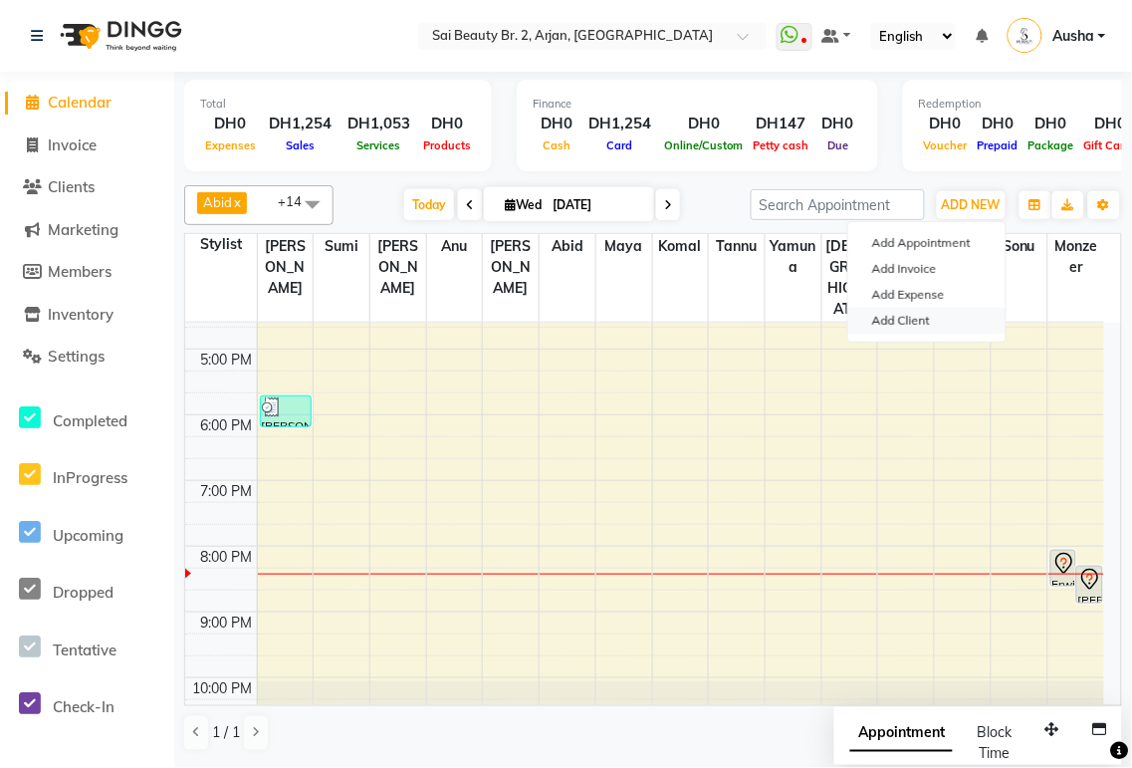
click at [932, 316] on link "Add Client" at bounding box center [926, 321] width 157 height 26
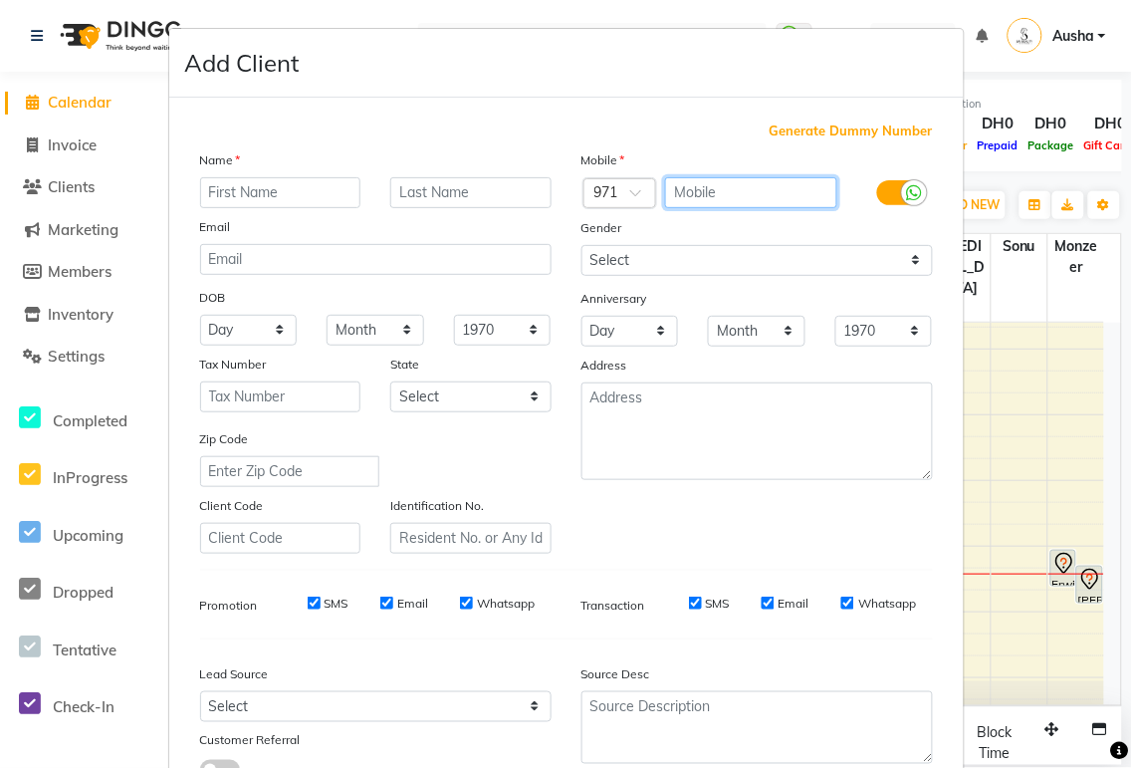
click at [694, 192] on input "text" at bounding box center [751, 192] width 172 height 31
type input "568856363"
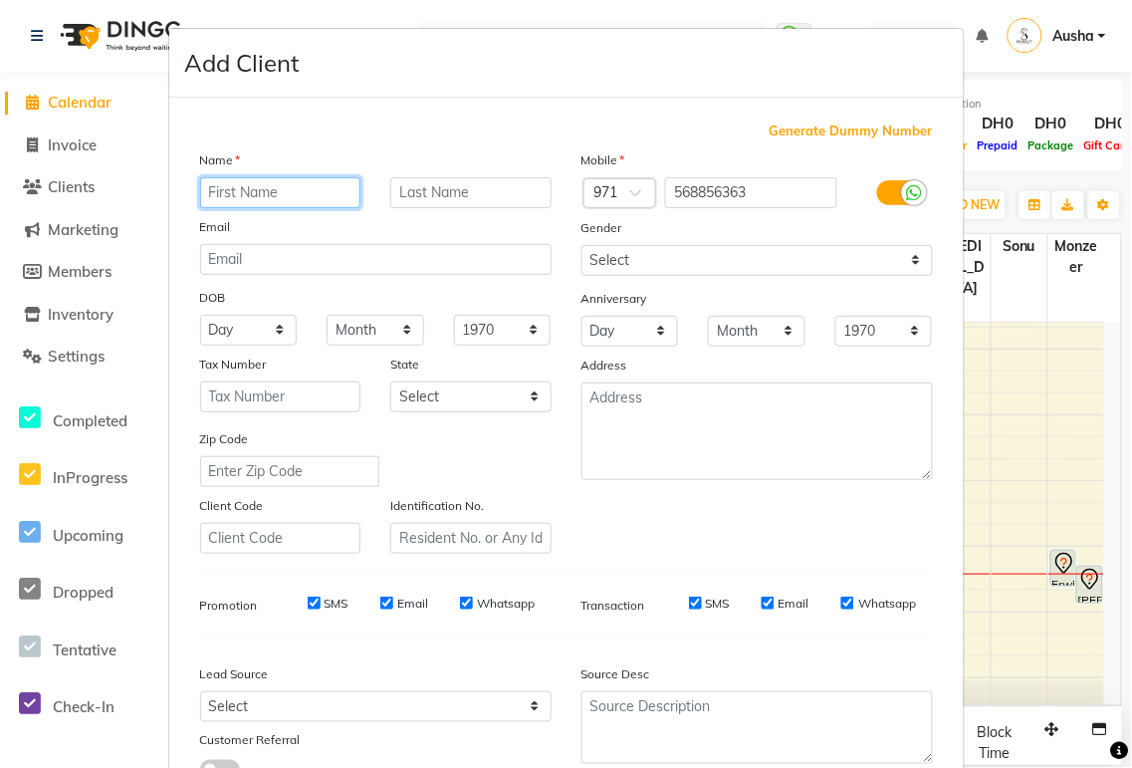
click at [261, 192] on input "text" at bounding box center [280, 192] width 161 height 31
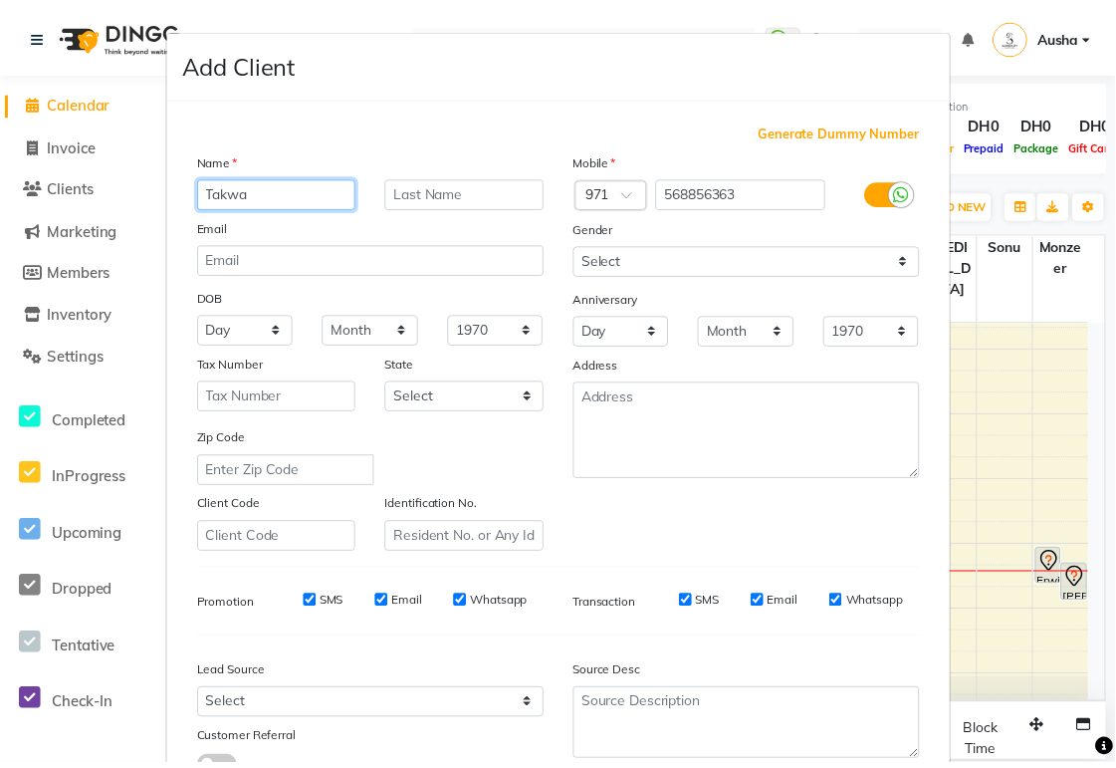
scroll to position [152, 0]
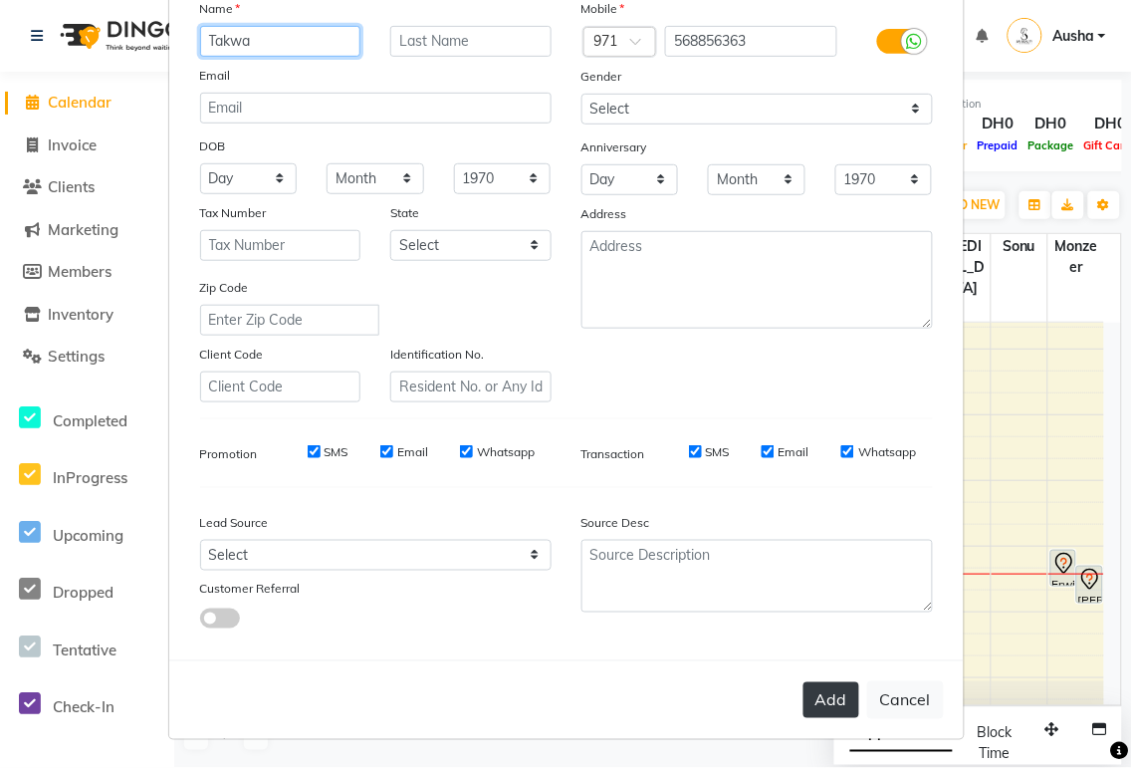
type input "Takwa"
click at [828, 699] on button "Add" at bounding box center [832, 700] width 56 height 36
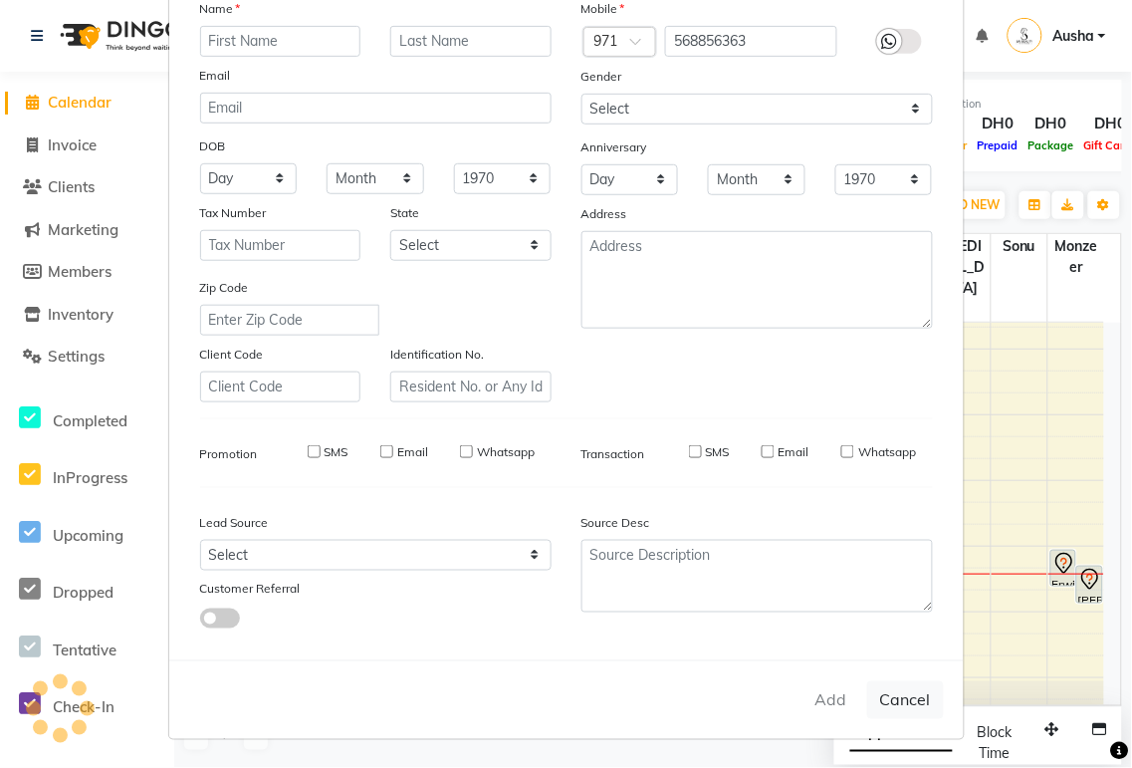
select select
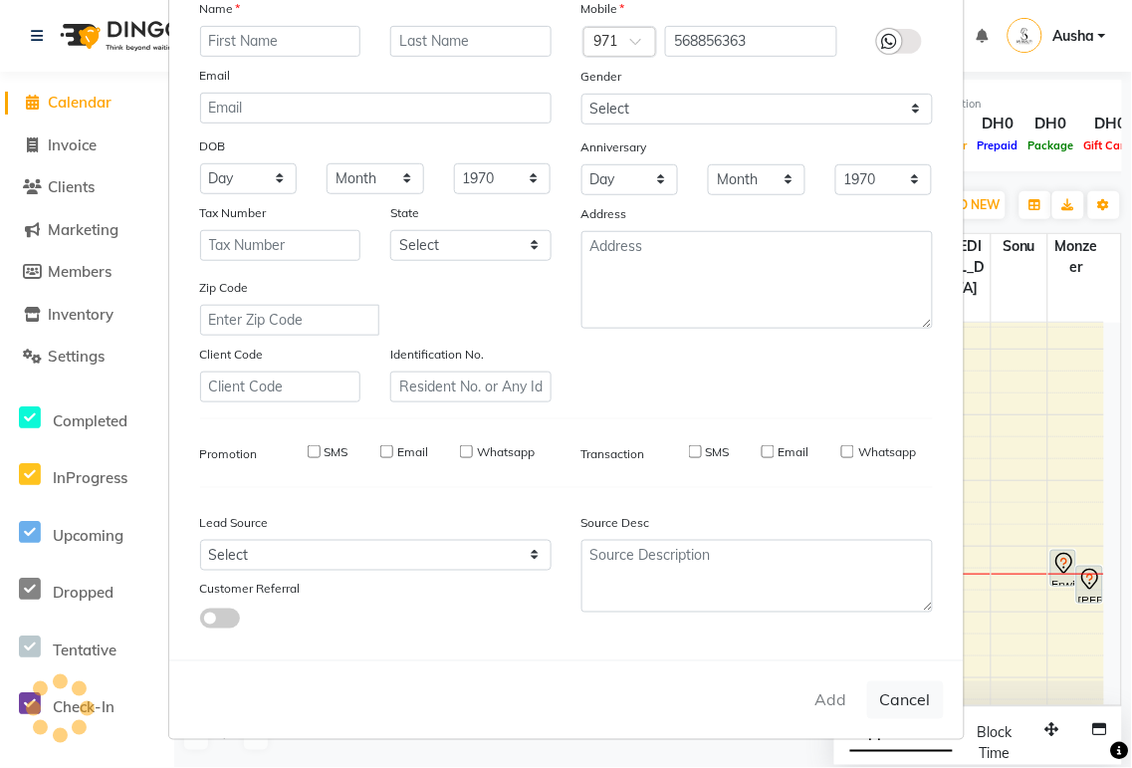
select select
checkbox input "false"
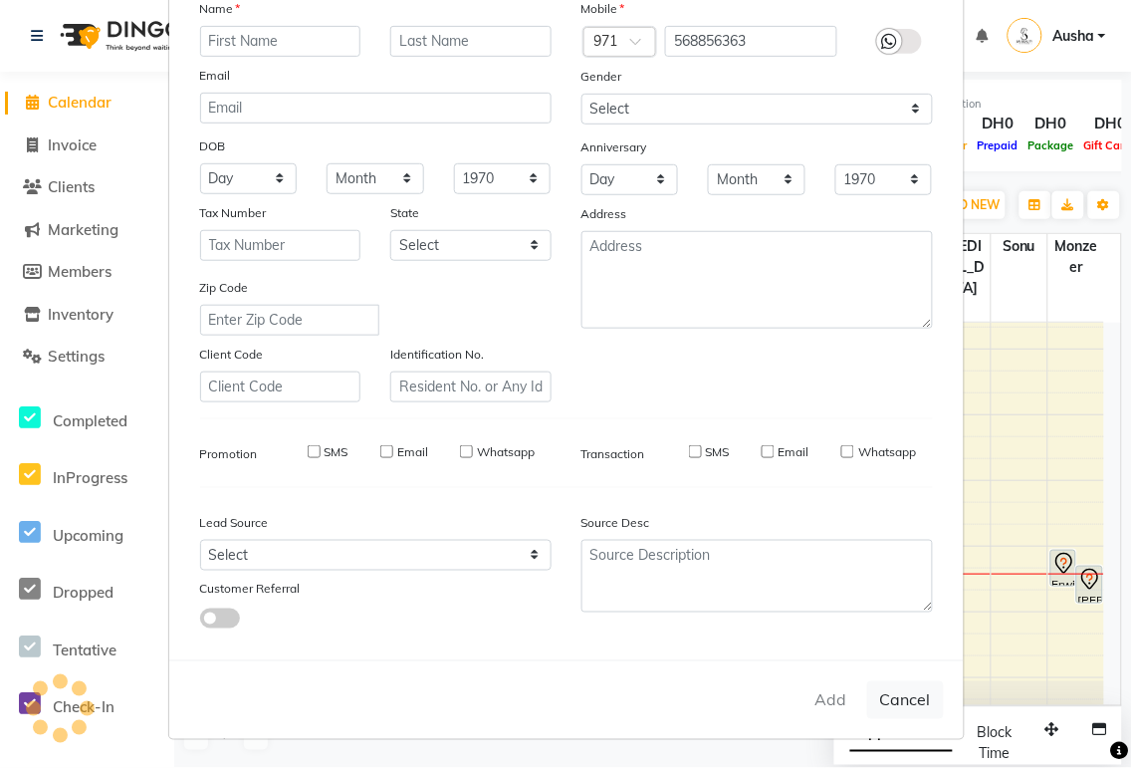
checkbox input "false"
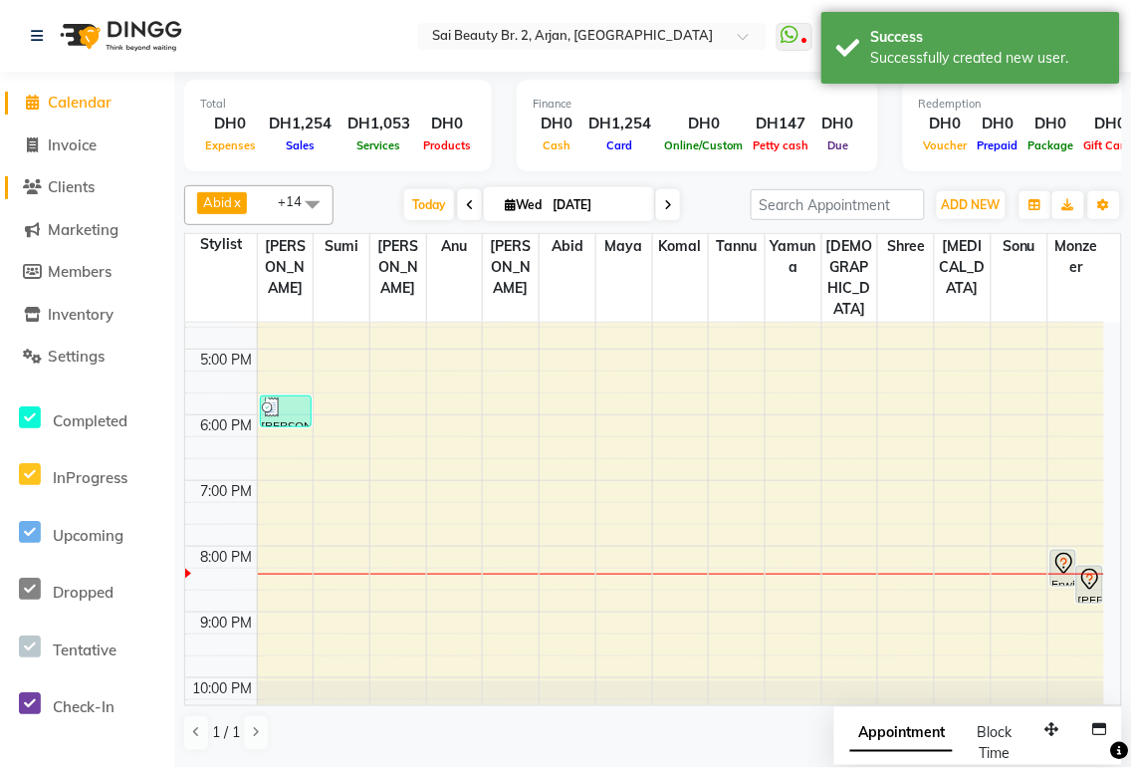
click at [90, 187] on span "Clients" at bounding box center [71, 186] width 47 height 19
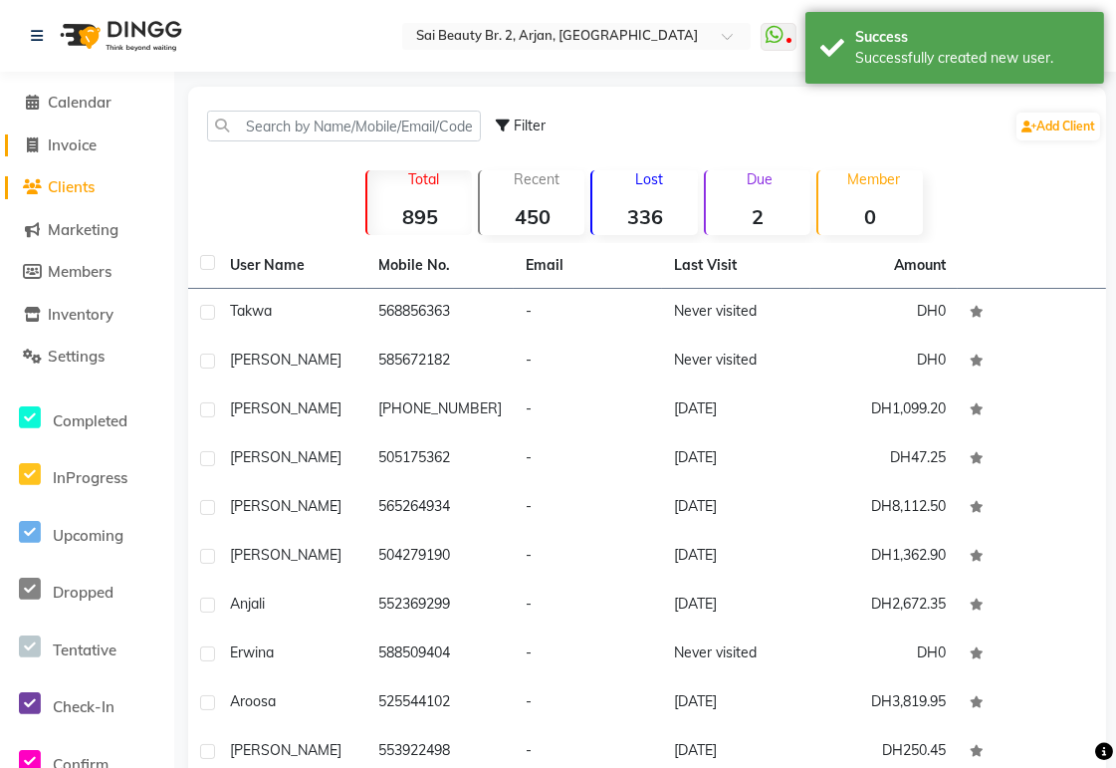
click at [93, 140] on span "Invoice" at bounding box center [72, 144] width 49 height 19
select select "service"
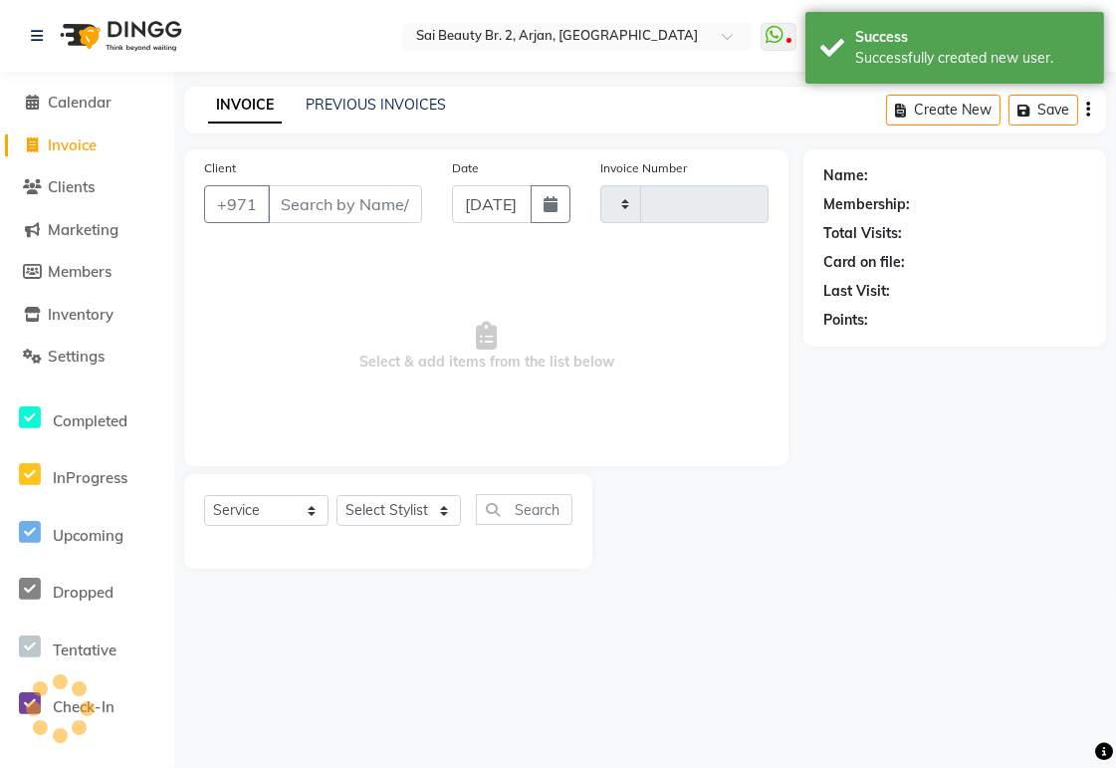
type input "1917"
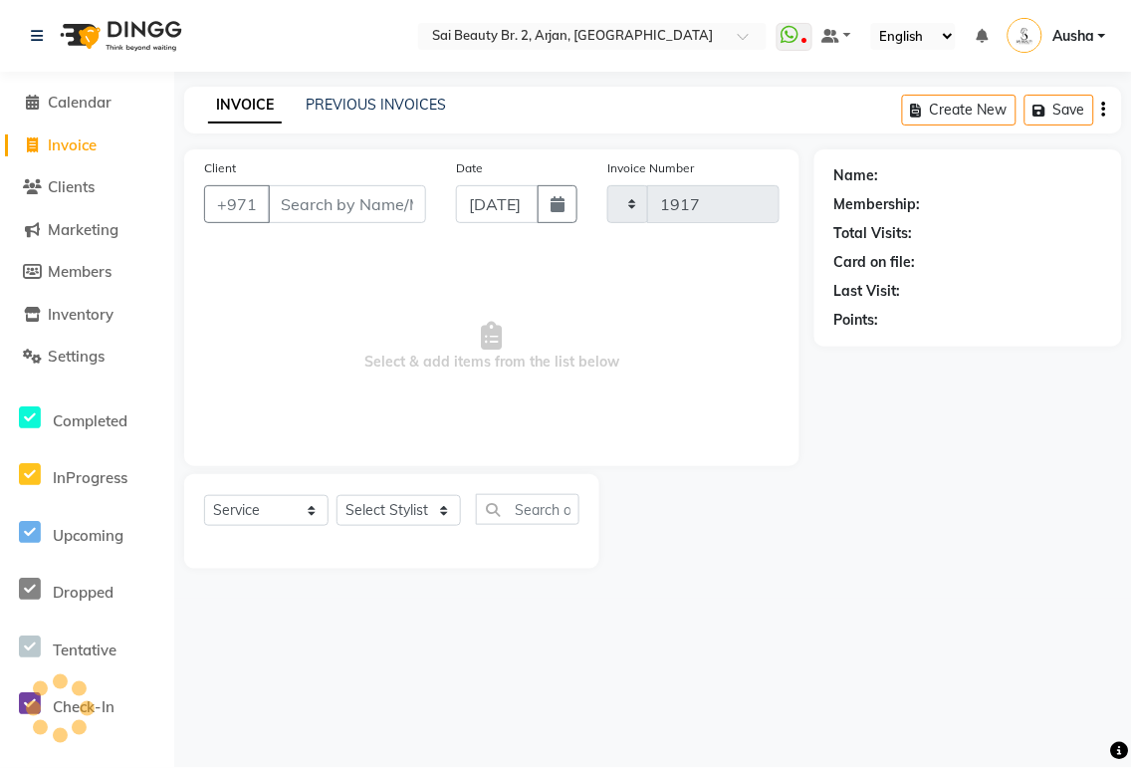
select select "6956"
type input "568856363"
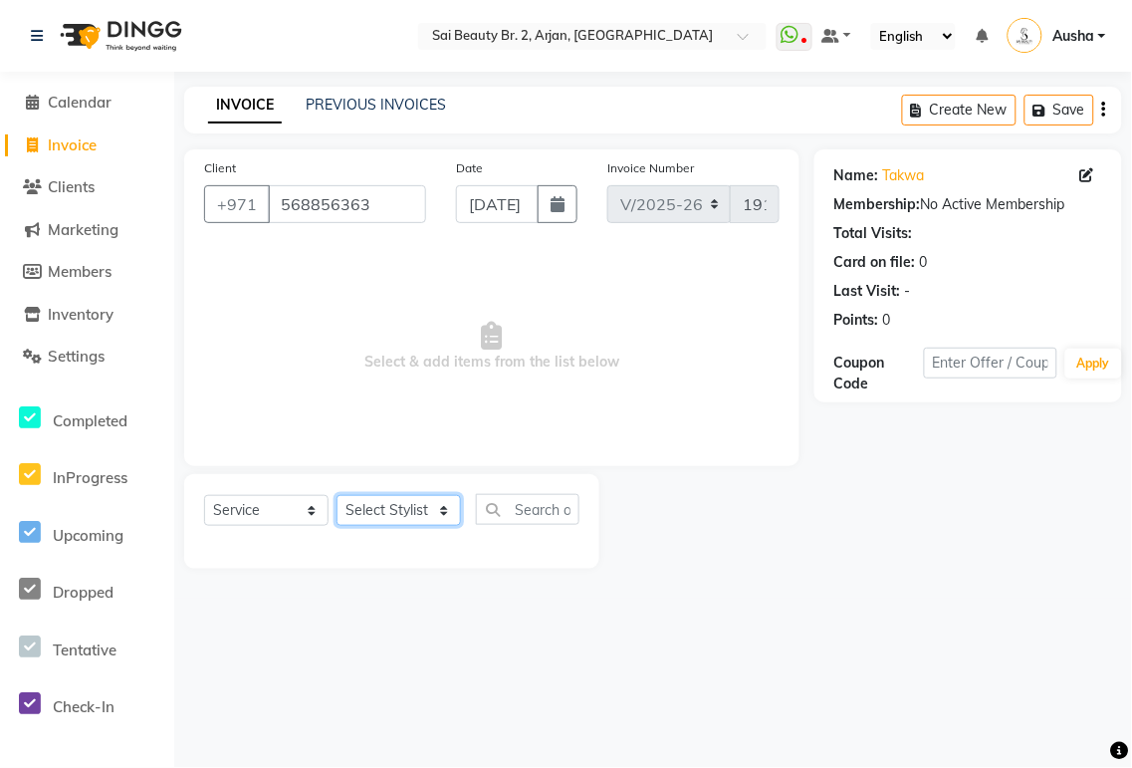
click at [433, 515] on select "Select Stylist [PERSON_NAME][MEDICAL_DATA] [PERSON_NAME] [PERSON_NAME] [PERSON_…" at bounding box center [399, 510] width 124 height 31
select select "57509"
click at [337, 496] on select "Select Stylist [PERSON_NAME][MEDICAL_DATA] [PERSON_NAME] [PERSON_NAME] [PERSON_…" at bounding box center [399, 510] width 124 height 31
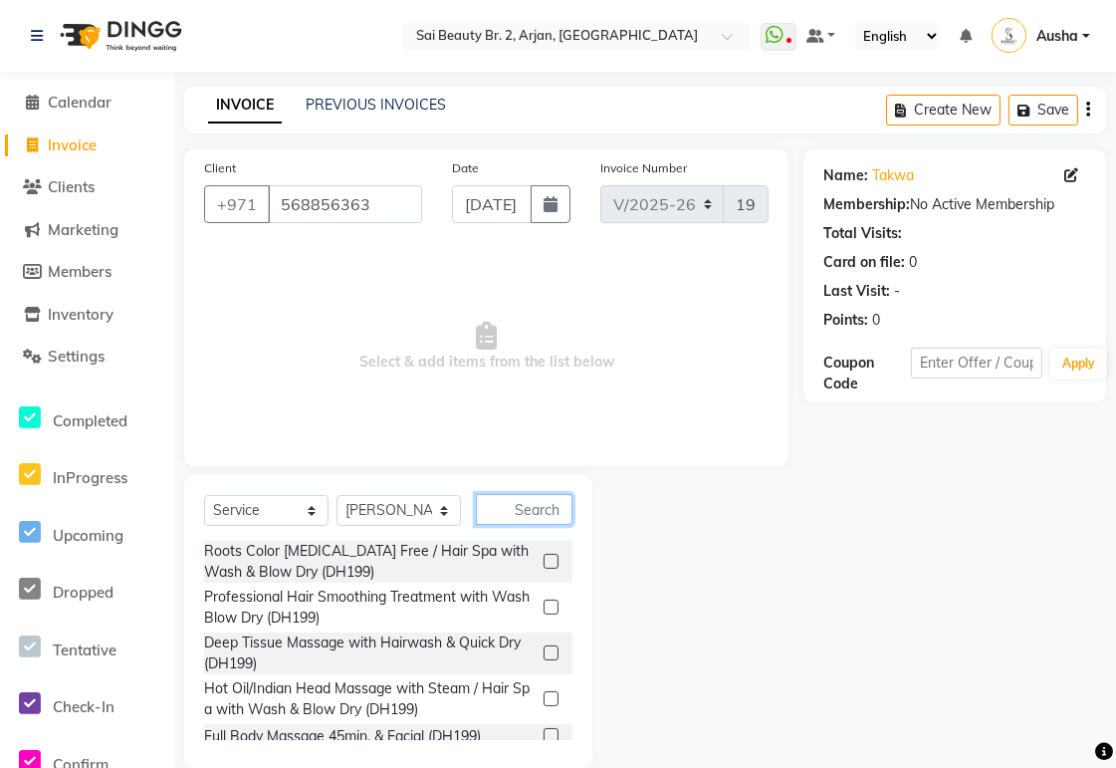
click at [528, 509] on input "text" at bounding box center [524, 509] width 97 height 31
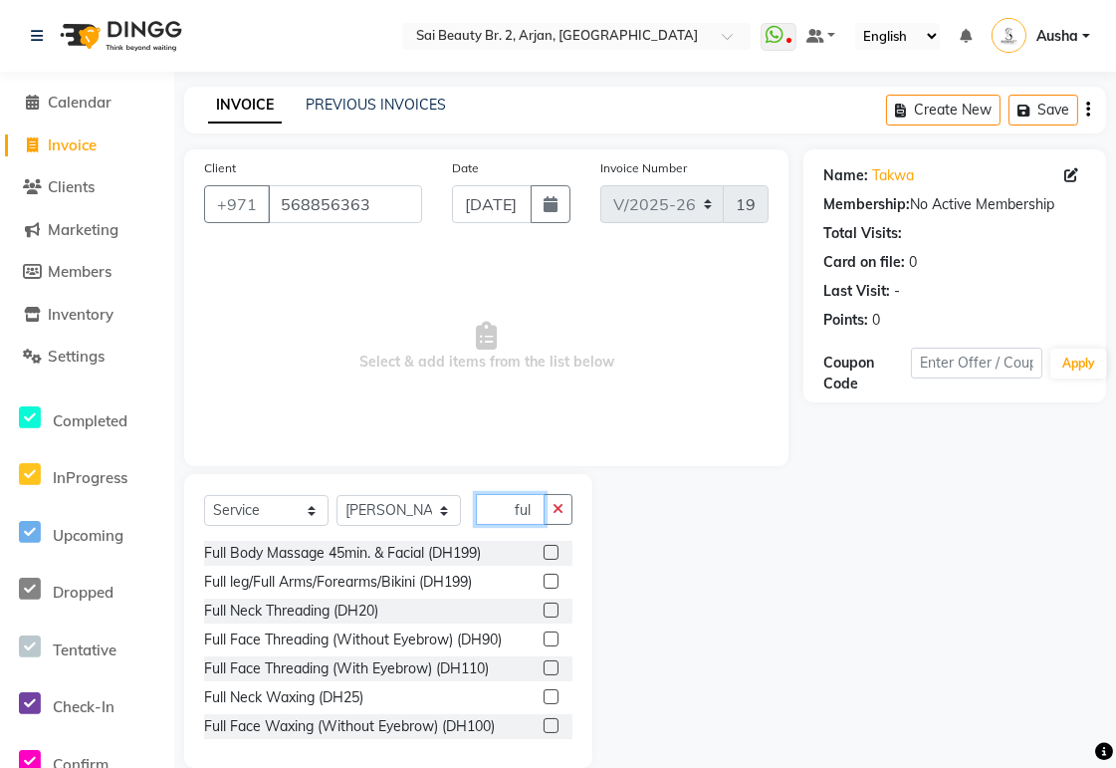
type input "ful"
click at [544, 668] on label at bounding box center [551, 667] width 15 height 15
click at [544, 668] on input "checkbox" at bounding box center [550, 668] width 13 height 13
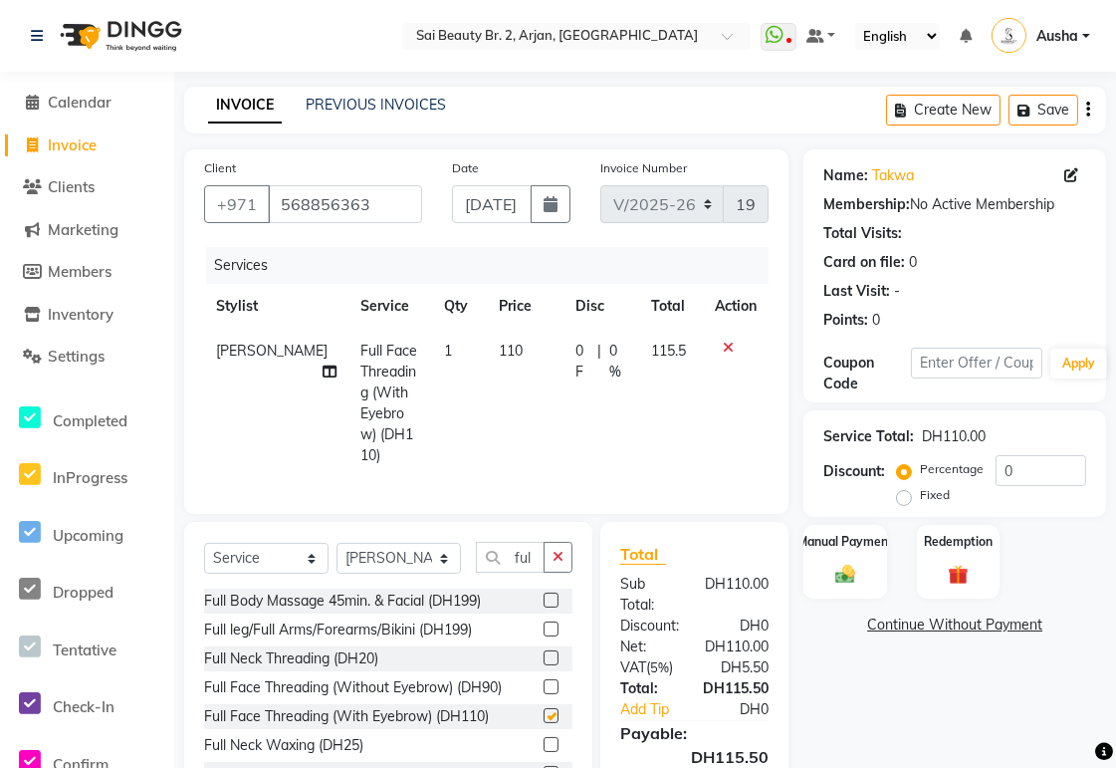
checkbox input "false"
click at [1030, 474] on input "0" at bounding box center [1041, 470] width 91 height 31
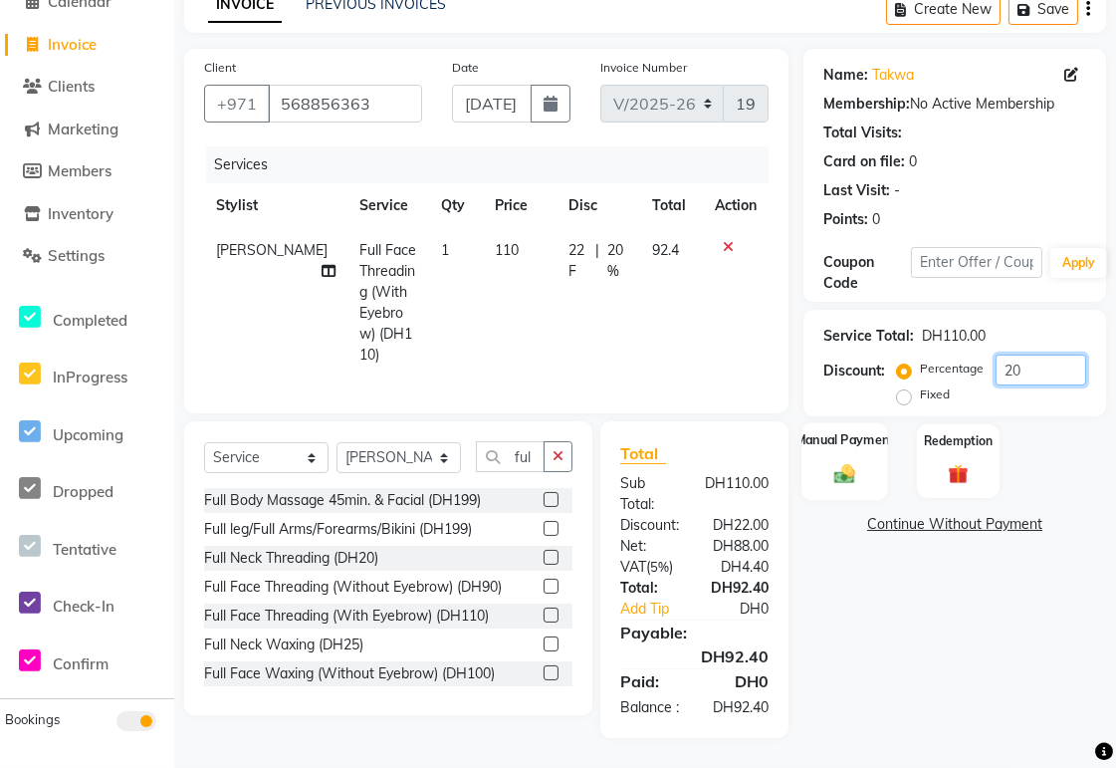
type input "20"
click at [854, 462] on img at bounding box center [845, 474] width 34 height 24
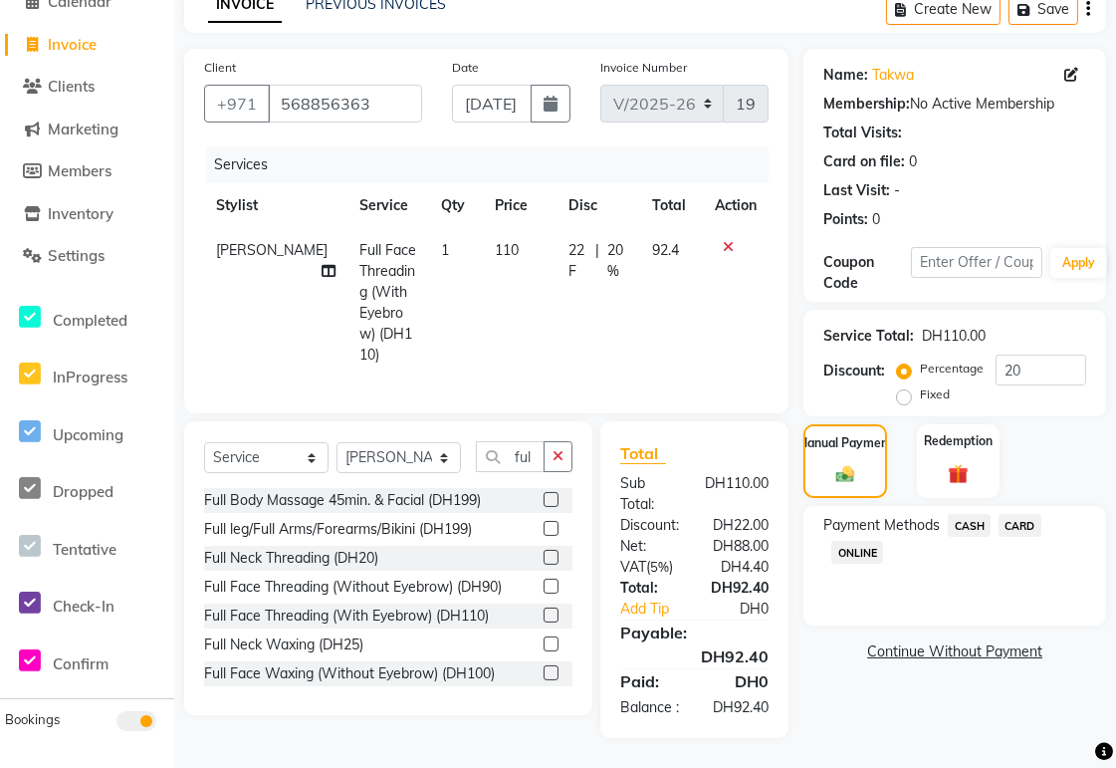
click at [1029, 514] on span "CARD" at bounding box center [1020, 525] width 43 height 23
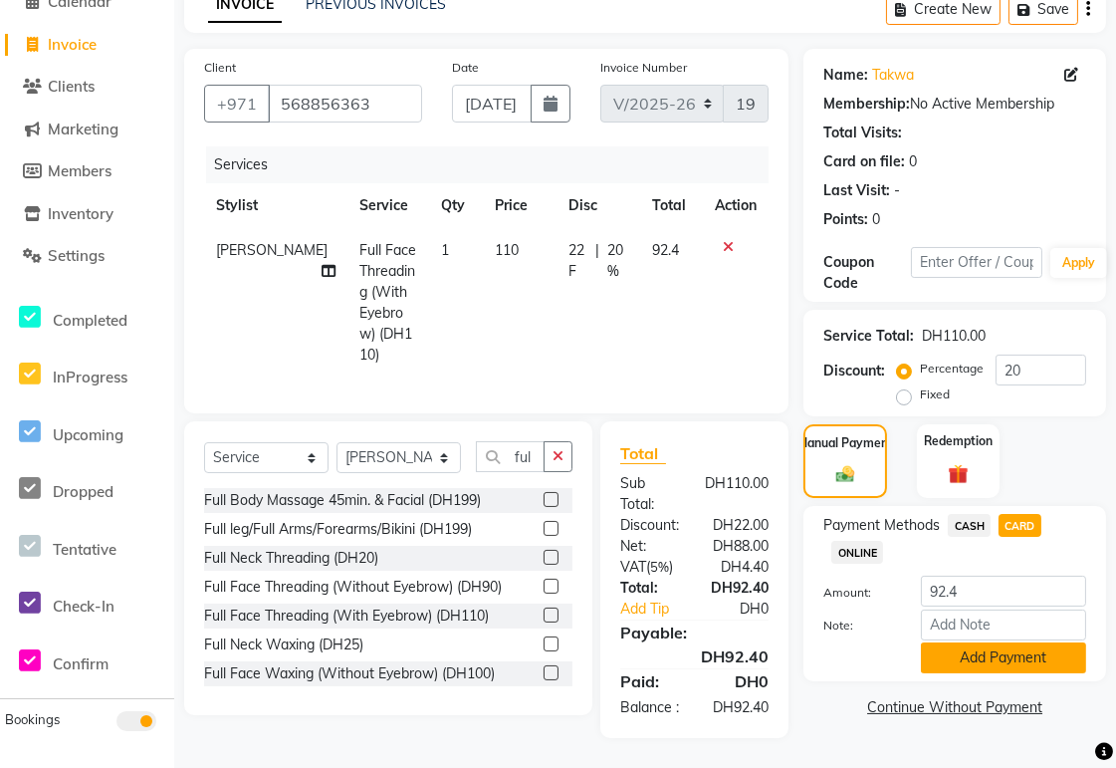
click at [1024, 642] on button "Add Payment" at bounding box center [1003, 657] width 165 height 31
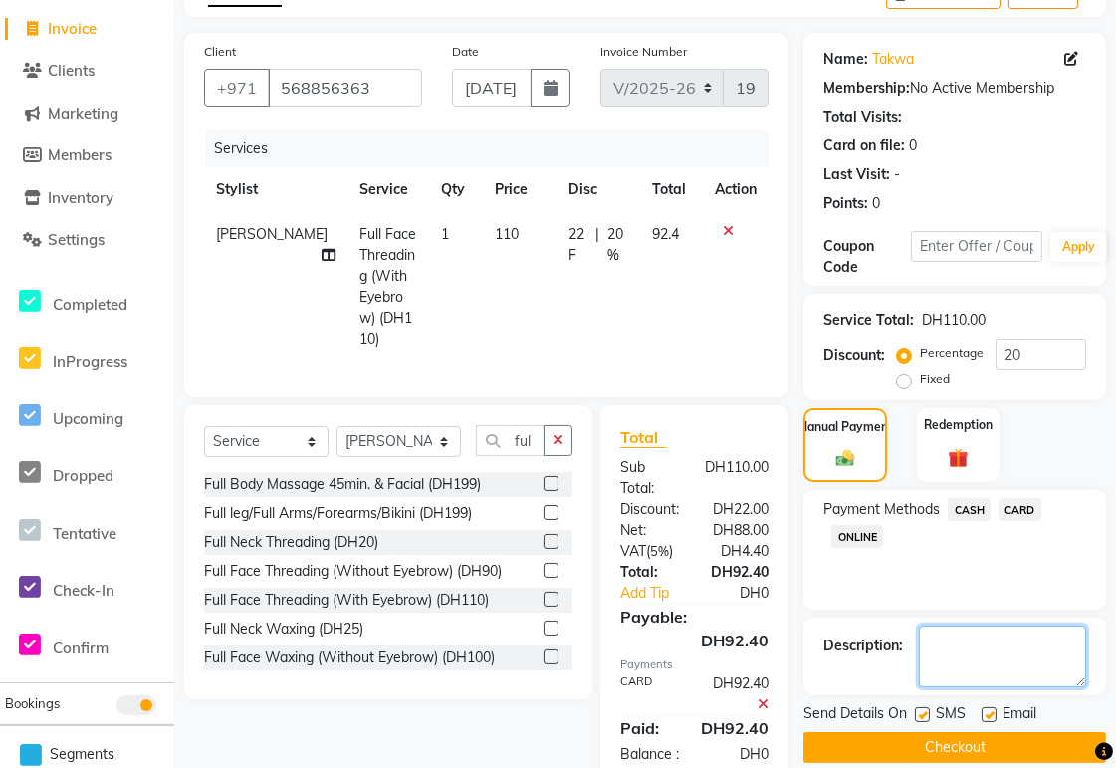
click at [989, 638] on textarea at bounding box center [1002, 656] width 167 height 62
click at [1042, 633] on textarea at bounding box center [1002, 656] width 167 height 62
click at [936, 642] on textarea at bounding box center [1002, 656] width 167 height 62
click at [1049, 667] on textarea at bounding box center [1002, 656] width 167 height 62
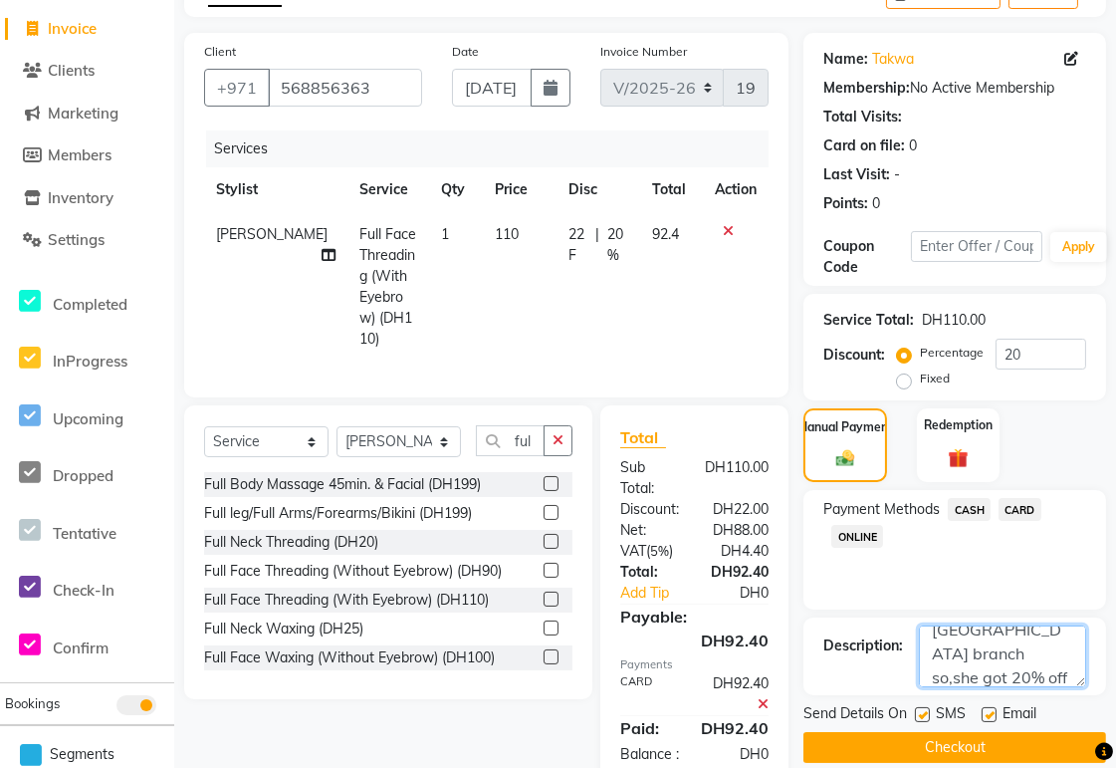
scroll to position [71, 0]
click at [966, 668] on textarea at bounding box center [1002, 656] width 167 height 62
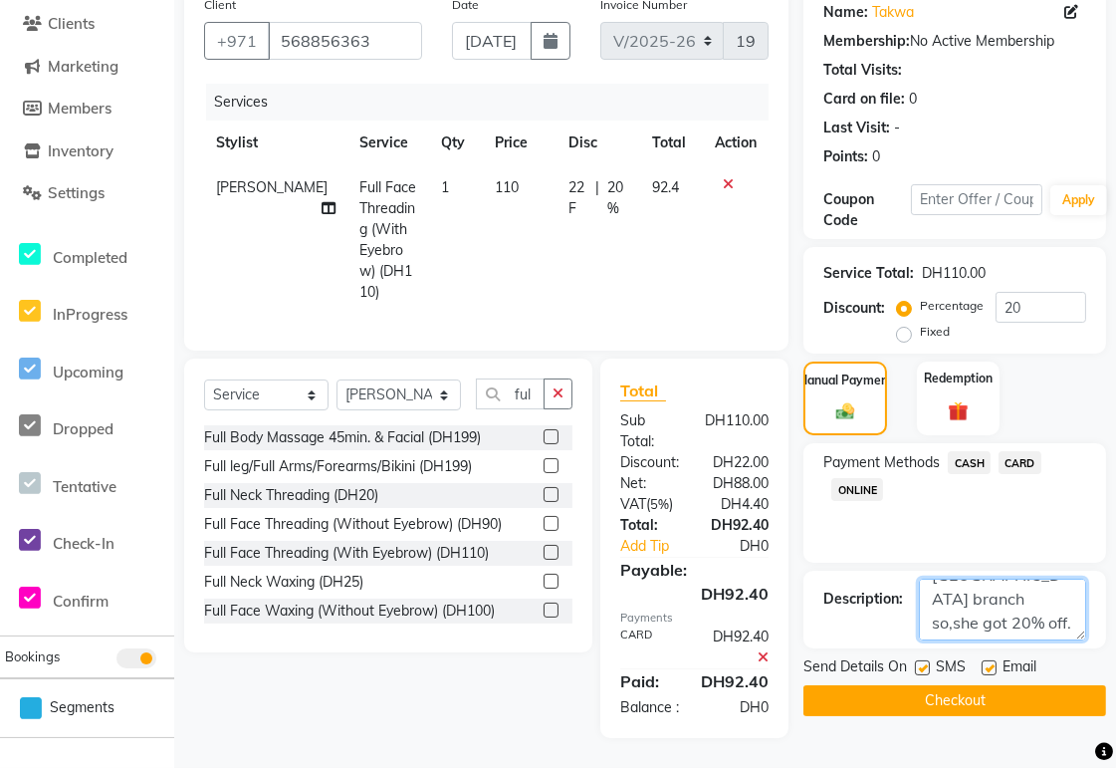
type textarea "She has membership in [GEOGRAPHIC_DATA] branch so,she got 20% off."
click at [999, 685] on button "Checkout" at bounding box center [955, 700] width 303 height 31
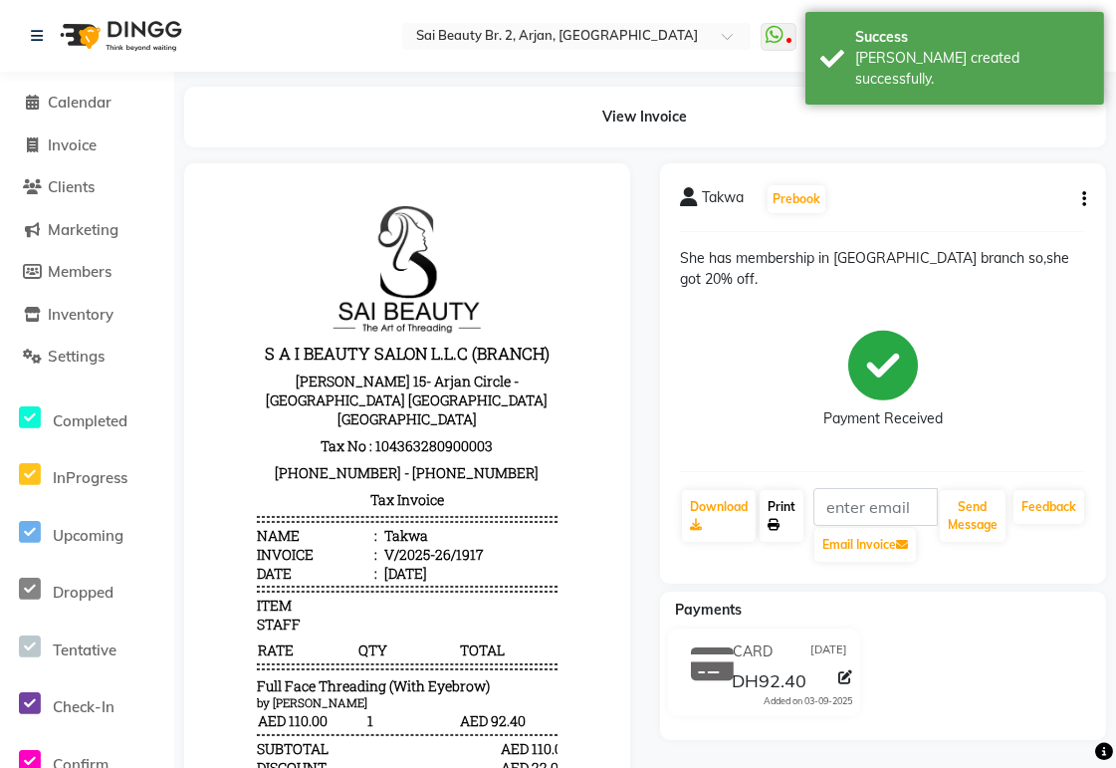
click at [794, 490] on link "Print" at bounding box center [782, 516] width 44 height 52
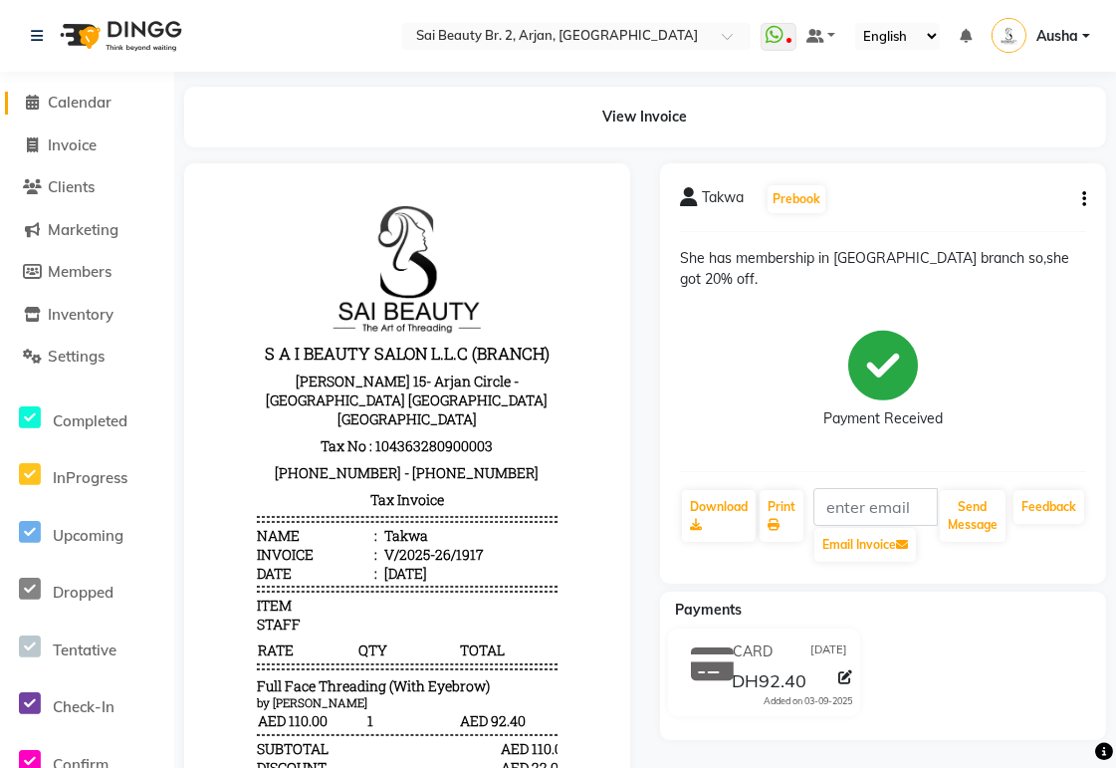
click at [88, 93] on span "Calendar" at bounding box center [80, 102] width 64 height 19
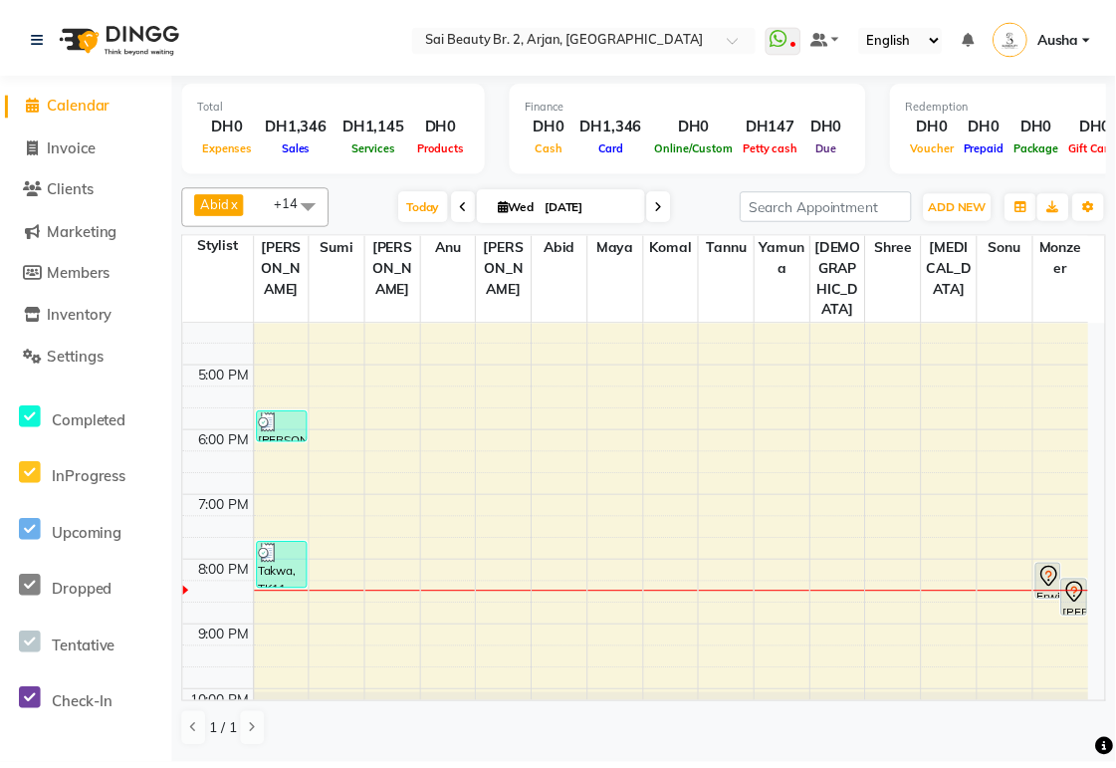
scroll to position [499, 0]
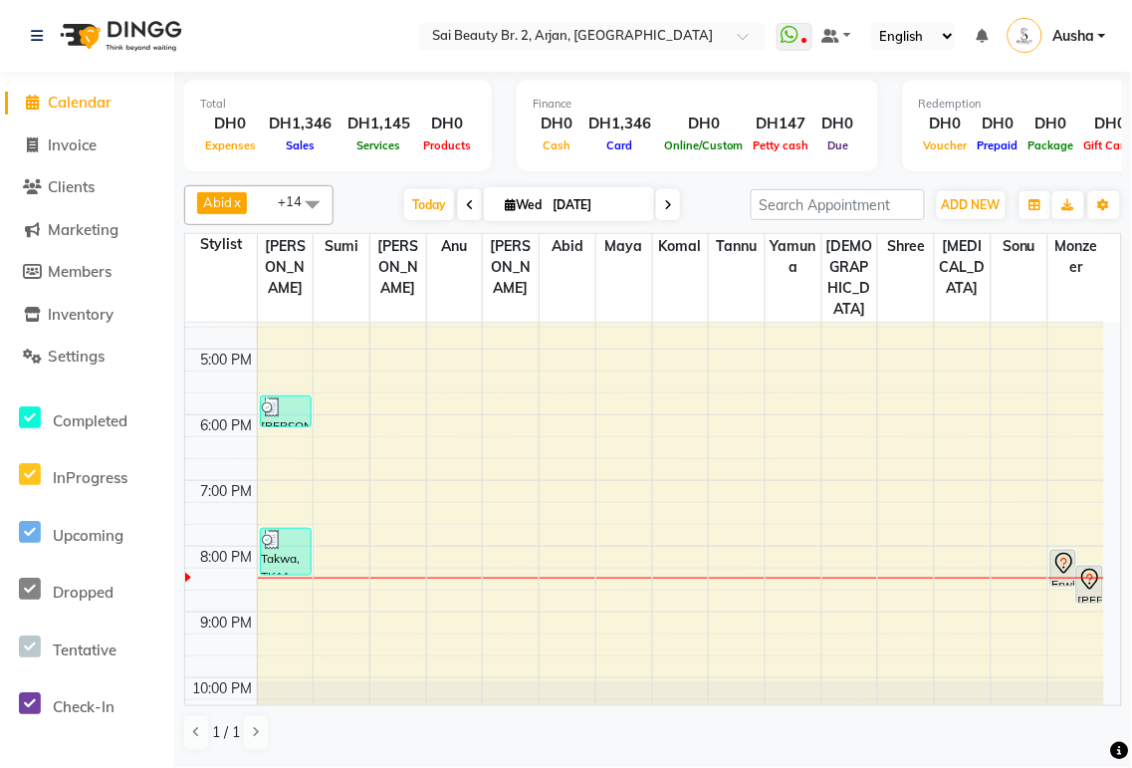
click at [1062, 558] on icon at bounding box center [1064, 562] width 7 height 8
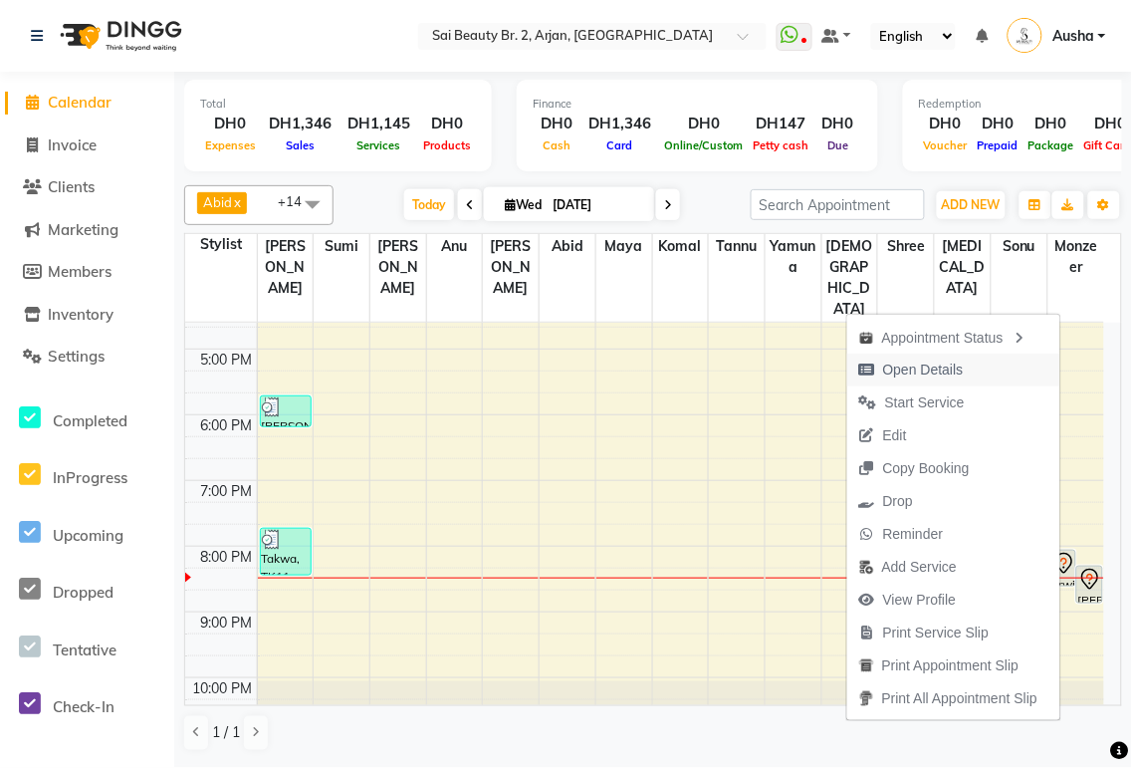
click at [933, 368] on span "Open Details" at bounding box center [923, 369] width 81 height 21
select select "7"
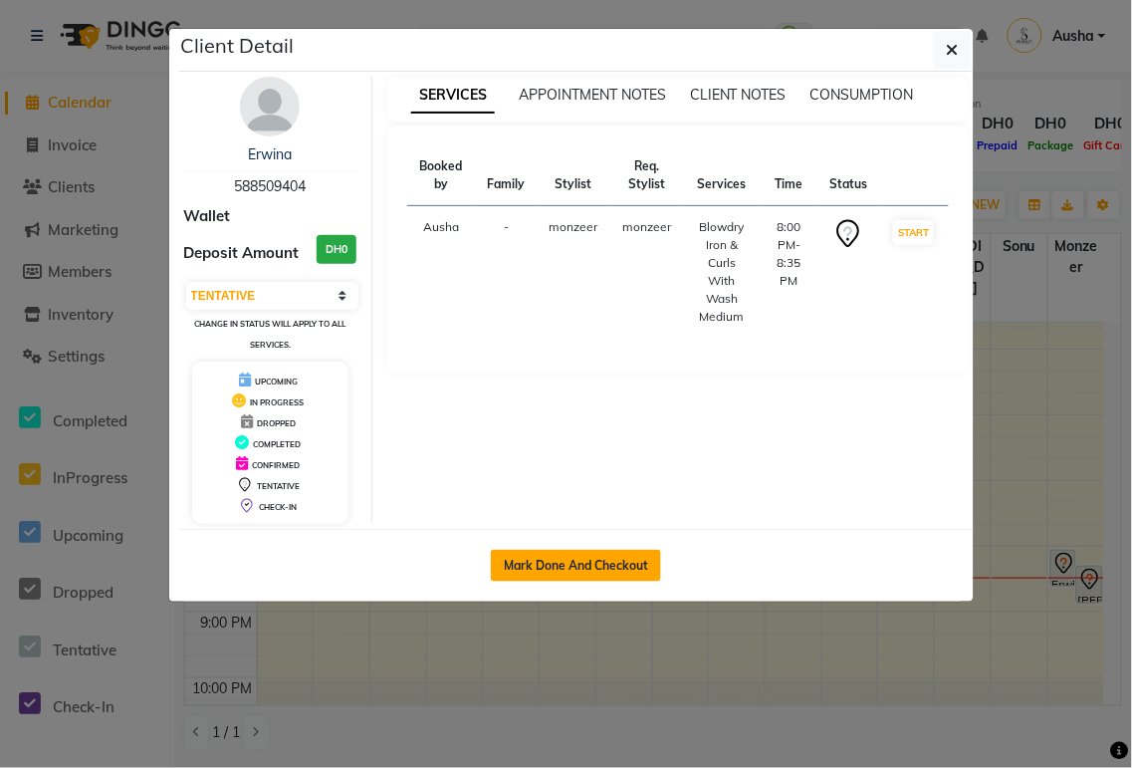
click at [617, 562] on button "Mark Done And Checkout" at bounding box center [576, 566] width 170 height 32
select select "service"
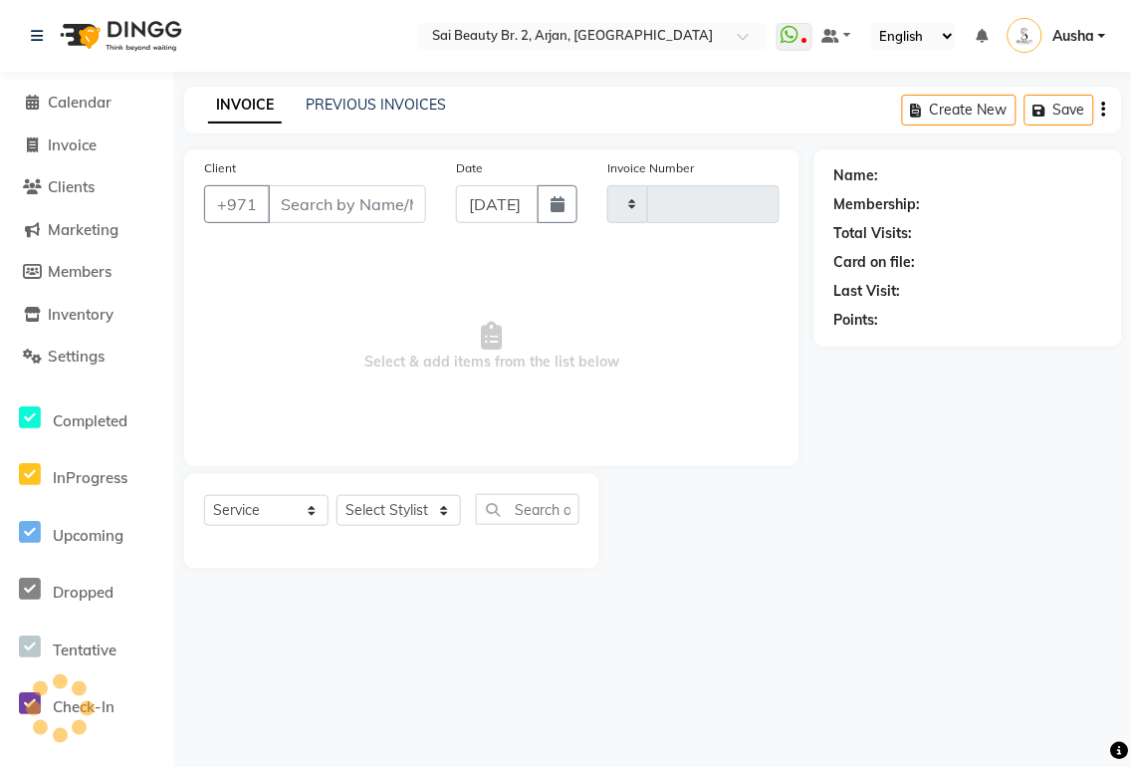
type input "1918"
select select "6956"
type input "588509404"
select select "82917"
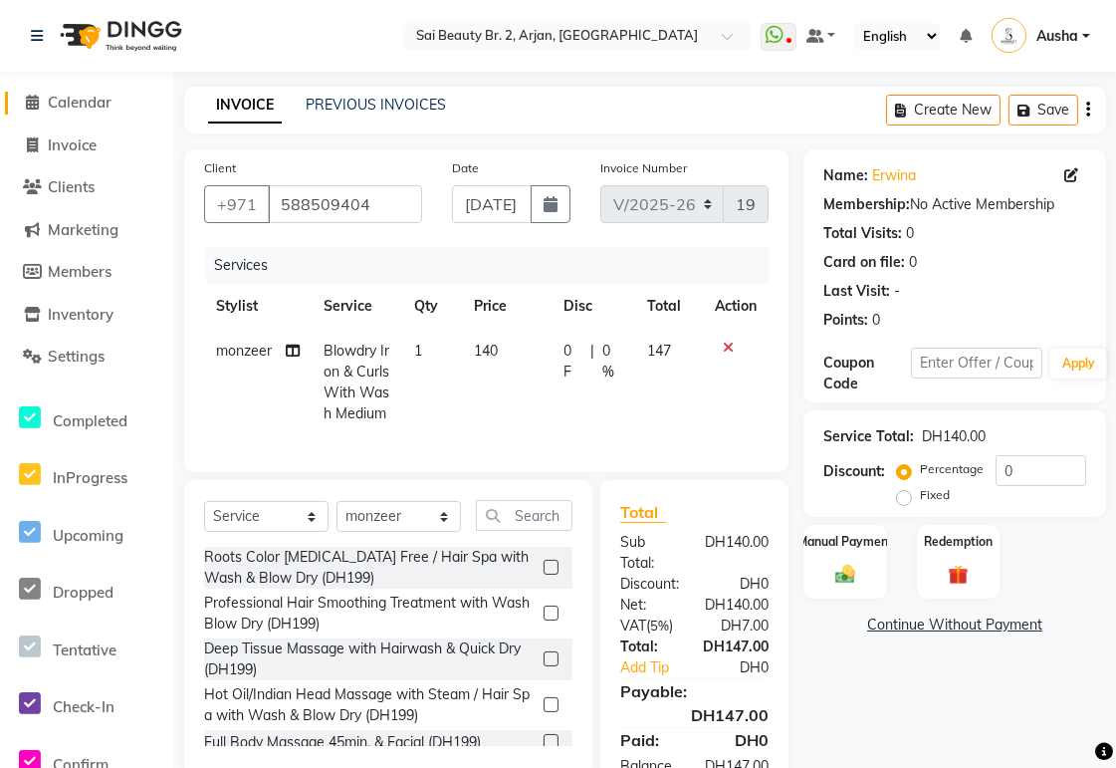
click at [103, 93] on span "Calendar" at bounding box center [80, 102] width 64 height 19
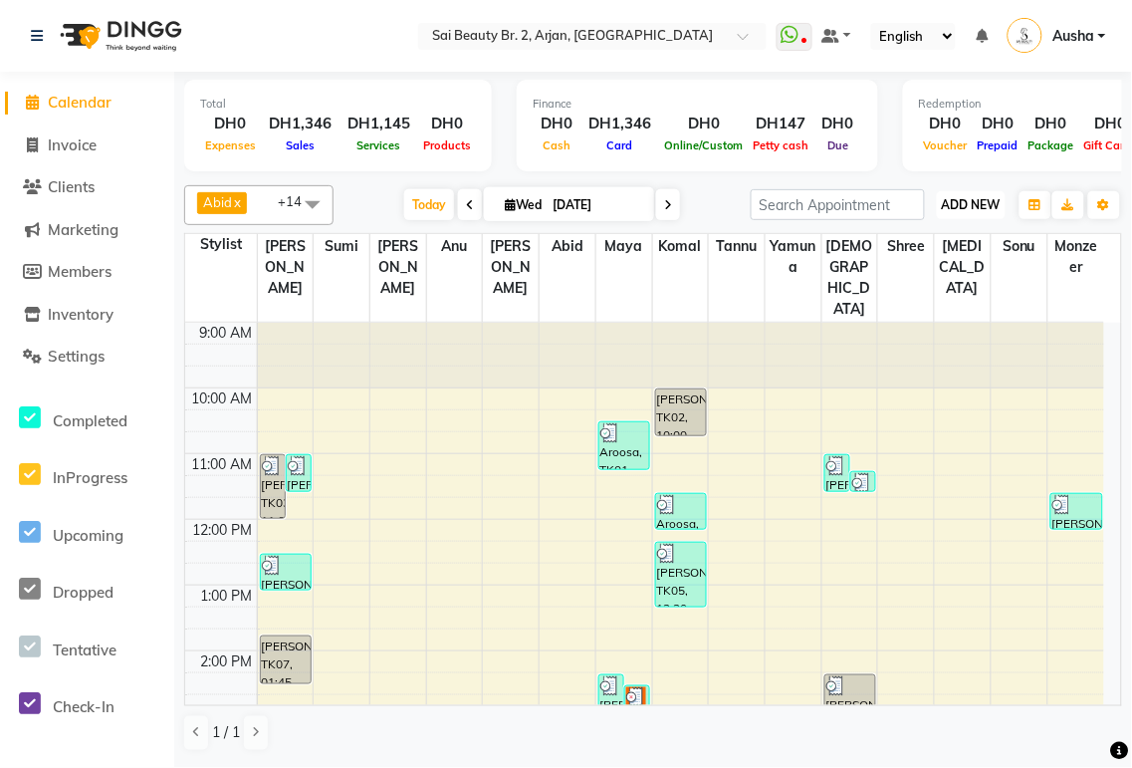
click at [996, 204] on span "ADD NEW" at bounding box center [971, 204] width 59 height 15
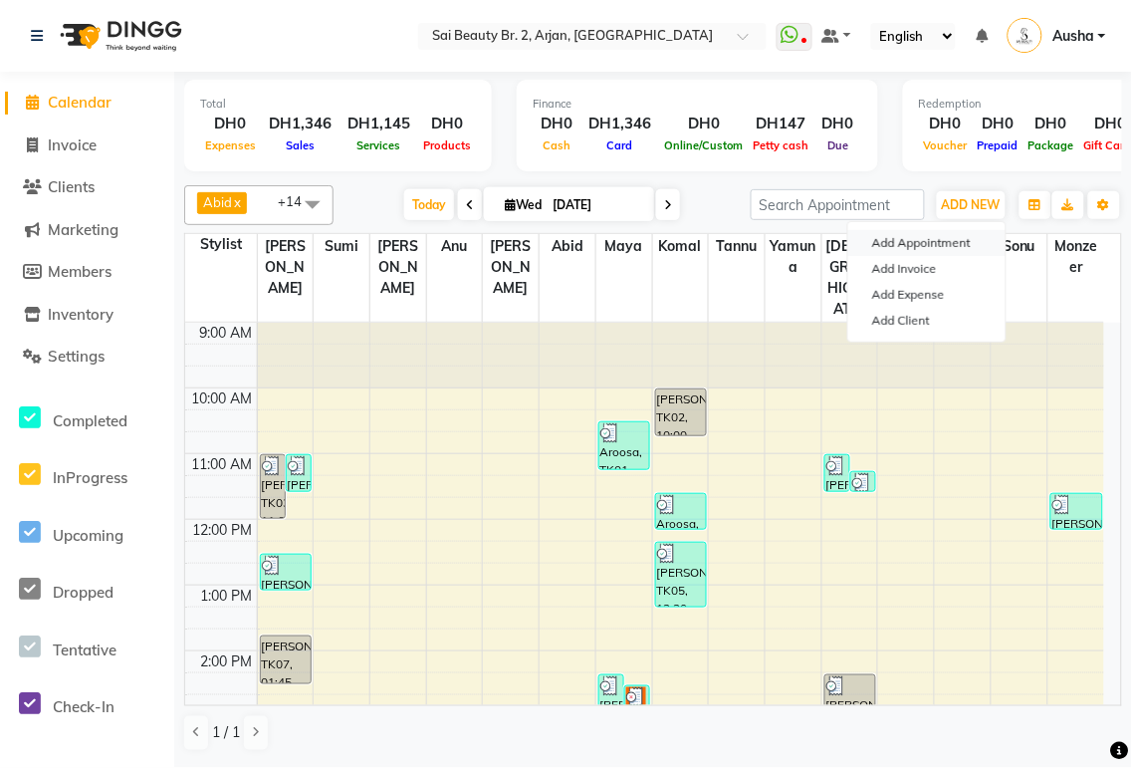
click at [926, 245] on button "Add Appointment" at bounding box center [926, 243] width 157 height 26
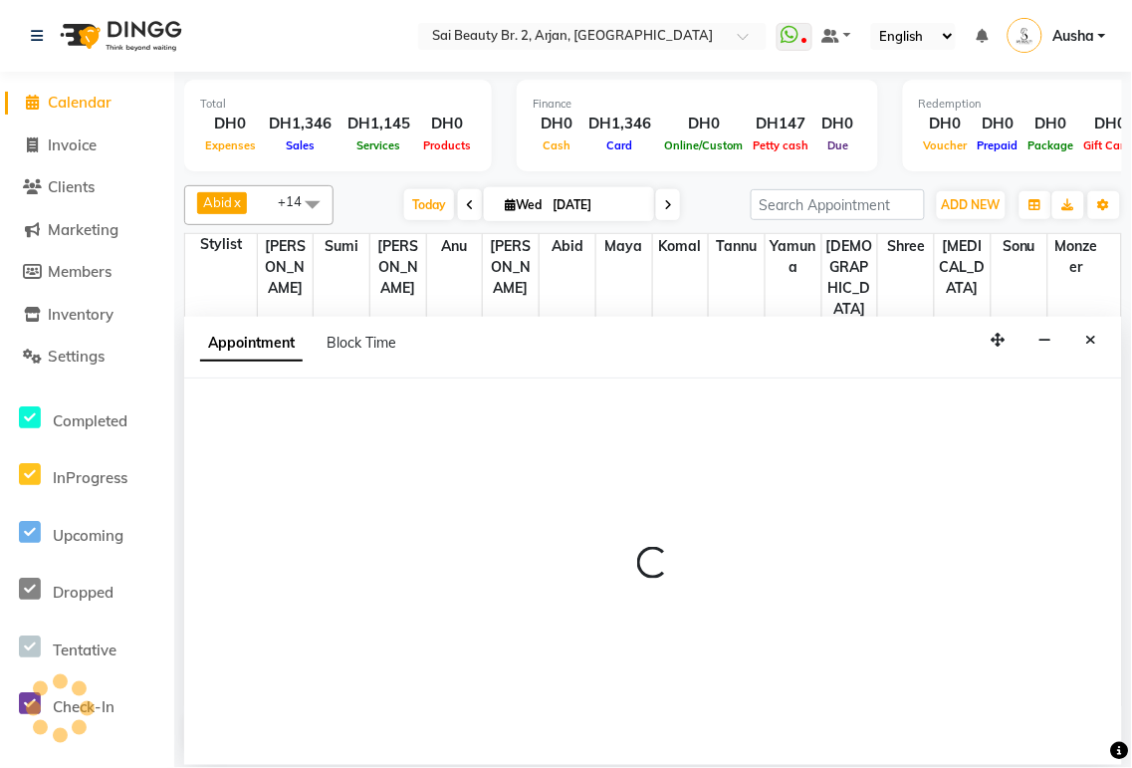
select select "600"
select select "tentative"
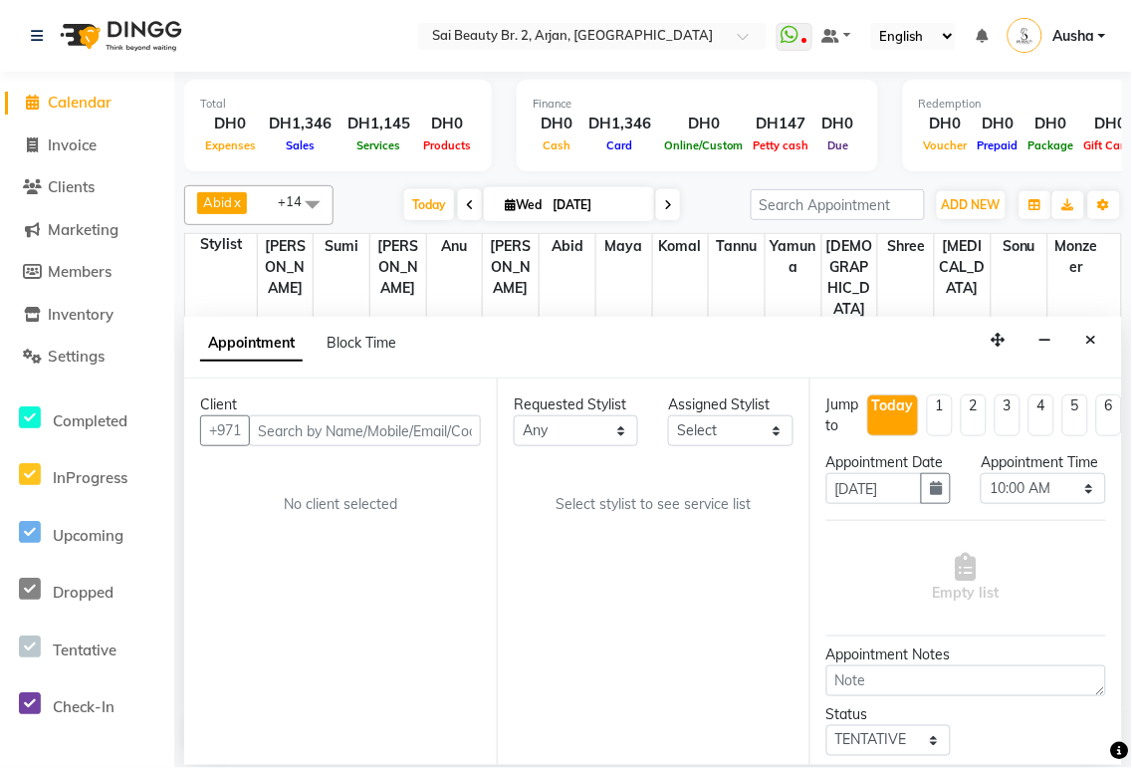
click at [301, 430] on input "text" at bounding box center [365, 430] width 232 height 31
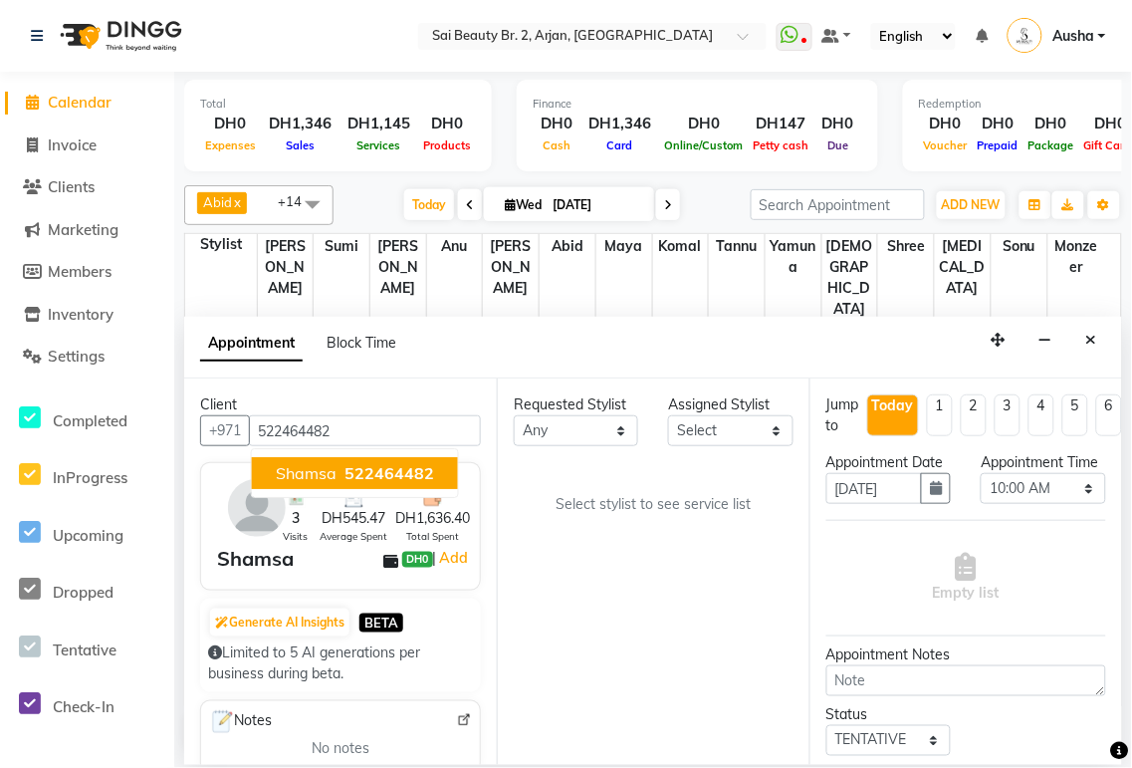
click at [406, 471] on span "522464482" at bounding box center [390, 473] width 90 height 20
type input "522464482"
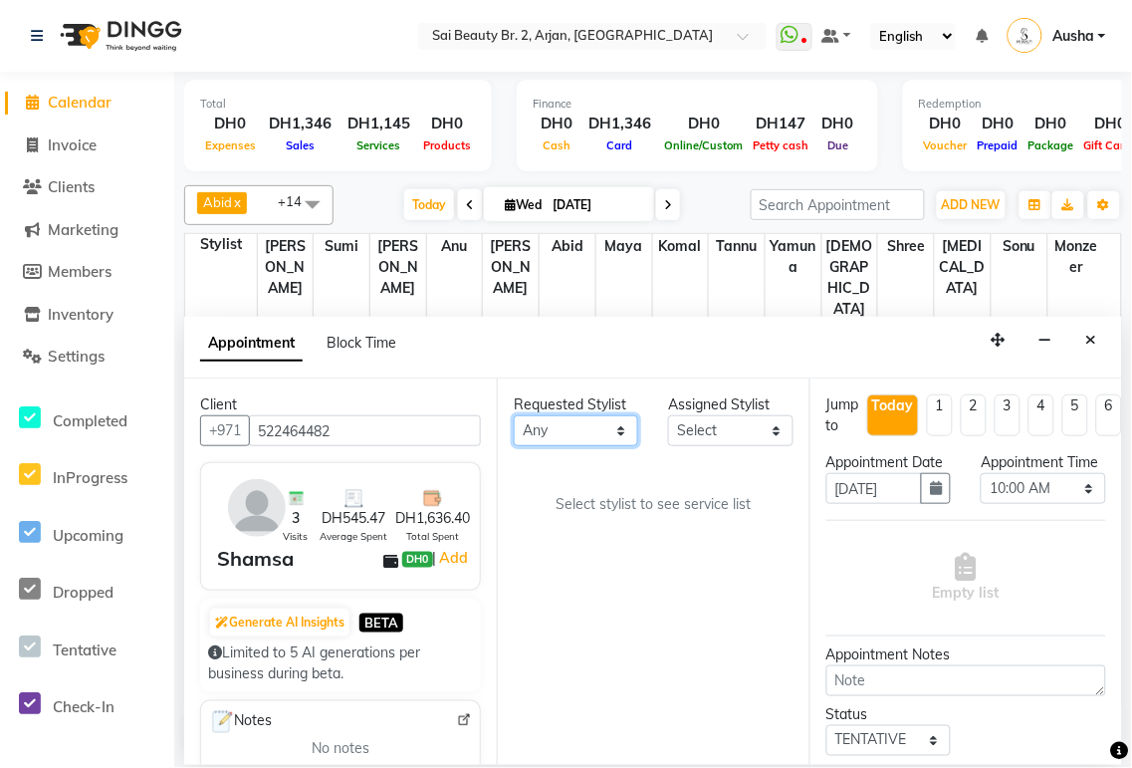
click at [609, 438] on select "Any [PERSON_NAME][MEDICAL_DATA] [PERSON_NAME] [PERSON_NAME] [PERSON_NAME] Gita …" at bounding box center [576, 430] width 124 height 31
select select "57509"
click at [514, 415] on select "Any [PERSON_NAME][MEDICAL_DATA] [PERSON_NAME] [PERSON_NAME] [PERSON_NAME] Gita …" at bounding box center [576, 430] width 124 height 31
select select "57509"
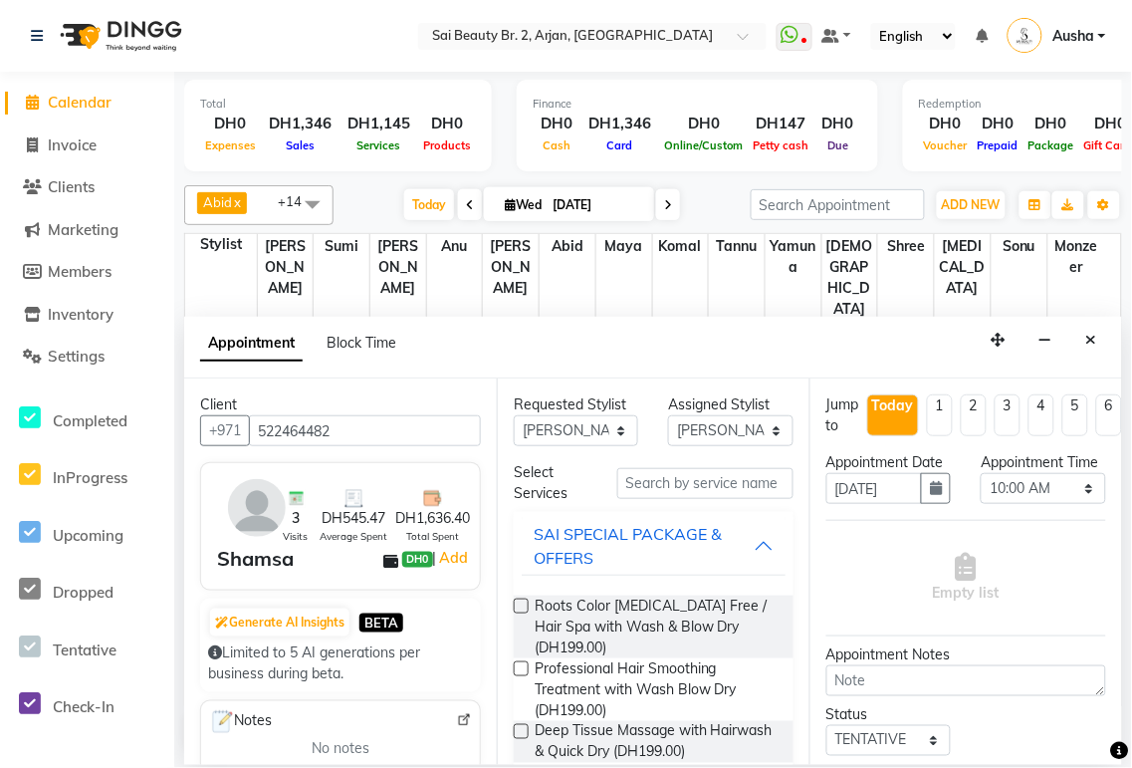
click at [814, 419] on div "Jump to [DATE] 1 2 3 4 5 6 7 8 Weeks" at bounding box center [967, 423] width 310 height 58
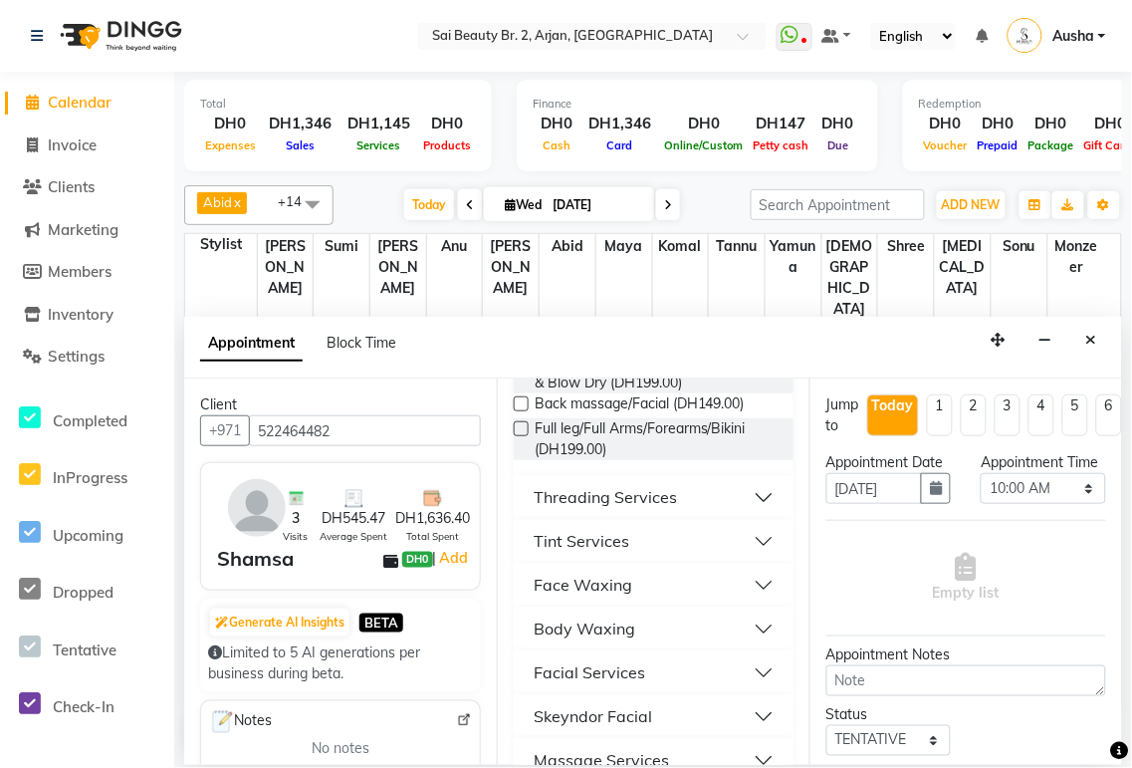
scroll to position [612, 0]
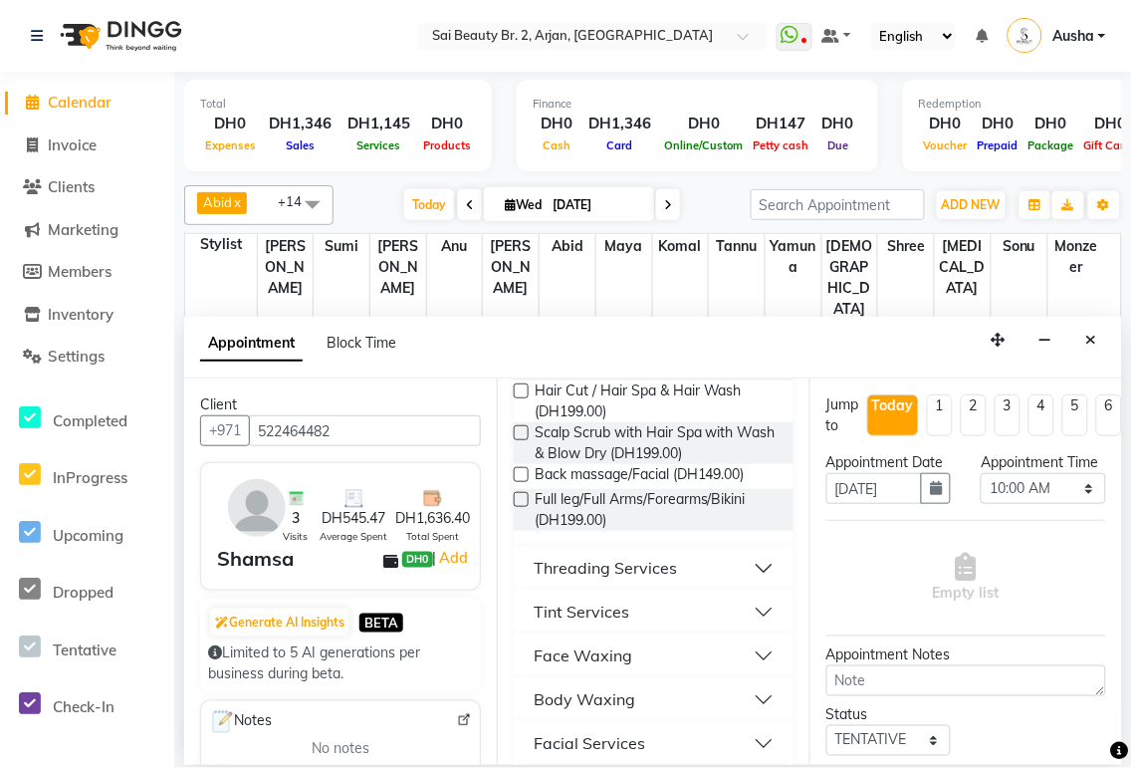
click at [742, 562] on button "Threading Services" at bounding box center [654, 569] width 264 height 36
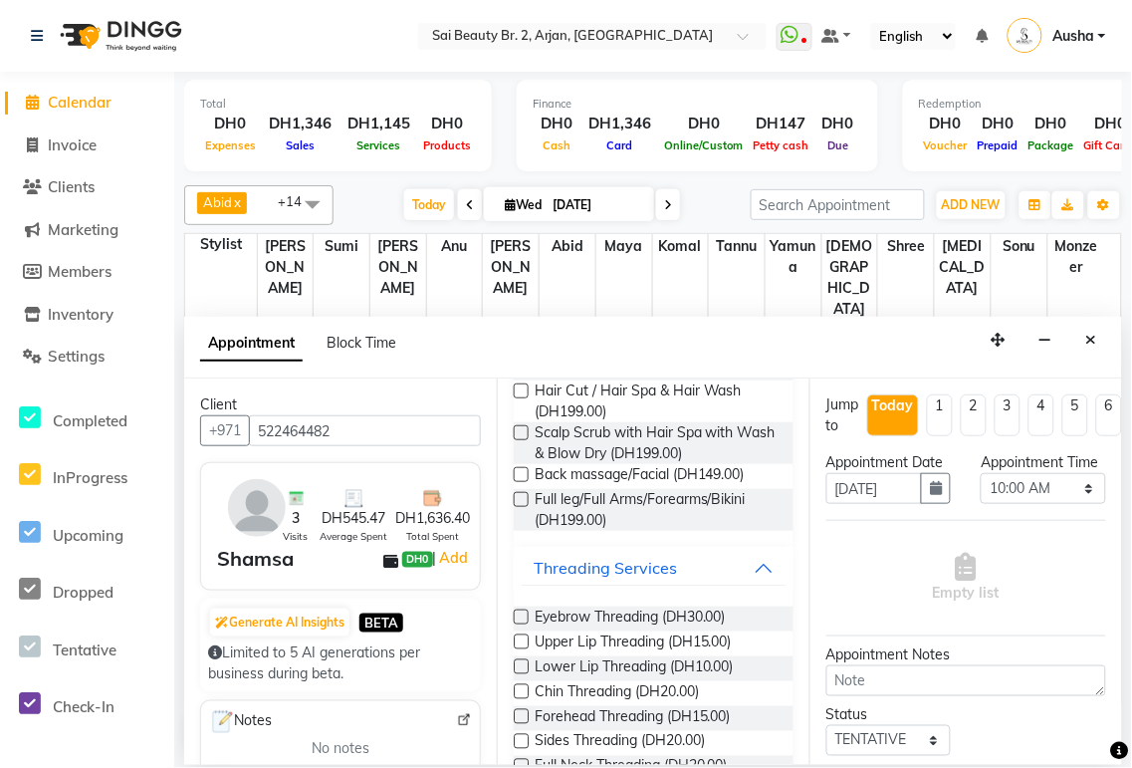
click at [523, 615] on label at bounding box center [521, 616] width 15 height 15
click at [523, 615] on input "checkbox" at bounding box center [520, 618] width 13 height 13
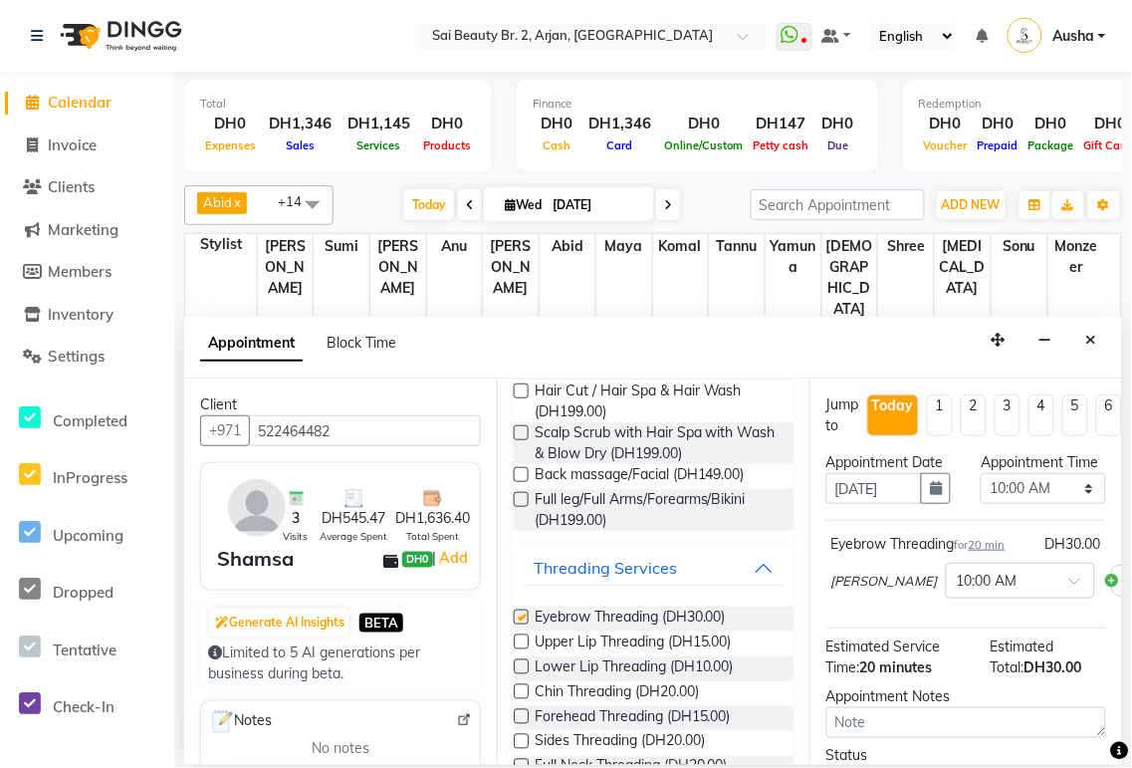
checkbox input "false"
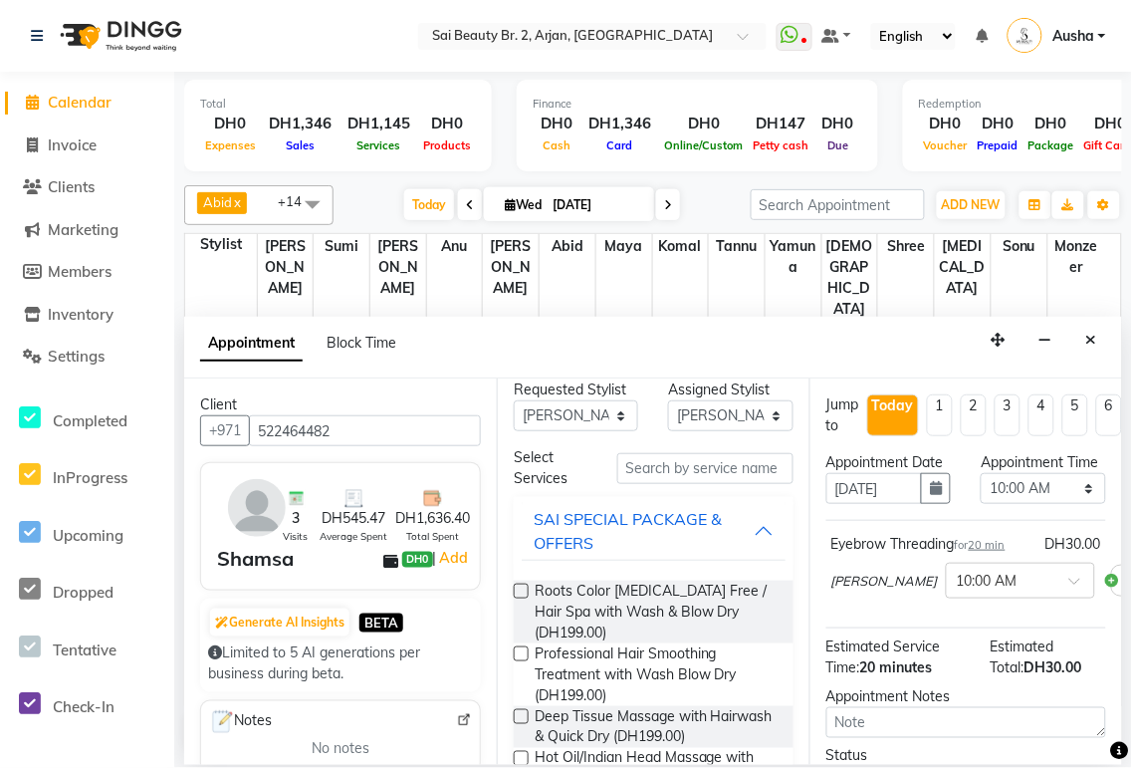
scroll to position [0, 0]
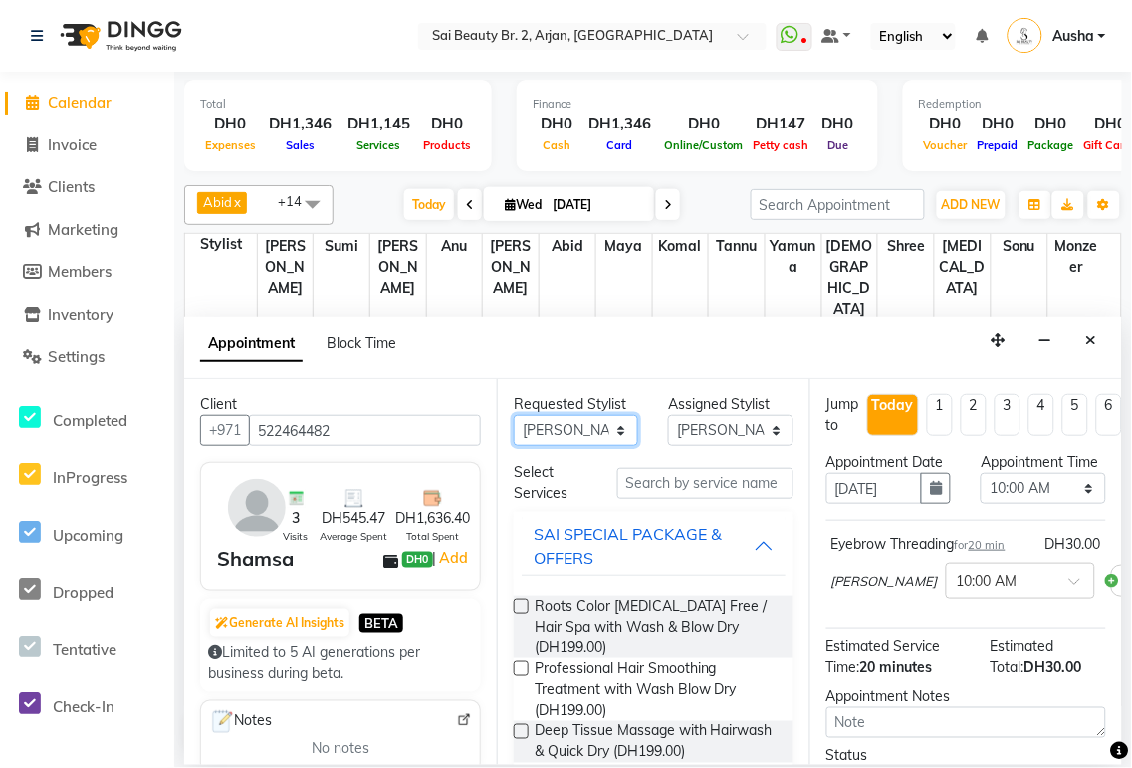
click at [621, 435] on select "Any [PERSON_NAME][MEDICAL_DATA] [PERSON_NAME] [PERSON_NAME] [PERSON_NAME] Gita …" at bounding box center [576, 430] width 124 height 31
select select "65140"
click at [514, 415] on select "Any [PERSON_NAME][MEDICAL_DATA] [PERSON_NAME] [PERSON_NAME] [PERSON_NAME] Gita …" at bounding box center [576, 430] width 124 height 31
select select "65140"
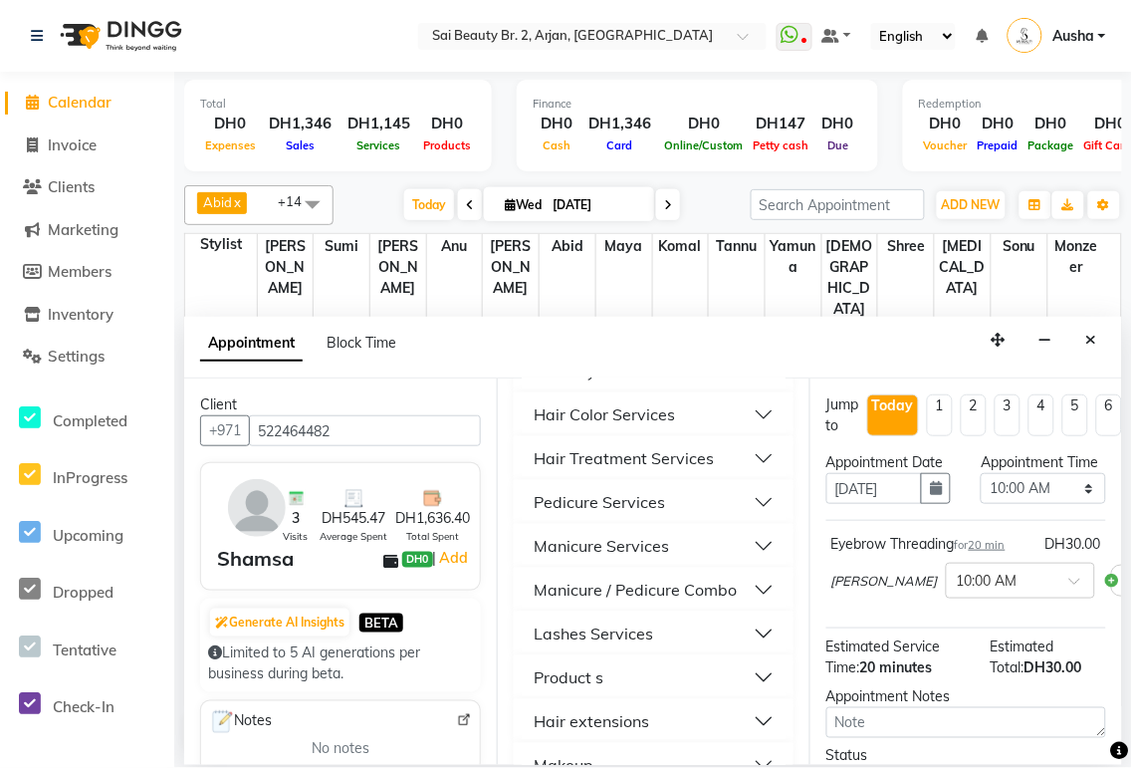
scroll to position [1185, 0]
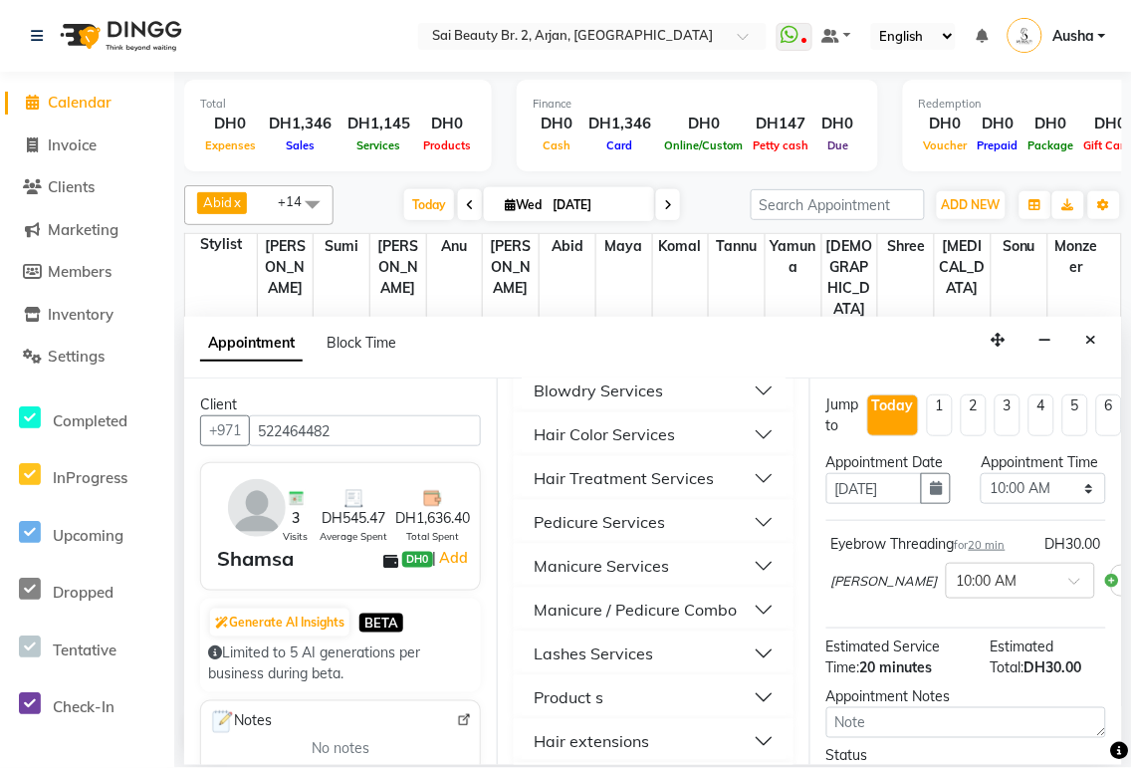
click at [744, 579] on button "Manicure Services" at bounding box center [654, 566] width 264 height 36
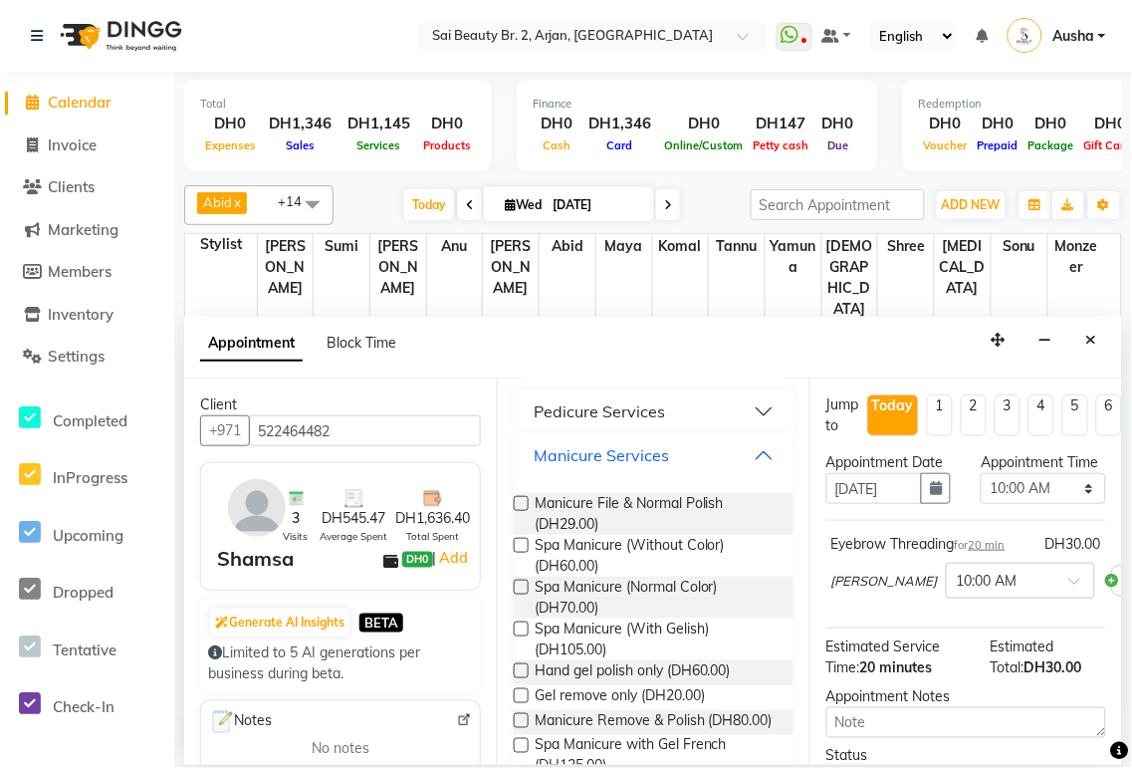
scroll to position [1314, 0]
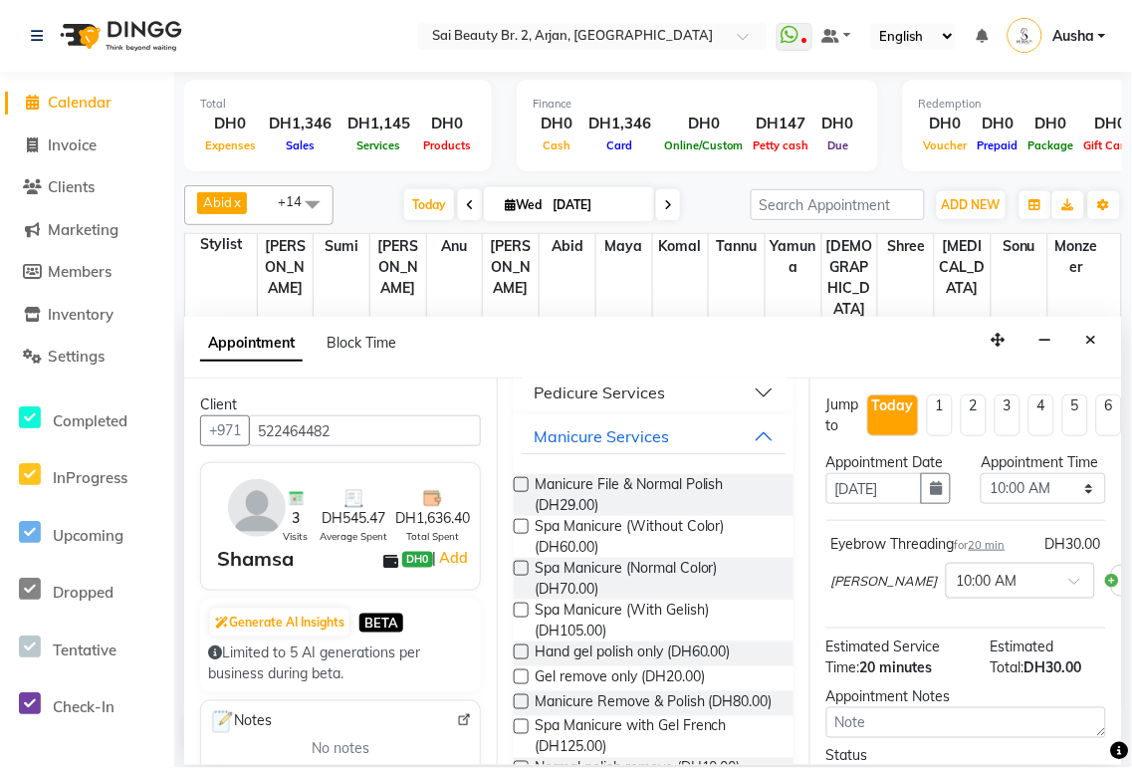
click at [519, 611] on label at bounding box center [521, 609] width 15 height 15
click at [519, 611] on input "checkbox" at bounding box center [520, 611] width 13 height 13
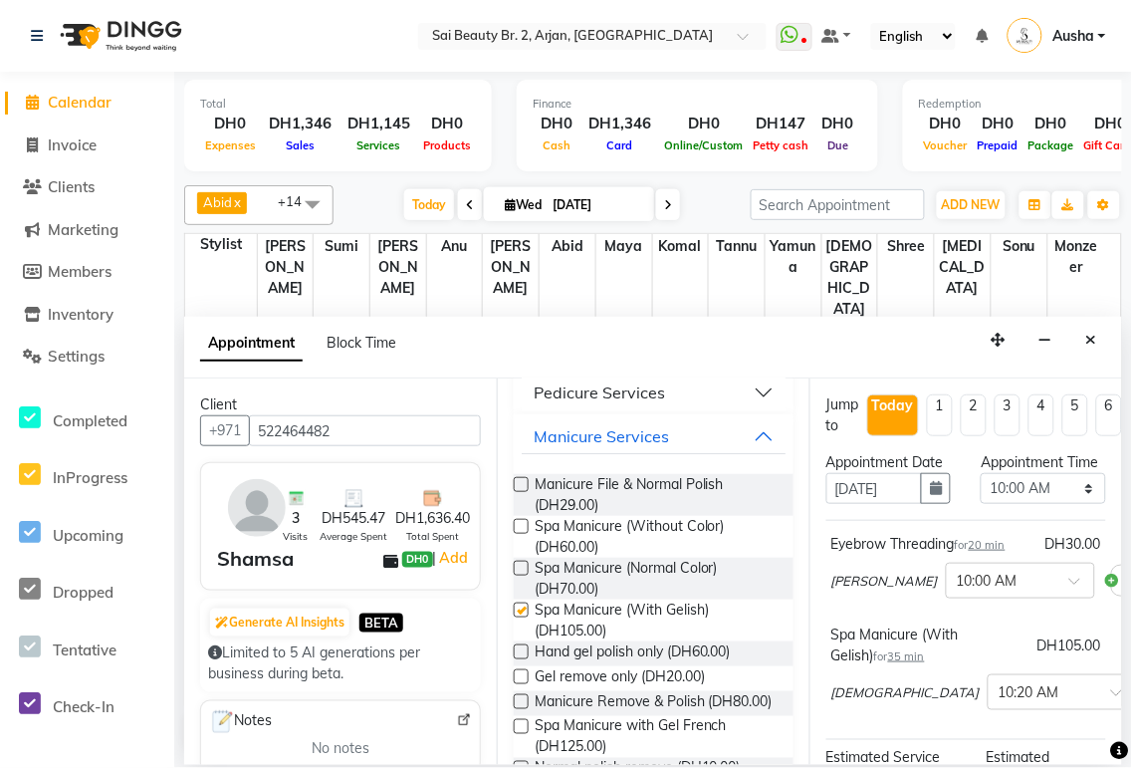
checkbox input "false"
click at [1071, 504] on select "Select 10:00 AM 10:05 AM 10:10 AM 10:15 AM 10:20 AM 10:25 AM 10:30 AM 10:35 AM …" at bounding box center [1043, 488] width 124 height 31
select select "1235"
click at [981, 493] on select "Select 10:00 AM 10:05 AM 10:10 AM 10:15 AM 10:20 AM 10:25 AM 10:30 AM 10:35 AM …" at bounding box center [1043, 488] width 124 height 31
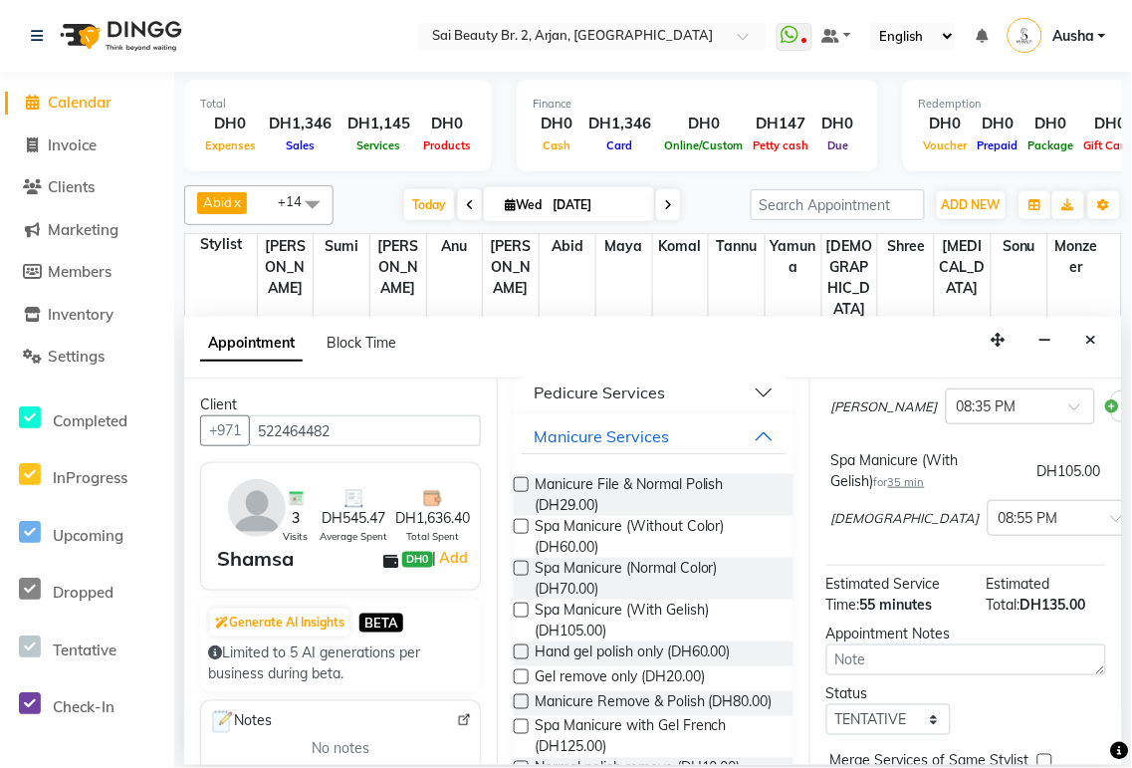
scroll to position [345, 0]
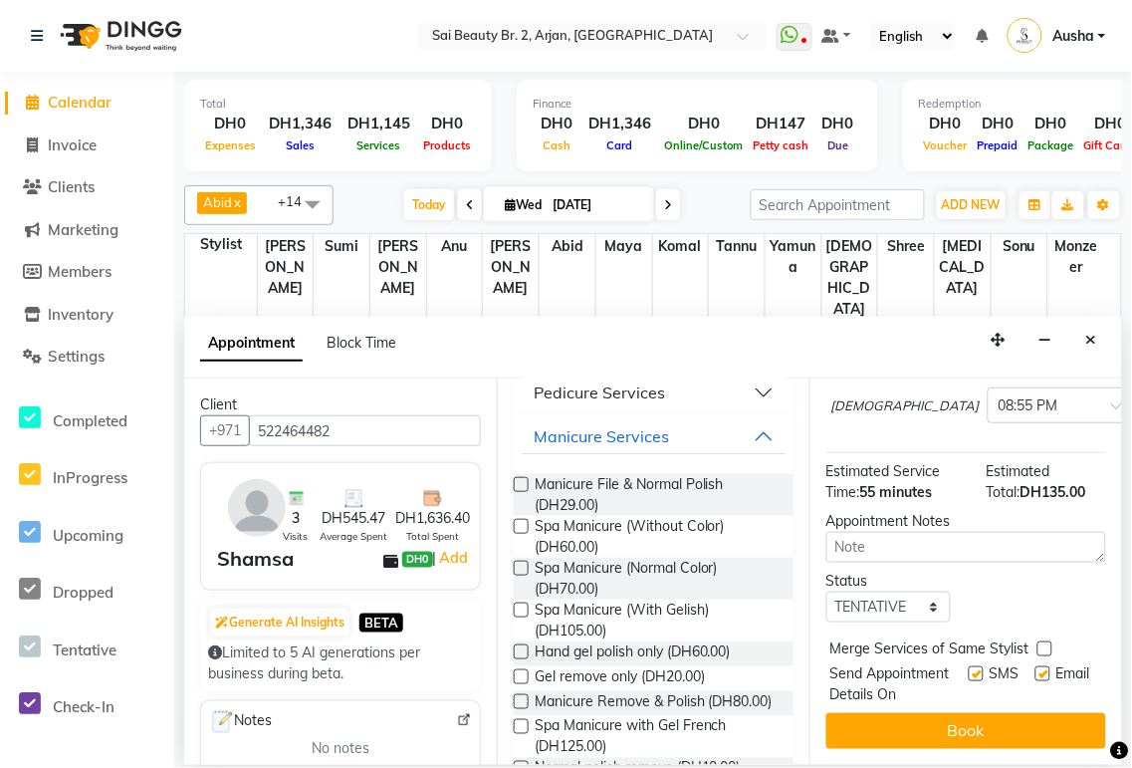
click at [1046, 641] on label at bounding box center [1045, 648] width 15 height 15
click at [1046, 644] on input "checkbox" at bounding box center [1044, 650] width 13 height 13
checkbox input "true"
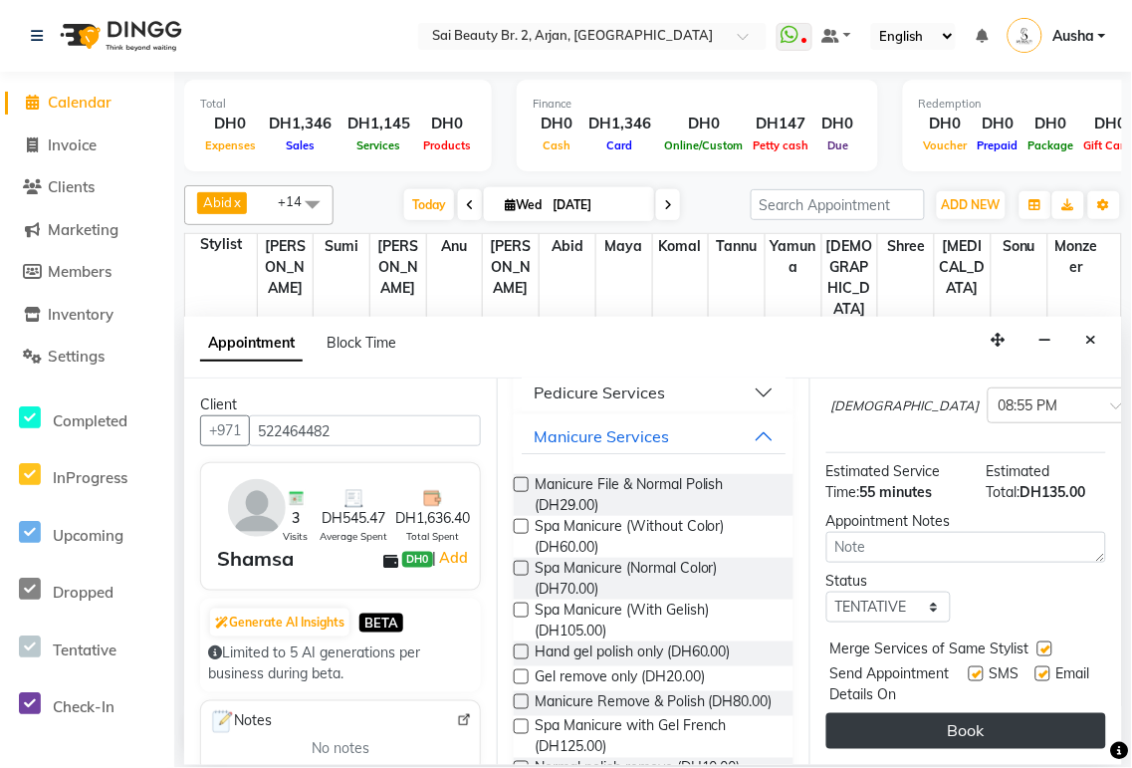
click at [993, 713] on button "Book" at bounding box center [967, 731] width 280 height 36
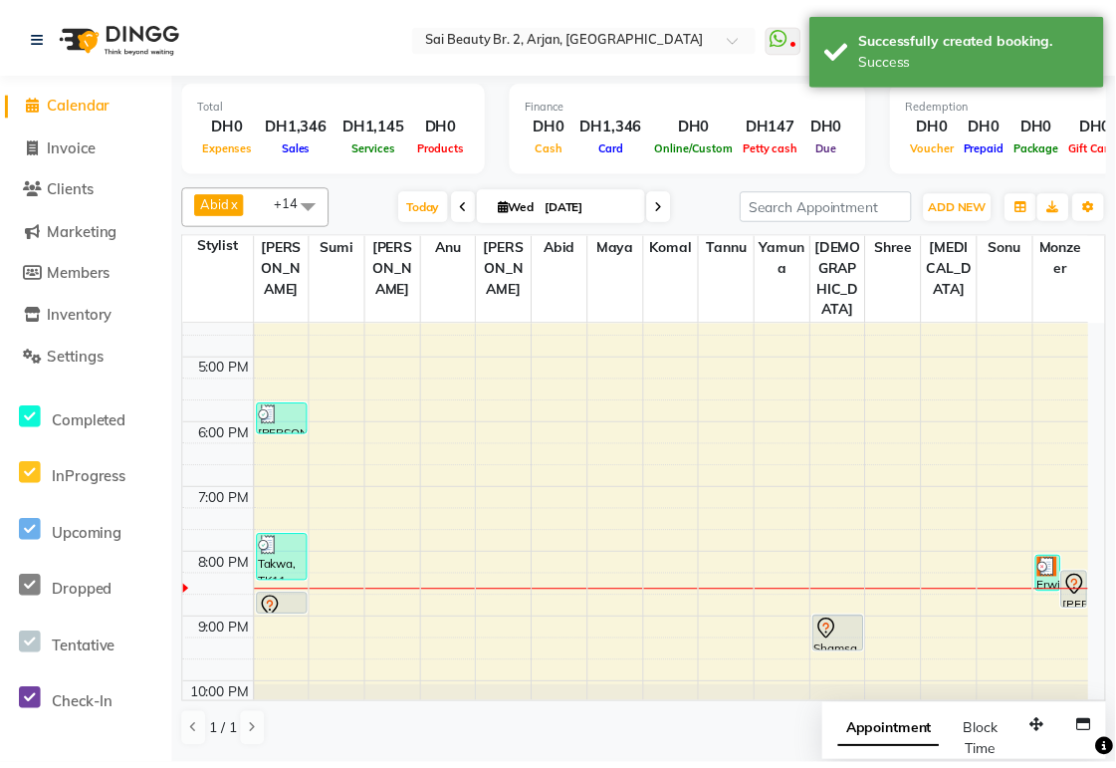
scroll to position [499, 0]
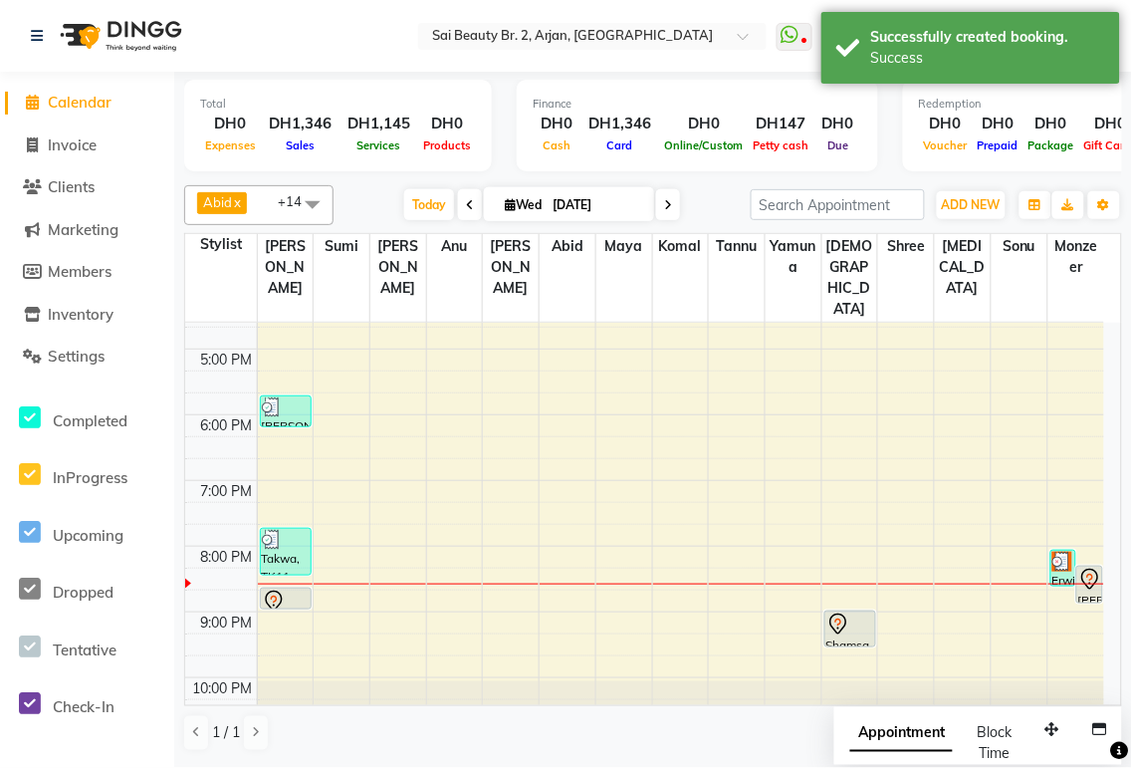
click at [1062, 552] on img at bounding box center [1063, 562] width 20 height 20
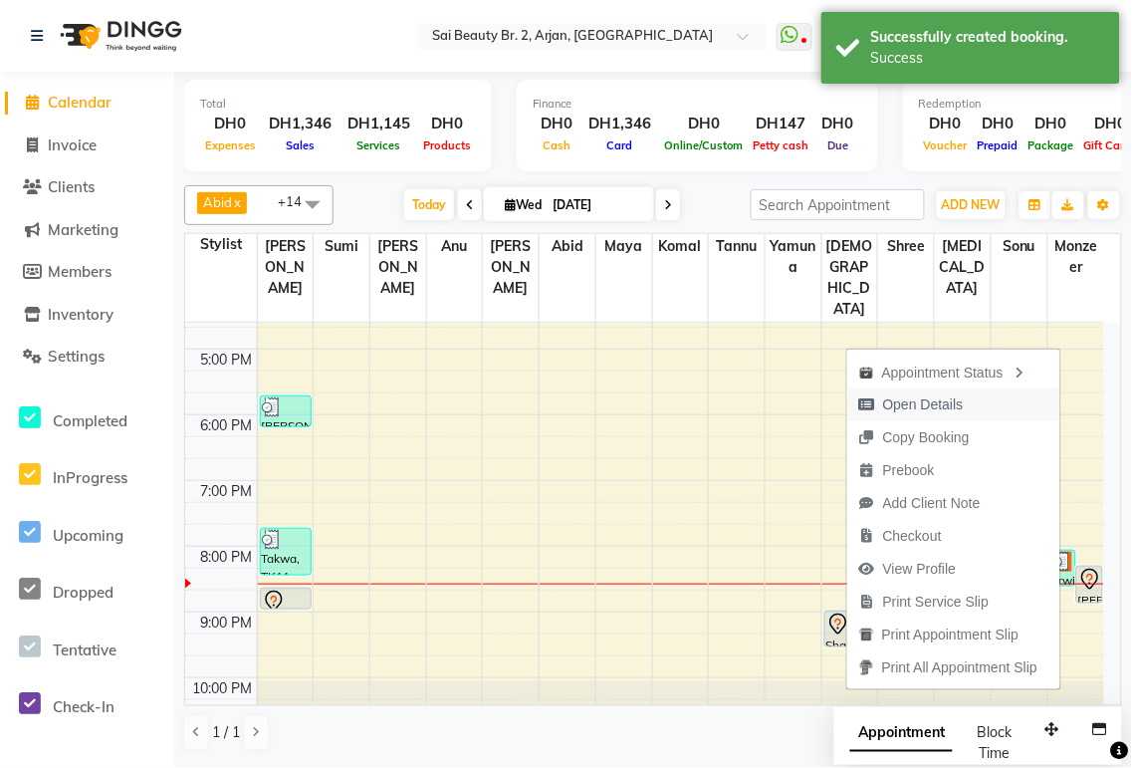
click at [933, 398] on span "Open Details" at bounding box center [923, 404] width 81 height 21
select select "3"
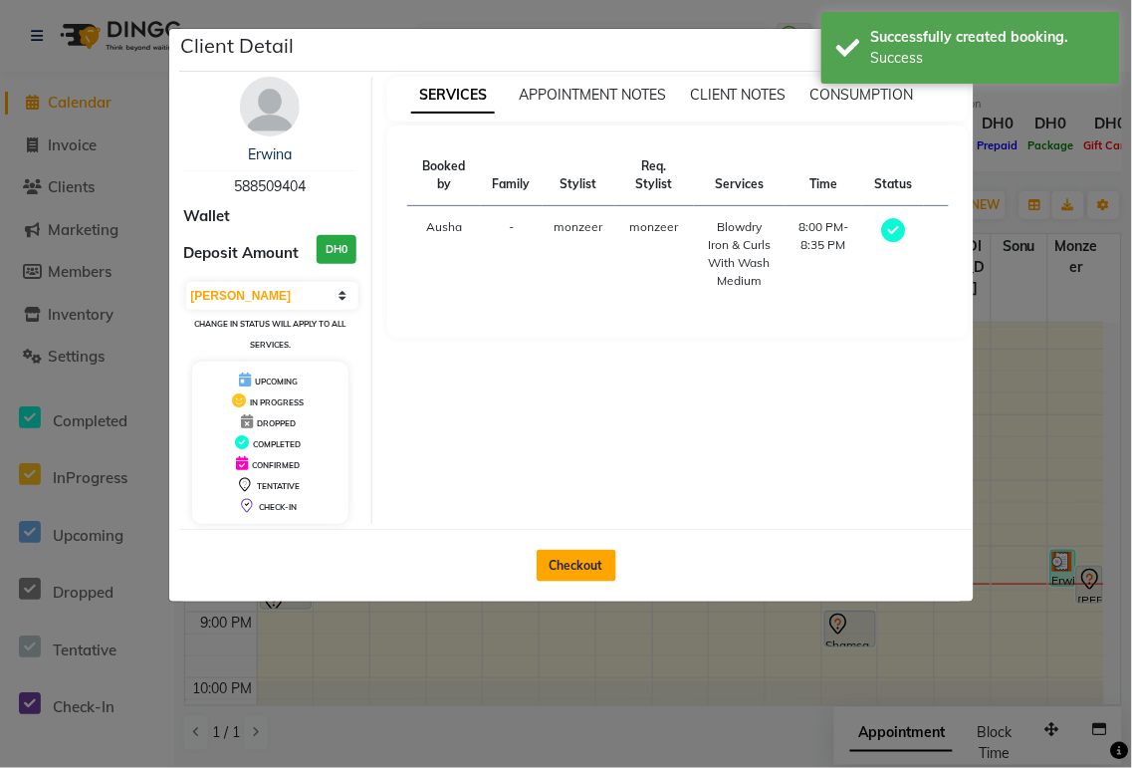
click at [595, 564] on button "Checkout" at bounding box center [577, 566] width 80 height 32
select select "service"
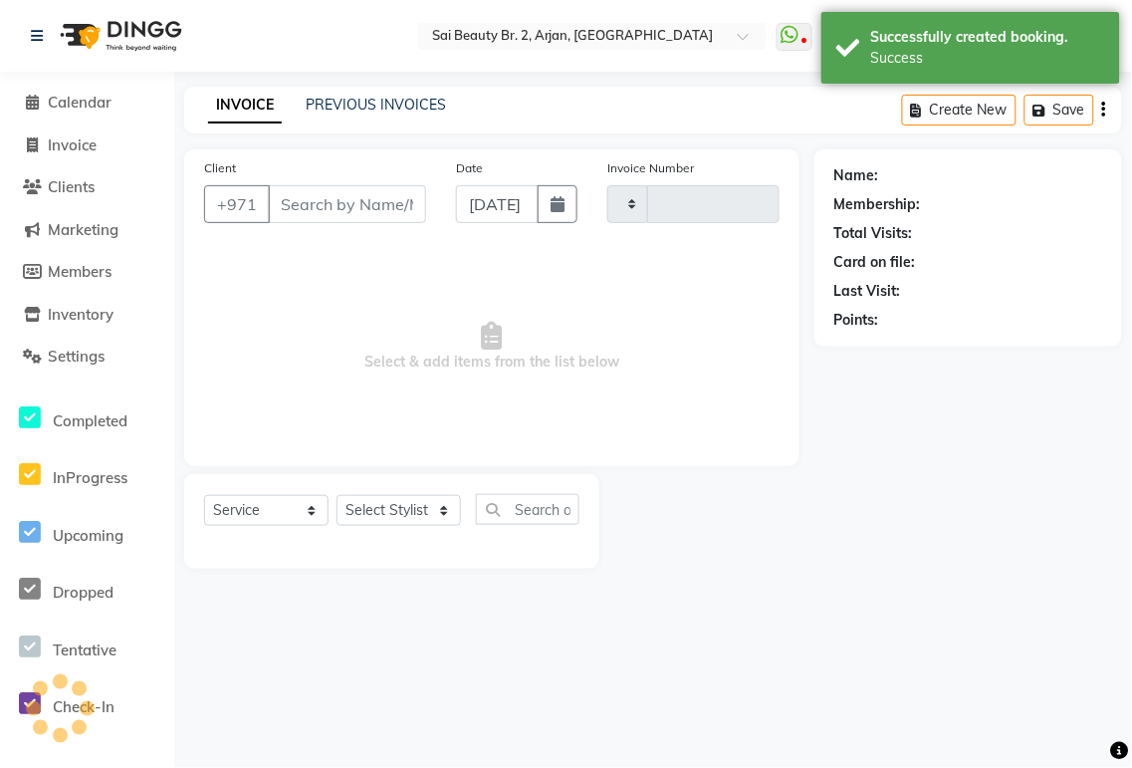
type input "1918"
select select "6956"
type input "588509404"
select select "82917"
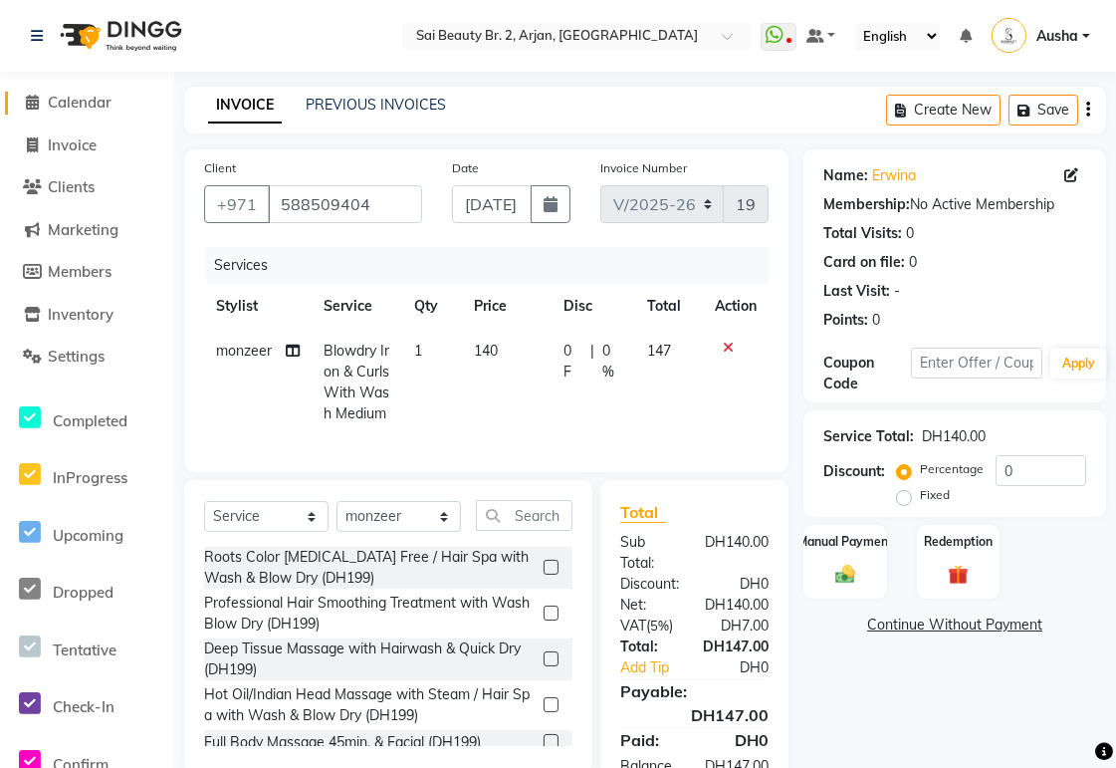
click at [111, 103] on span "Calendar" at bounding box center [80, 102] width 64 height 19
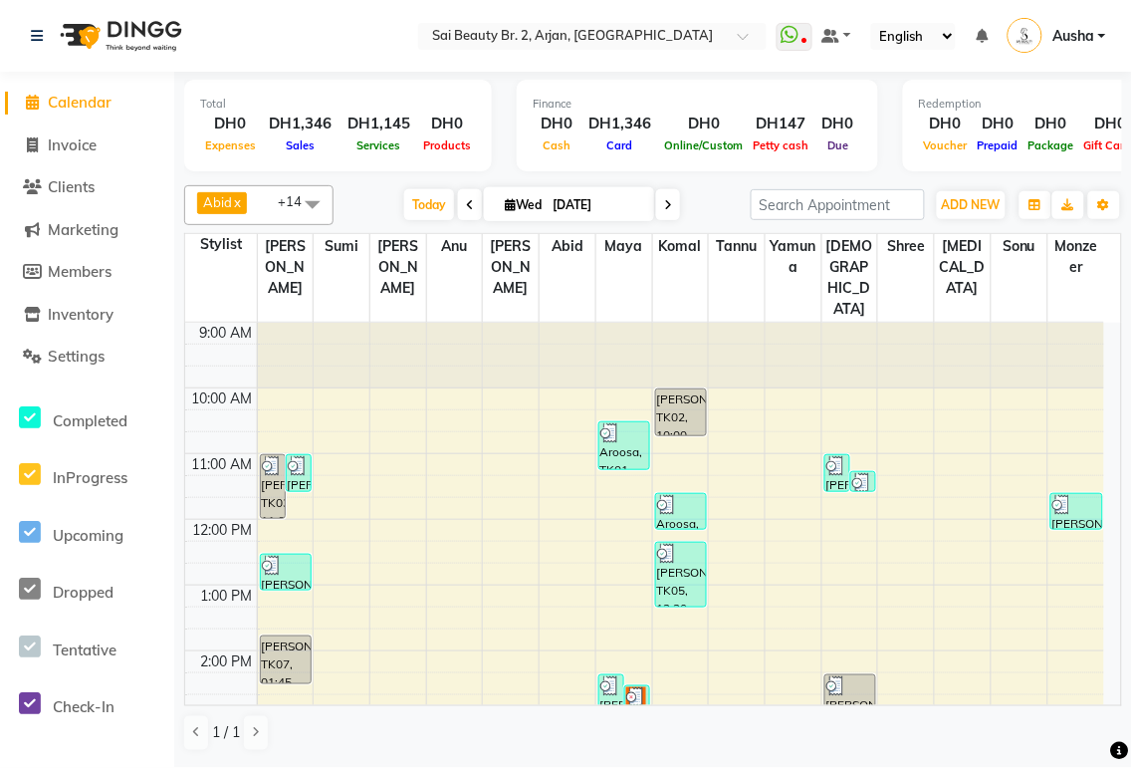
click at [664, 203] on icon at bounding box center [668, 205] width 8 height 12
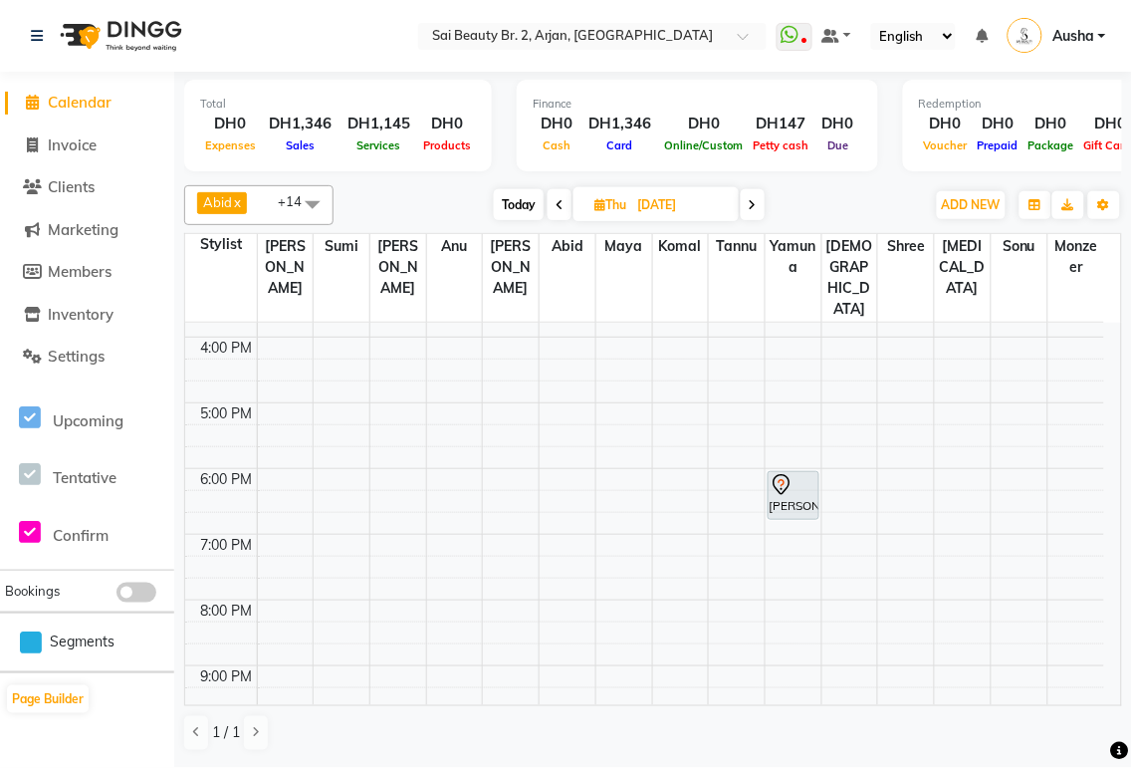
scroll to position [499, 0]
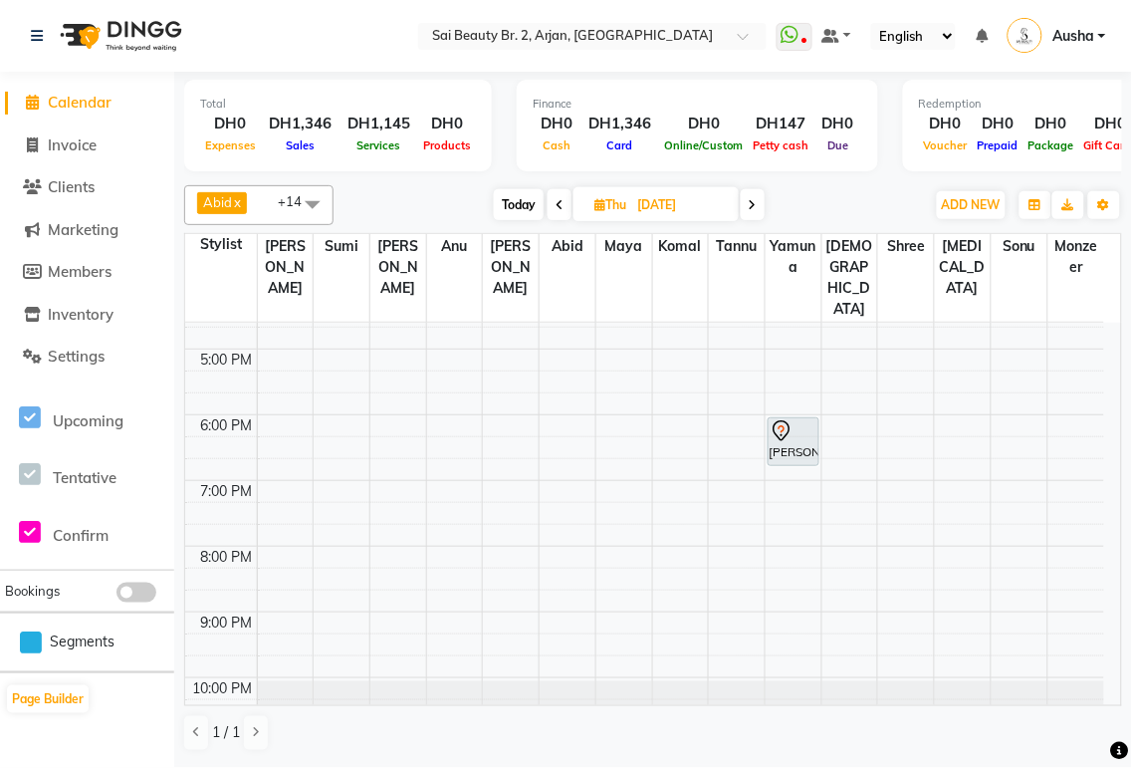
click at [514, 206] on span "Today" at bounding box center [519, 204] width 50 height 31
type input "[DATE]"
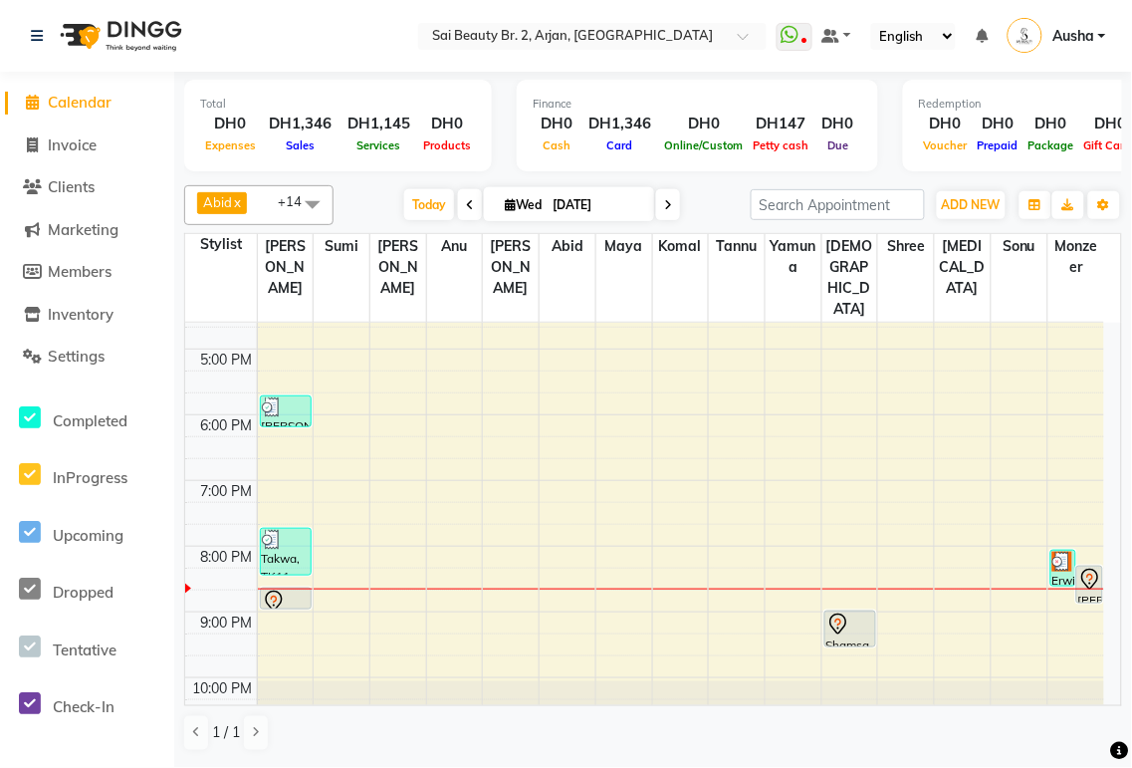
click at [1067, 552] on img at bounding box center [1063, 562] width 20 height 20
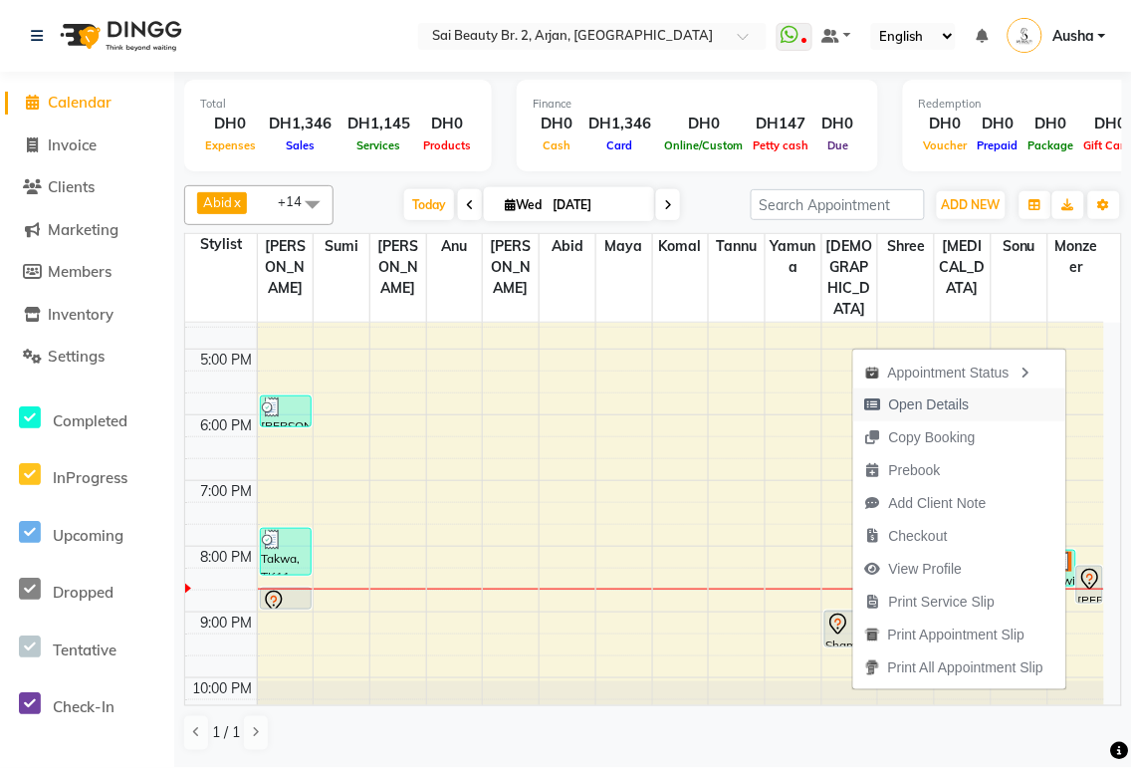
click at [917, 404] on span "Open Details" at bounding box center [929, 404] width 81 height 21
select select "3"
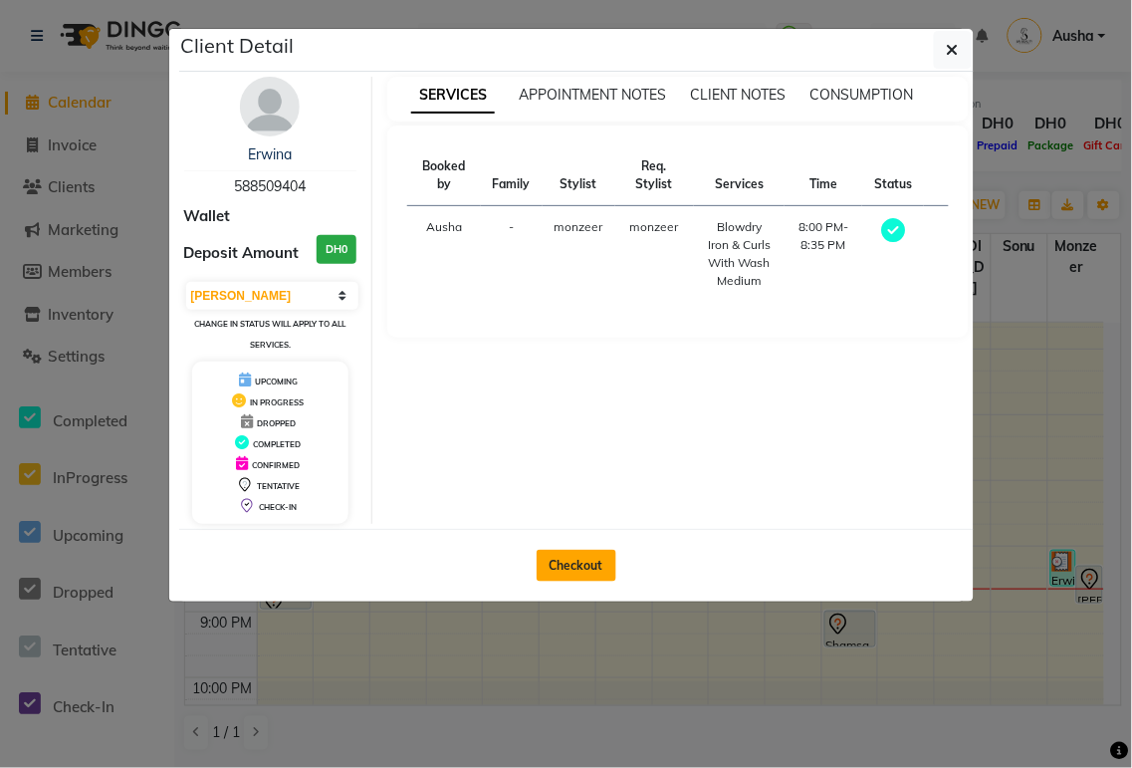
click at [592, 561] on button "Checkout" at bounding box center [577, 566] width 80 height 32
select select "service"
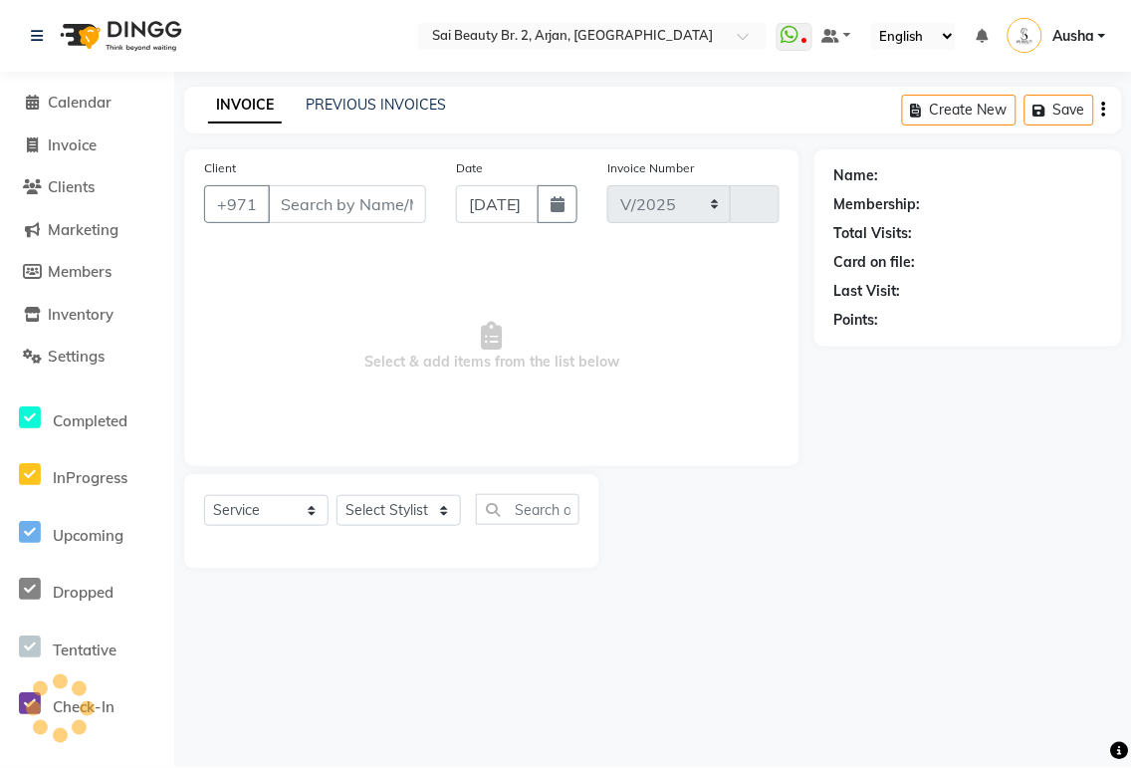
select select "6956"
type input "1918"
type input "588509404"
select select "82917"
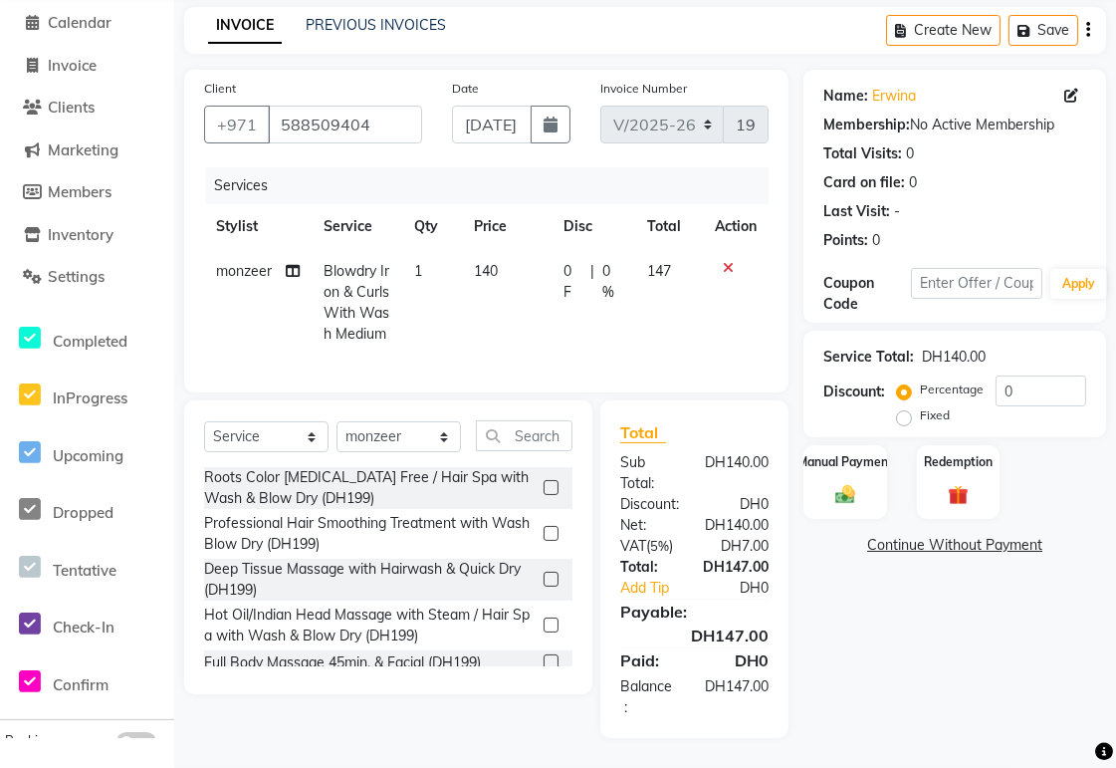
scroll to position [96, 0]
